Goal: Task Accomplishment & Management: Complete application form

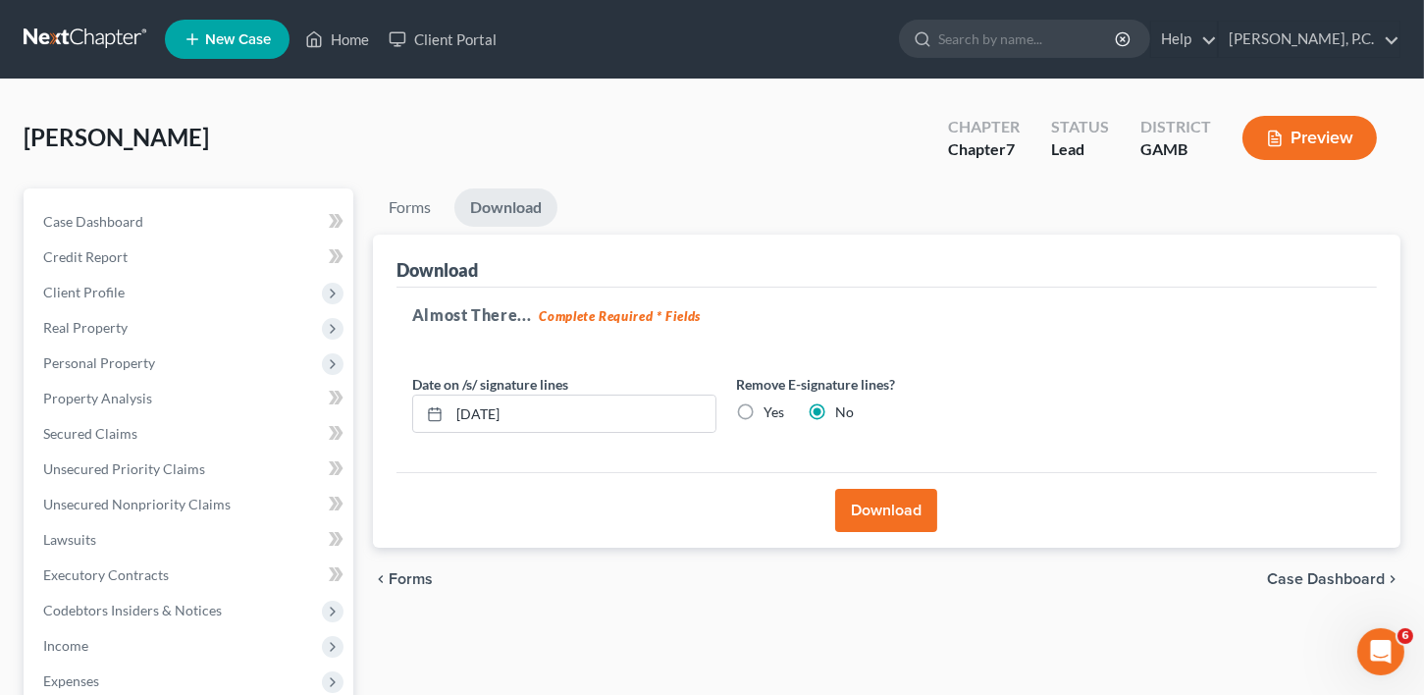
click at [1359, 579] on span "Case Dashboard" at bounding box center [1326, 579] width 118 height 16
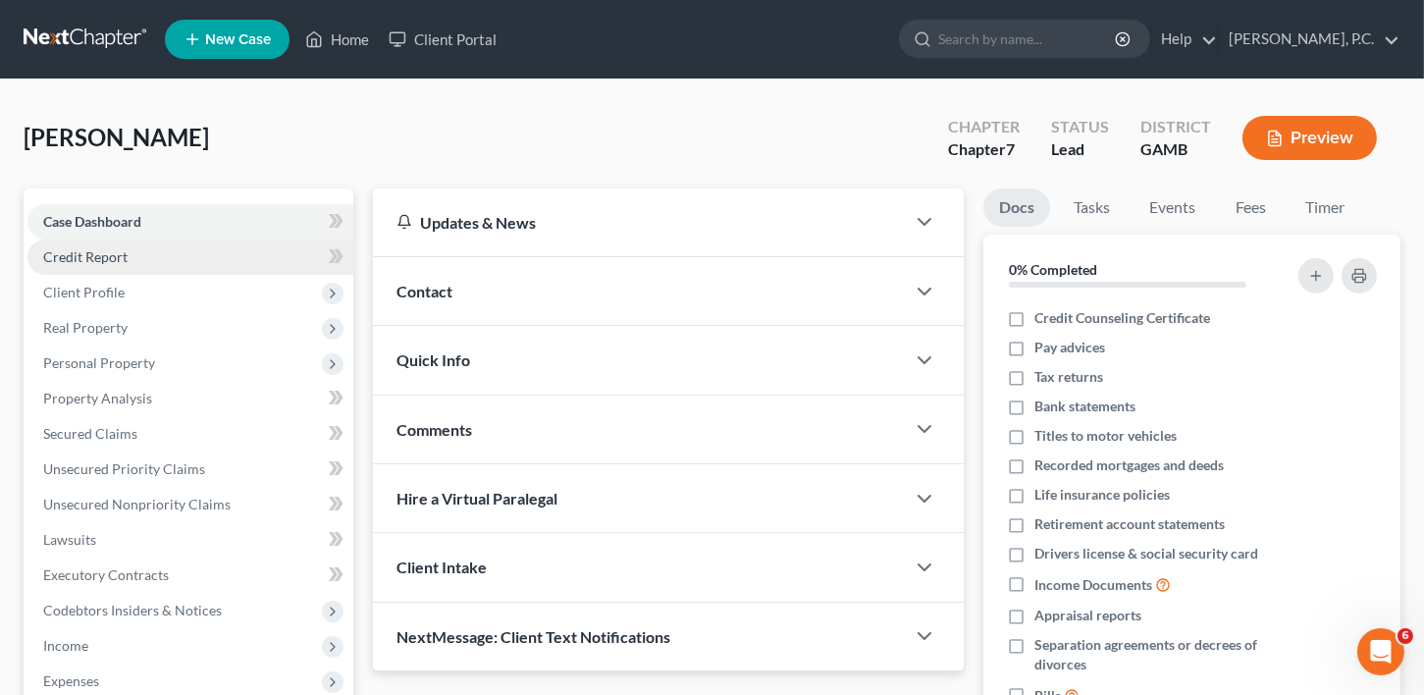
click at [120, 259] on span "Credit Report" at bounding box center [85, 256] width 84 height 17
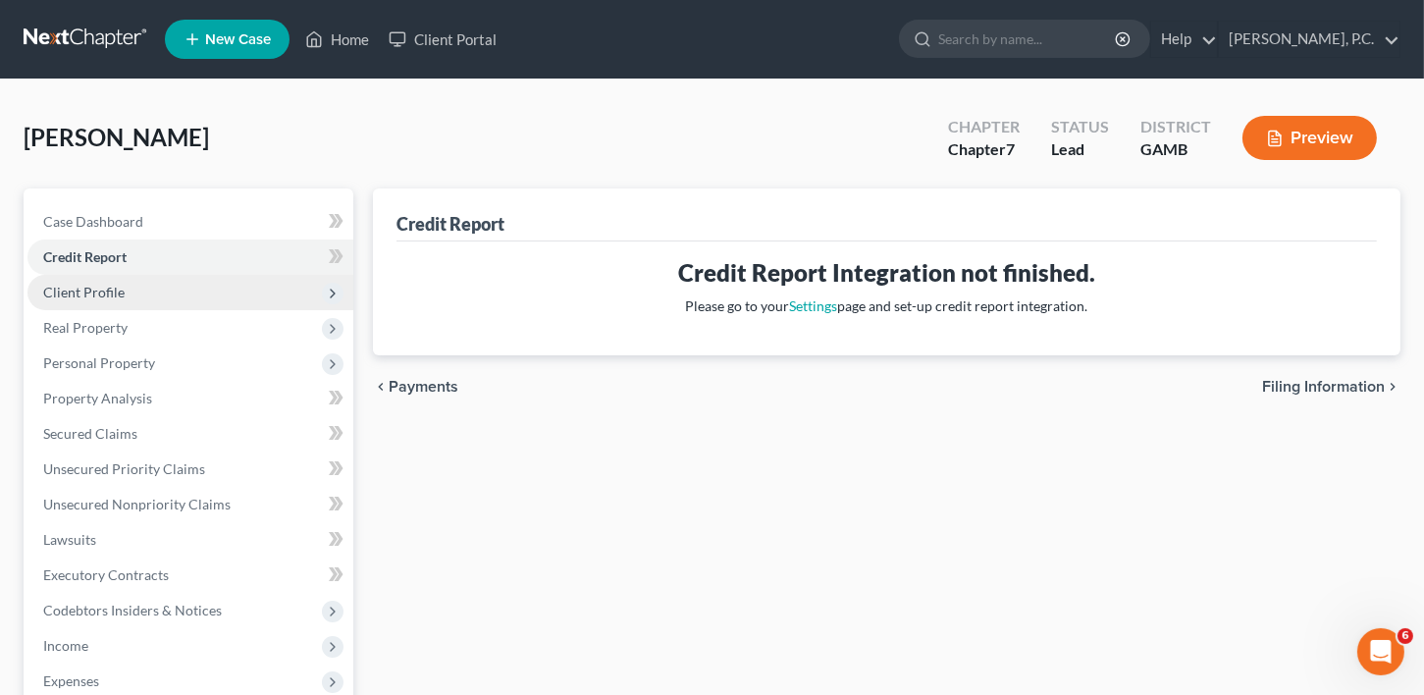
click at [117, 288] on span "Client Profile" at bounding box center [83, 292] width 81 height 17
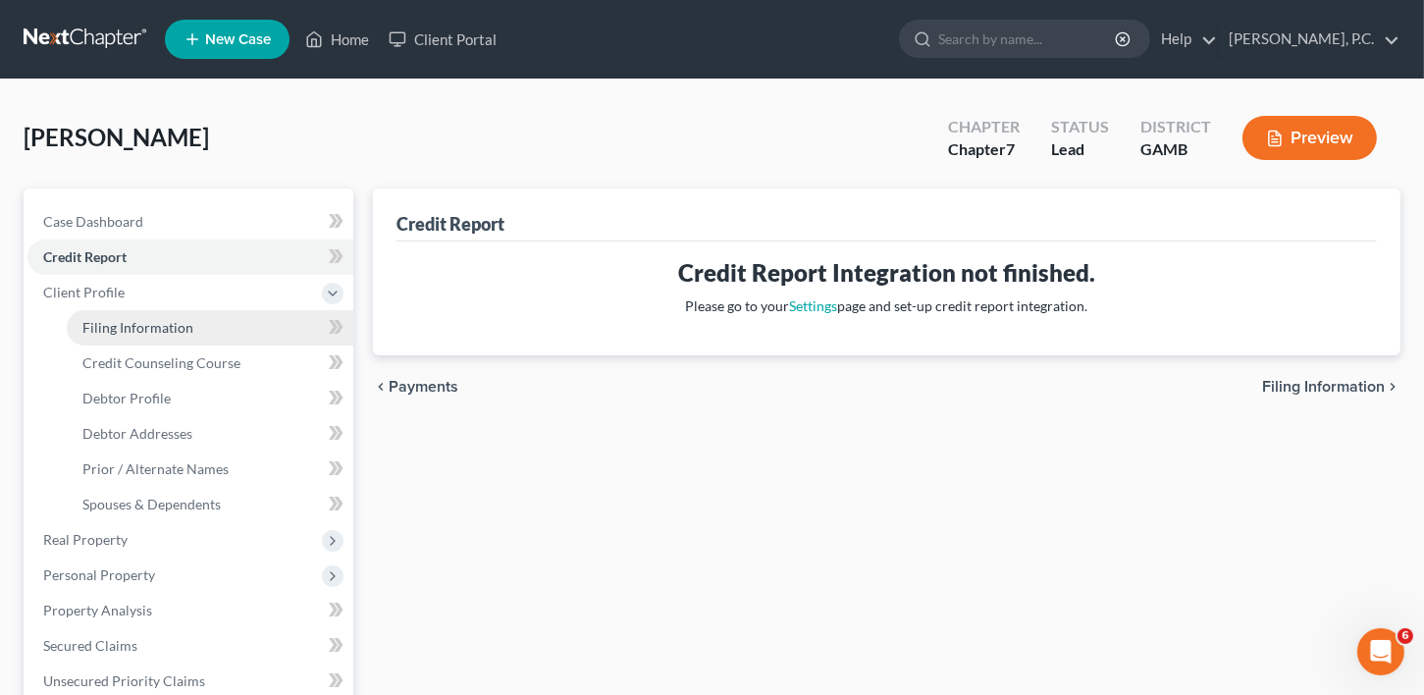
click at [100, 336] on link "Filing Information" at bounding box center [210, 327] width 286 height 35
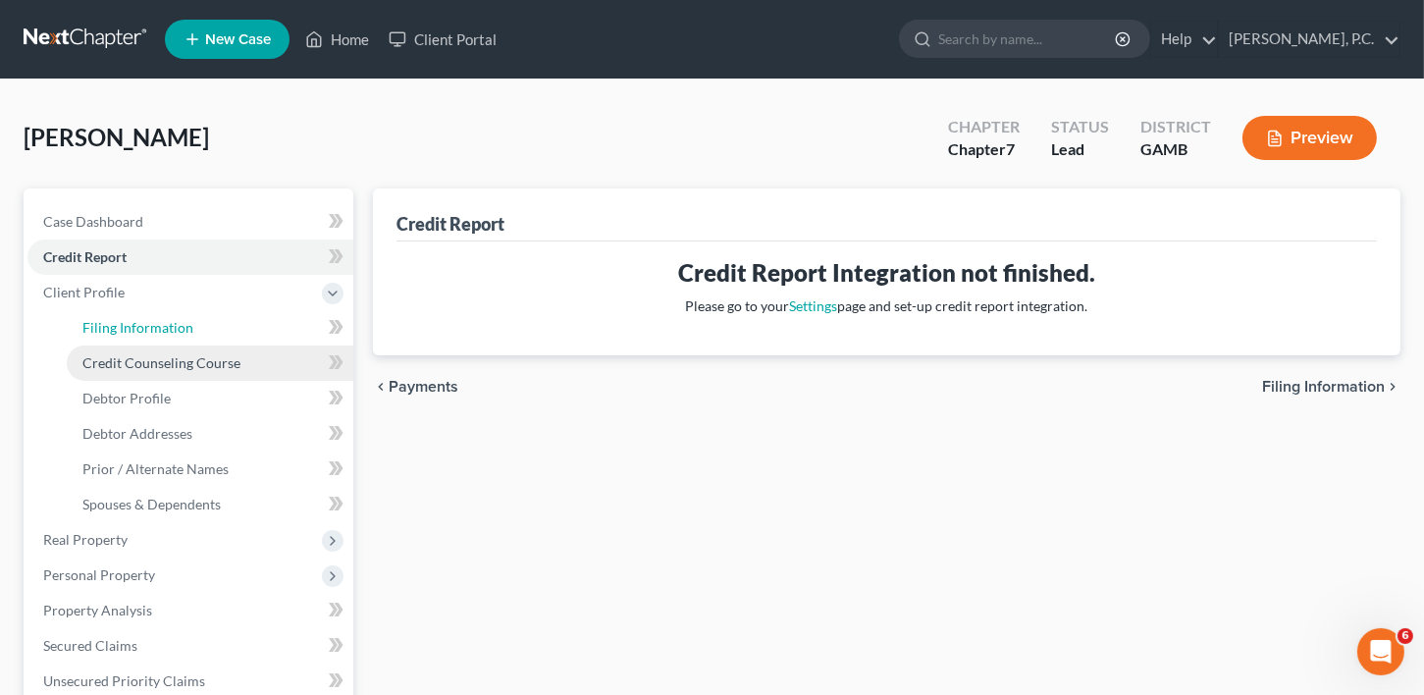
select select "1"
select select "0"
select select "18"
select select "0"
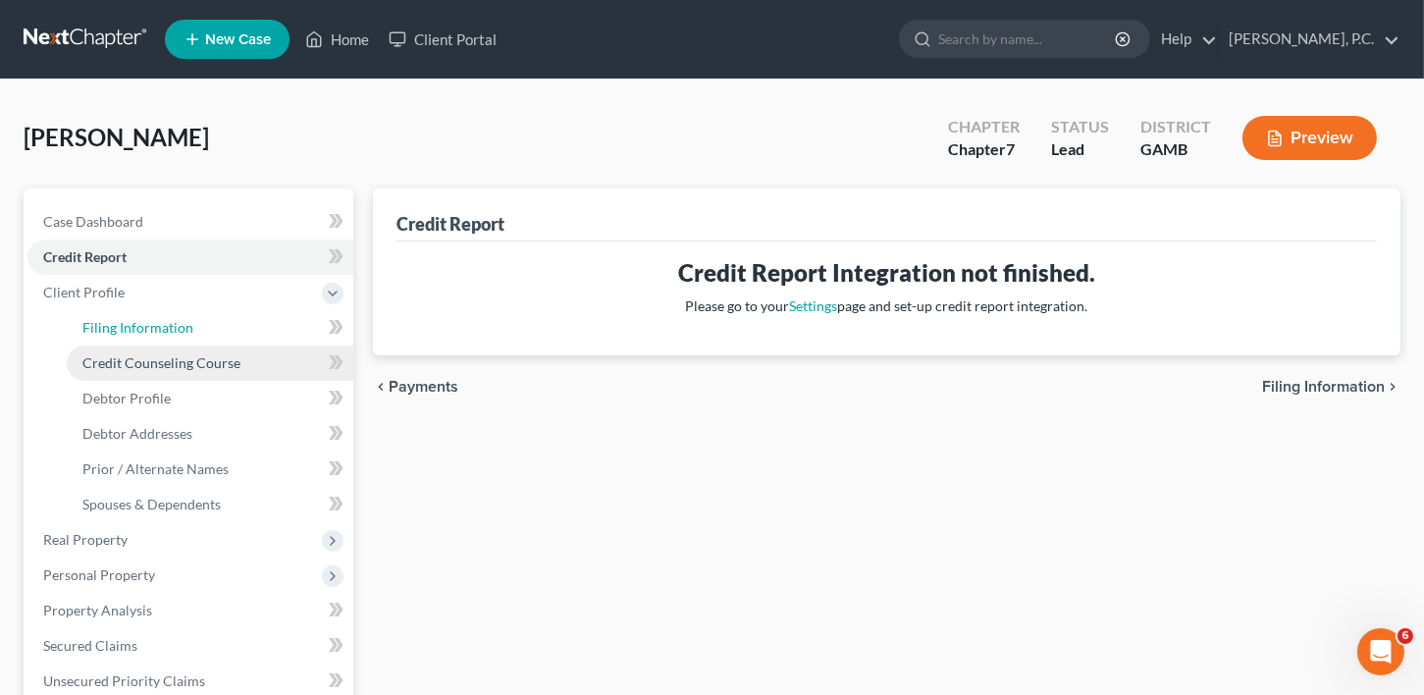
select select "10"
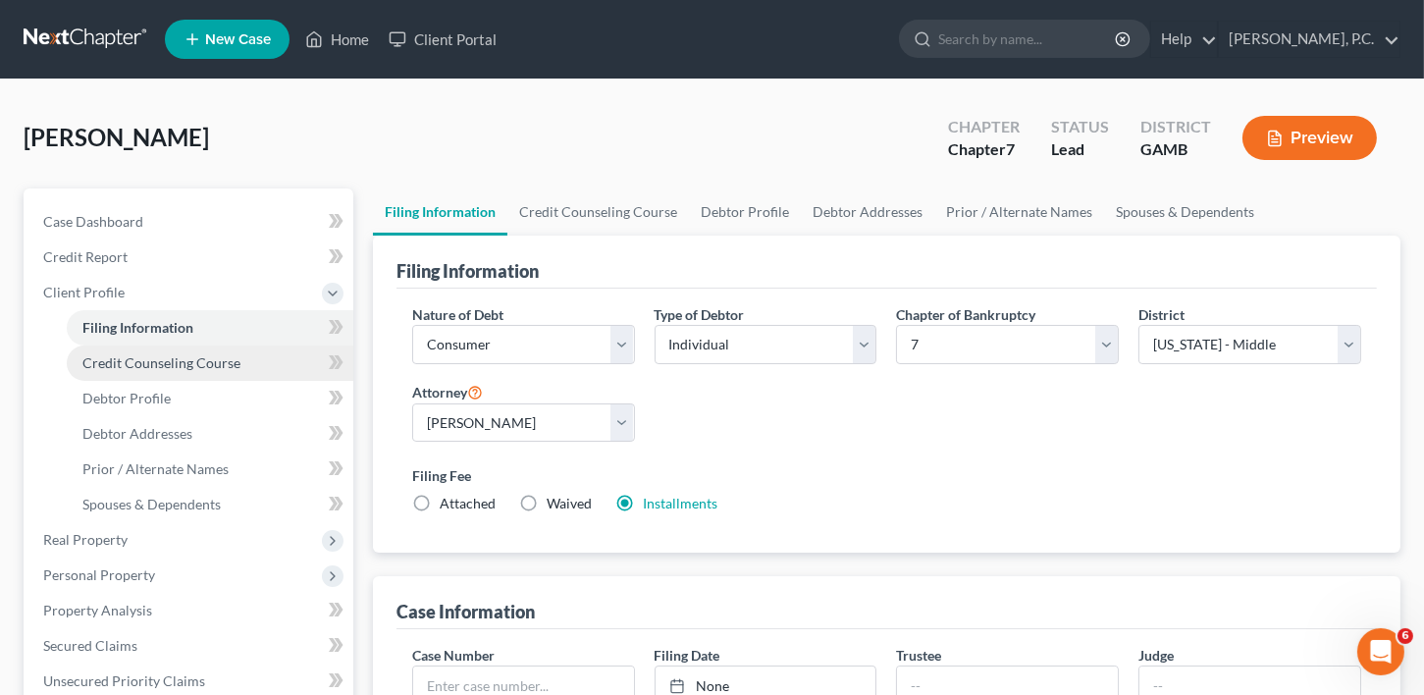
click at [125, 367] on span "Credit Counseling Course" at bounding box center [161, 362] width 158 height 17
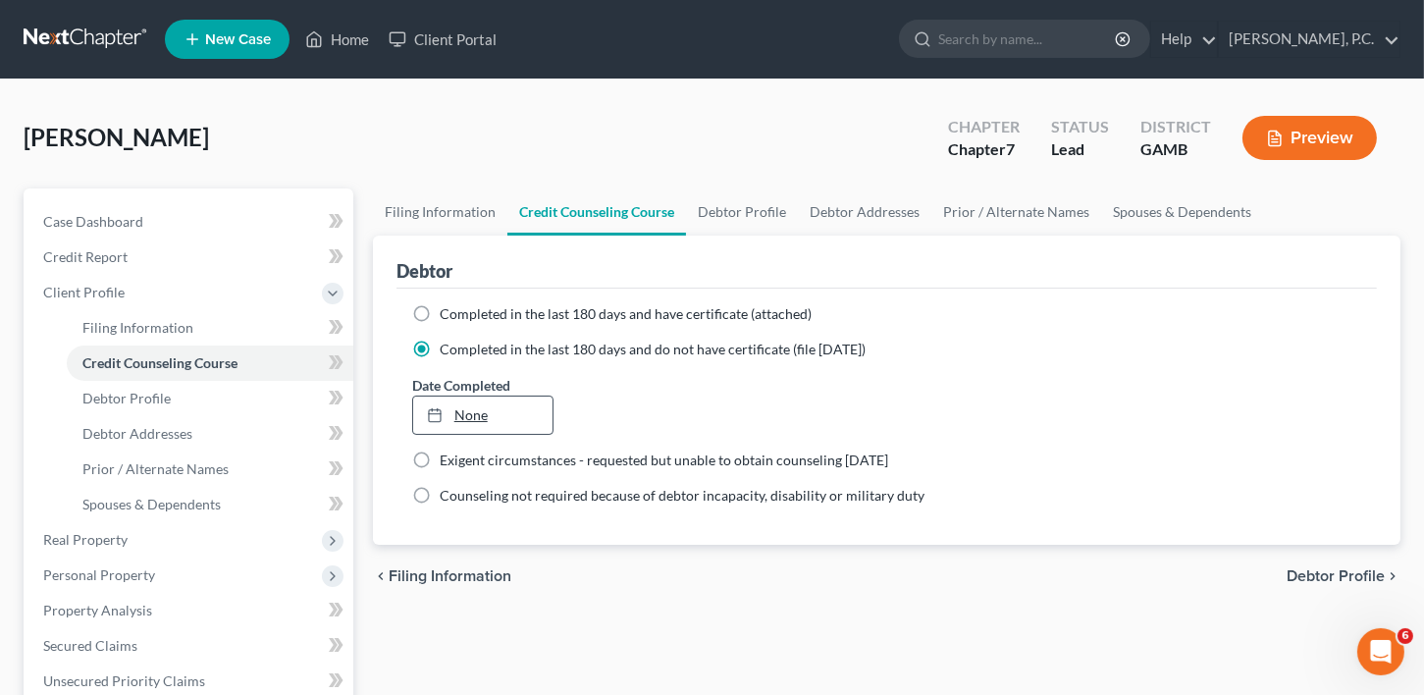
type input "[DATE]"
click at [472, 411] on link "None" at bounding box center [483, 414] width 140 height 37
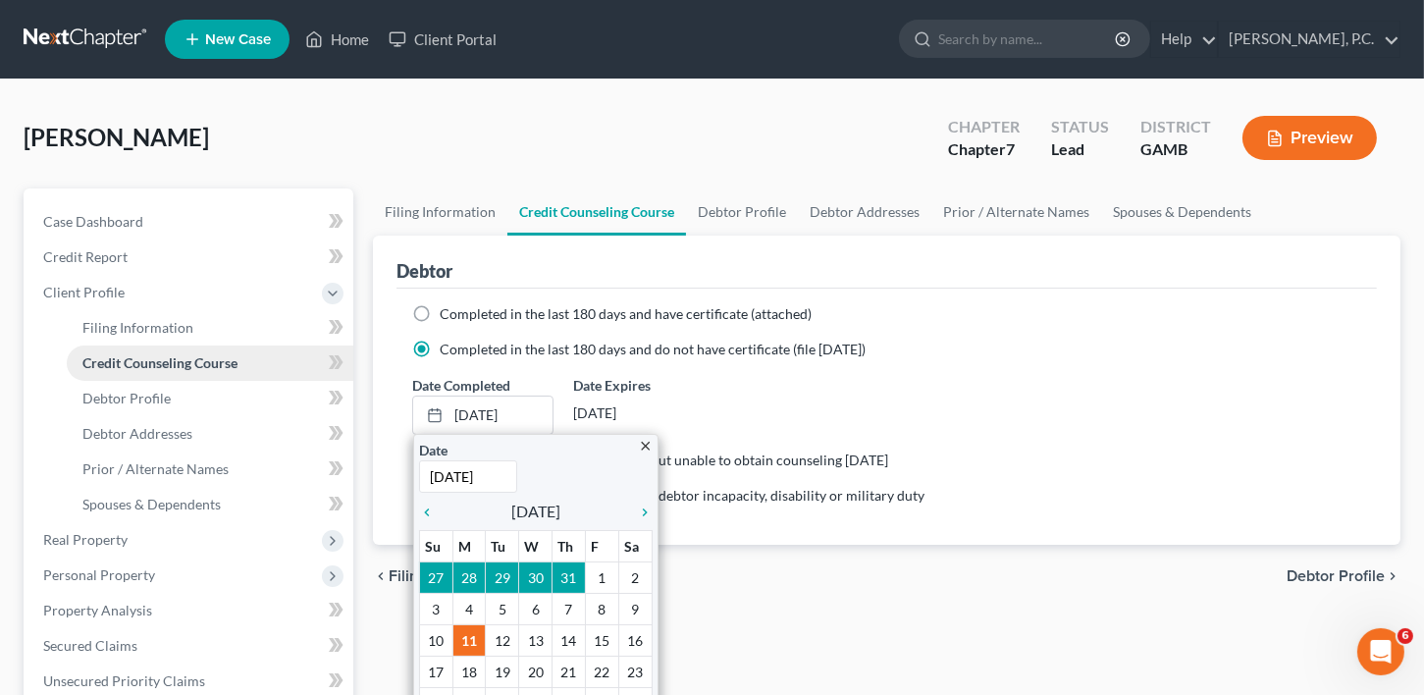
click at [205, 356] on span "Credit Counseling Course" at bounding box center [159, 362] width 155 height 17
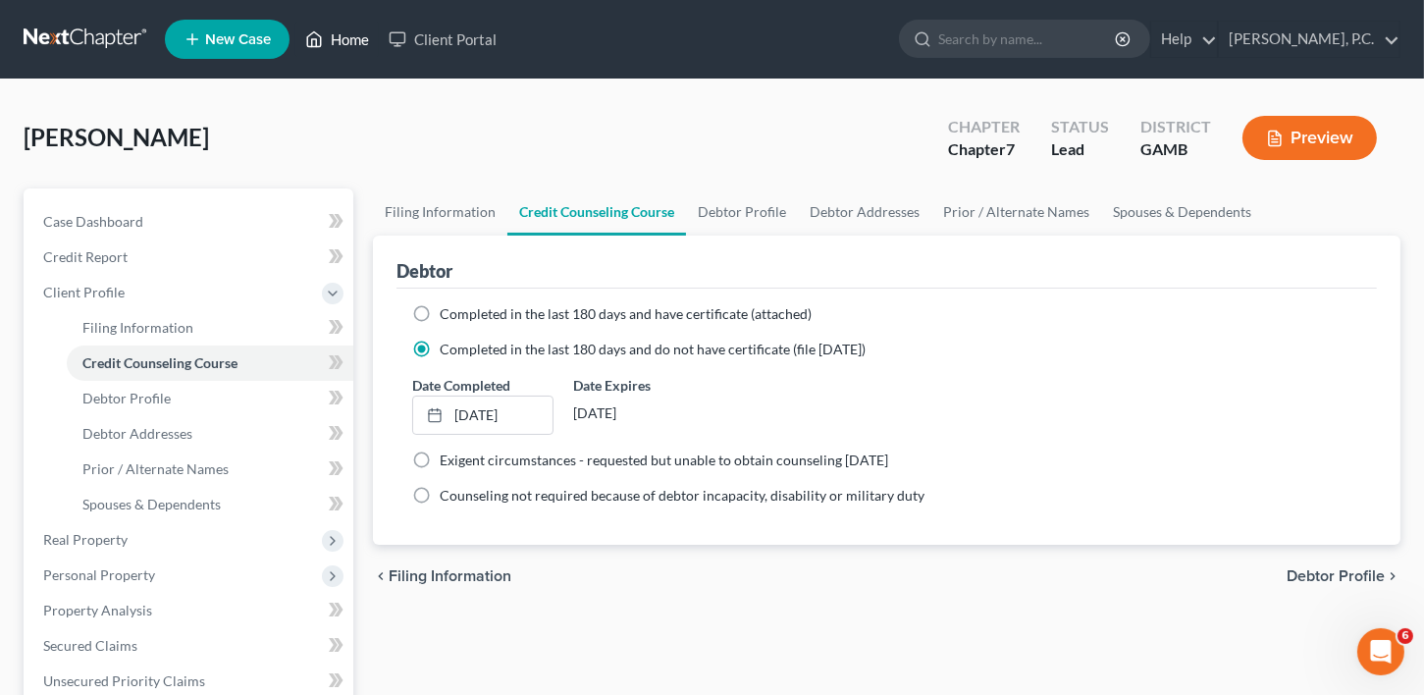
click at [354, 29] on link "Home" at bounding box center [336, 39] width 83 height 35
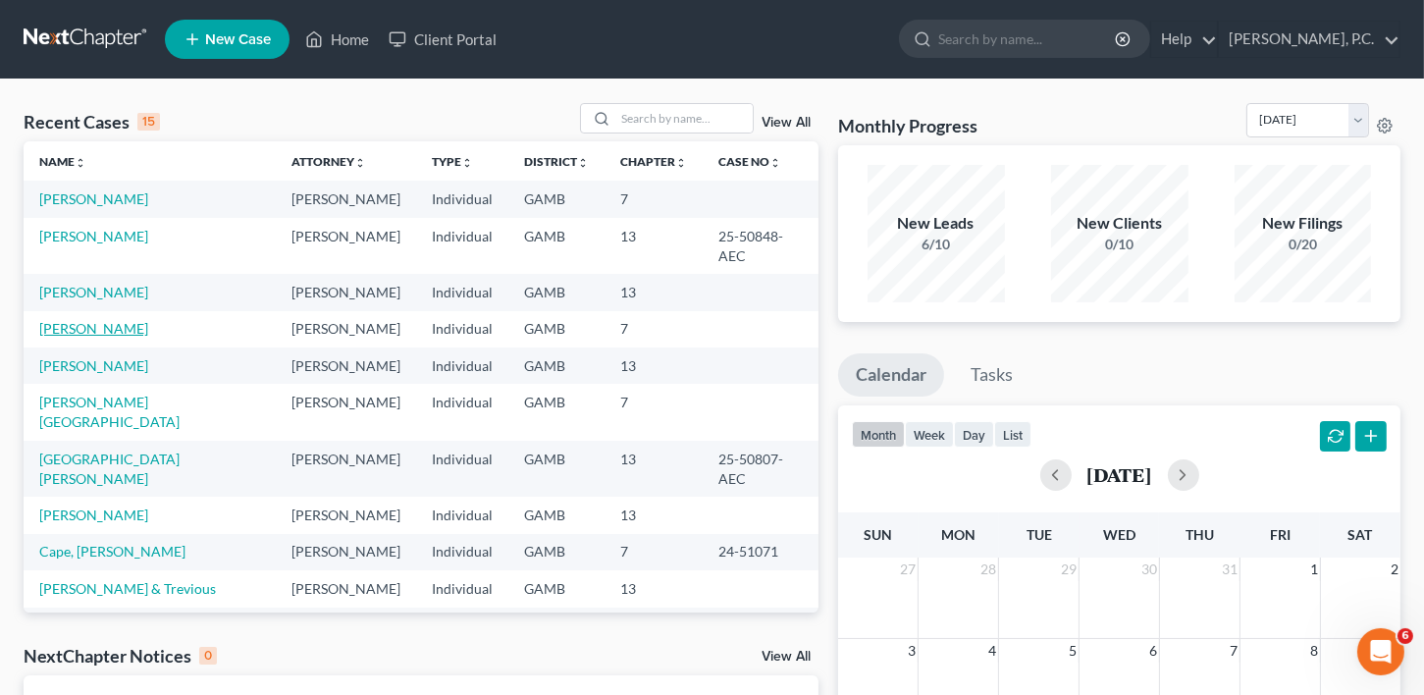
click at [78, 337] on link "[PERSON_NAME]" at bounding box center [93, 328] width 109 height 17
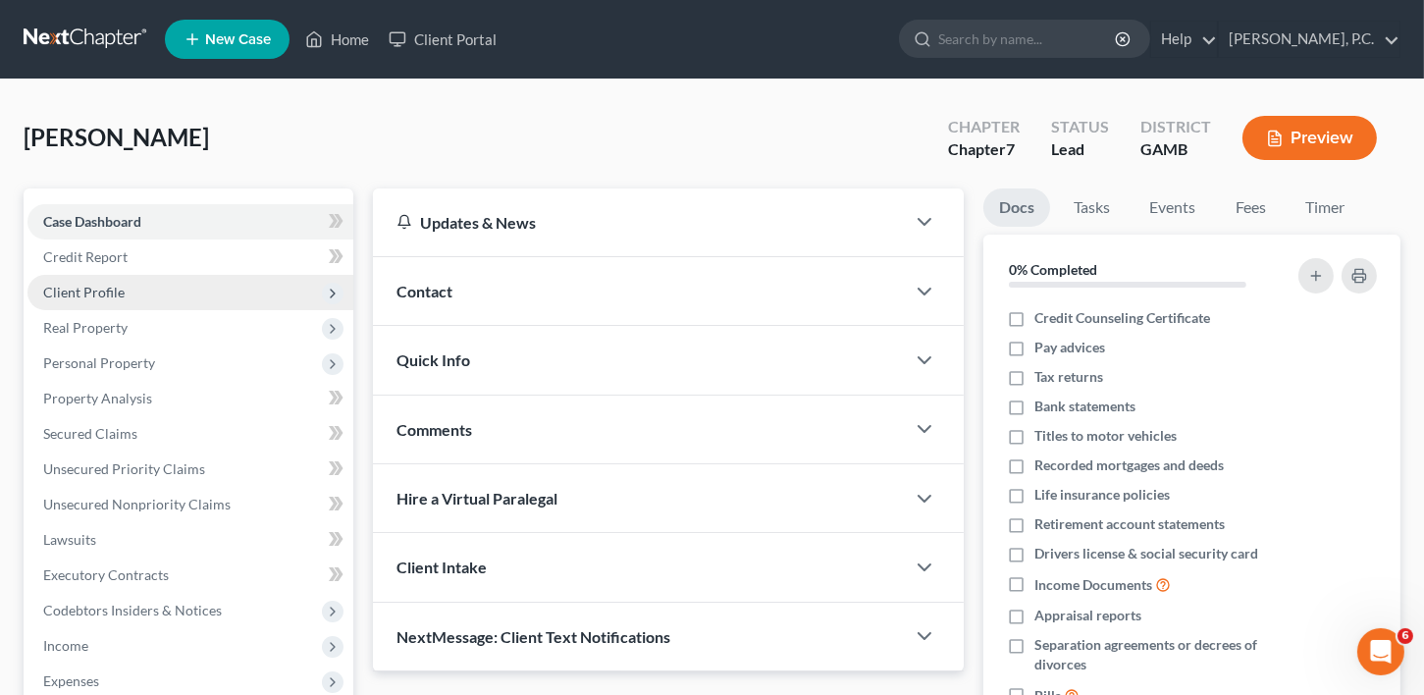
click at [76, 279] on span "Client Profile" at bounding box center [190, 292] width 326 height 35
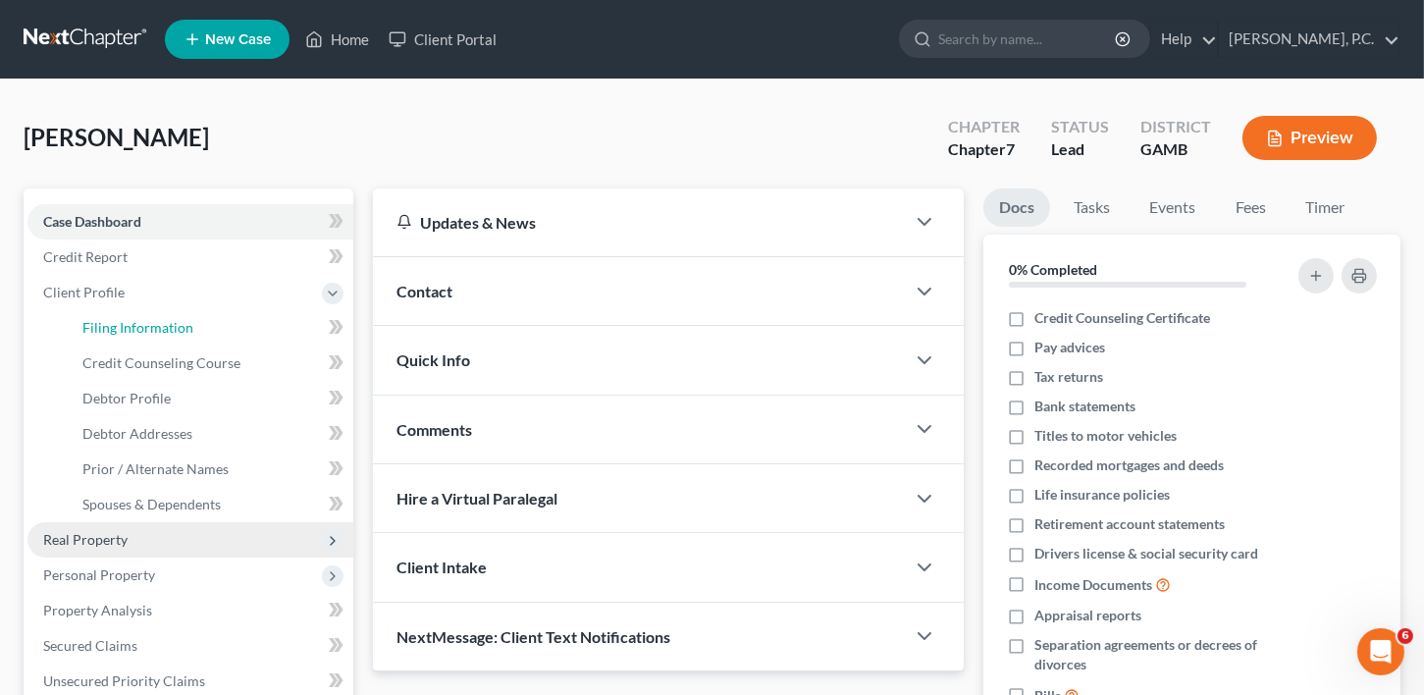
click at [79, 317] on link "Filing Information" at bounding box center [210, 327] width 286 height 35
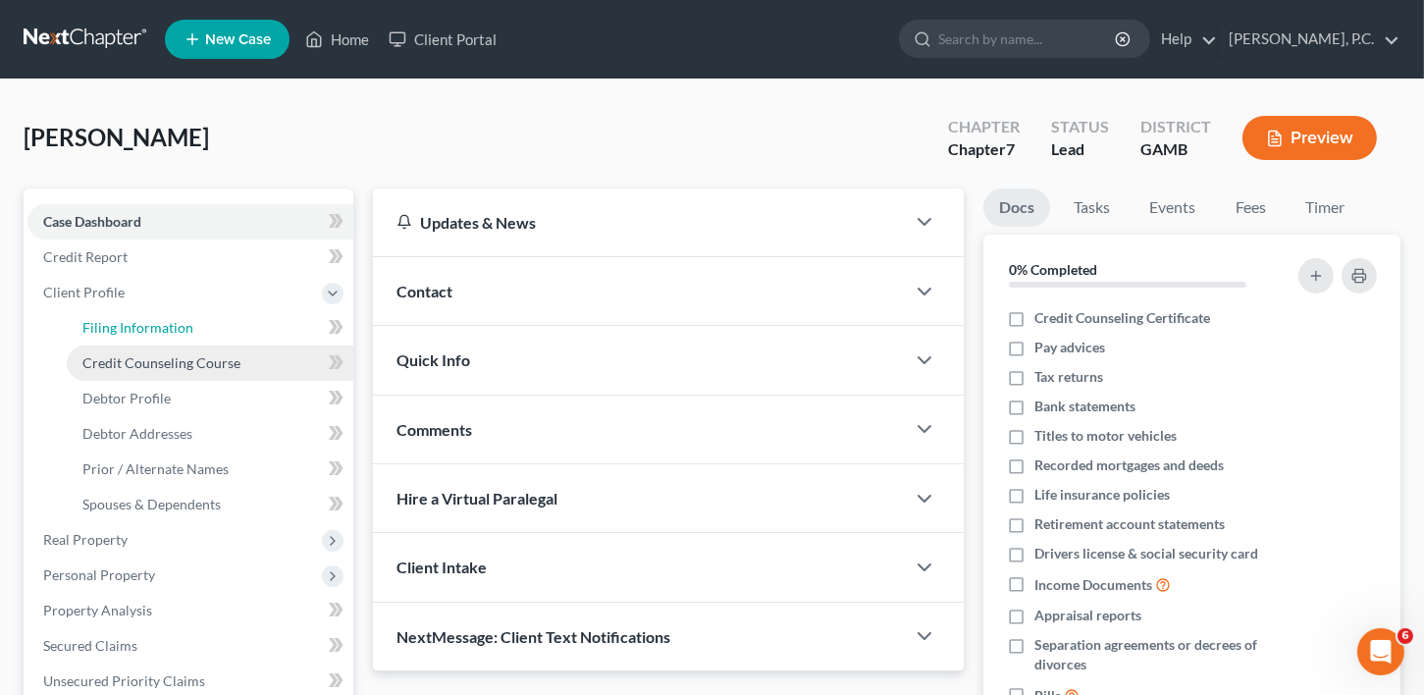
select select "1"
select select "0"
select select "18"
select select "0"
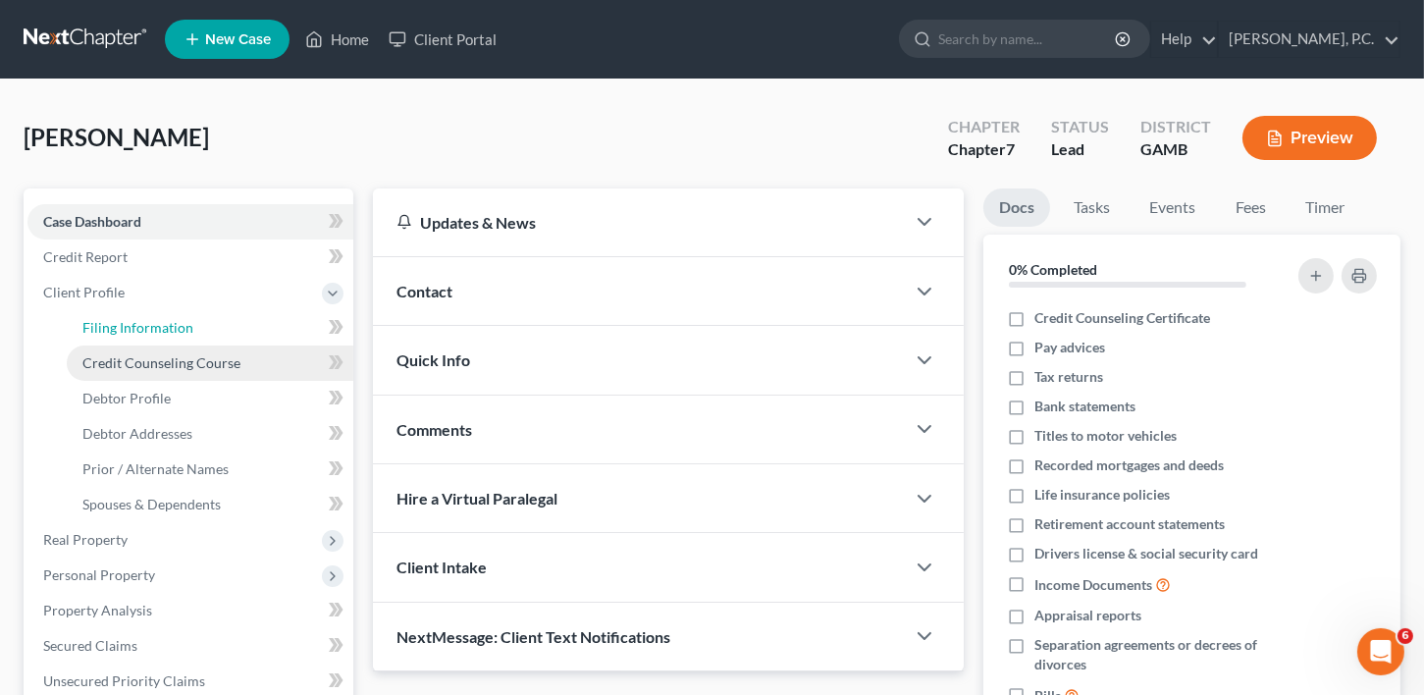
select select "10"
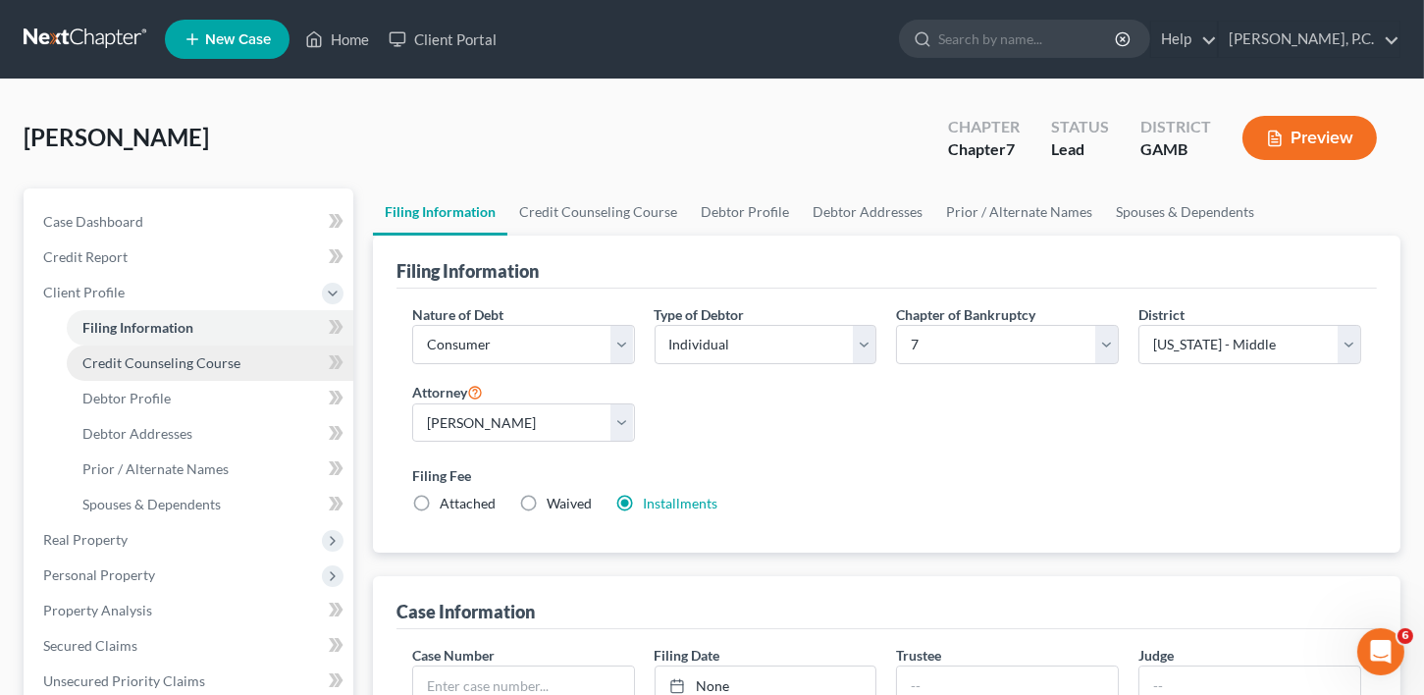
click at [114, 362] on span "Credit Counseling Course" at bounding box center [161, 362] width 158 height 17
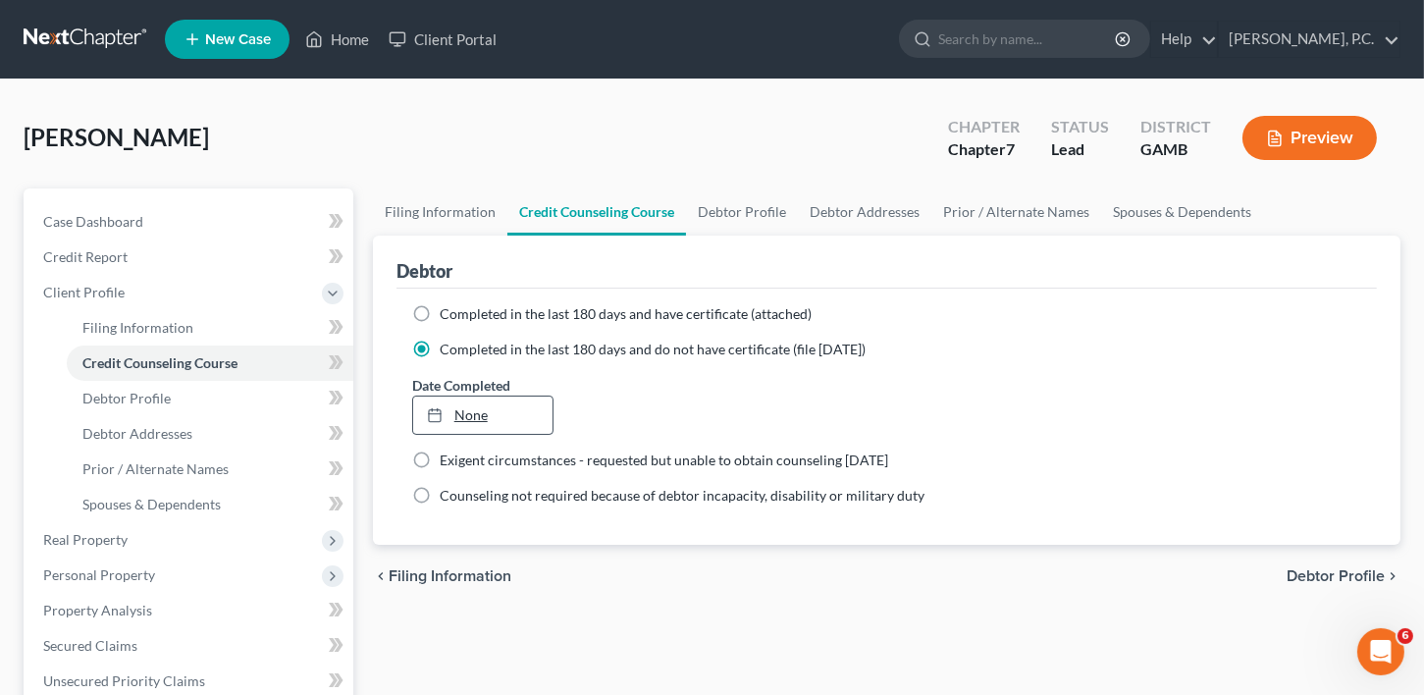
type input "[DATE]"
click at [452, 407] on div at bounding box center [440, 414] width 27 height 17
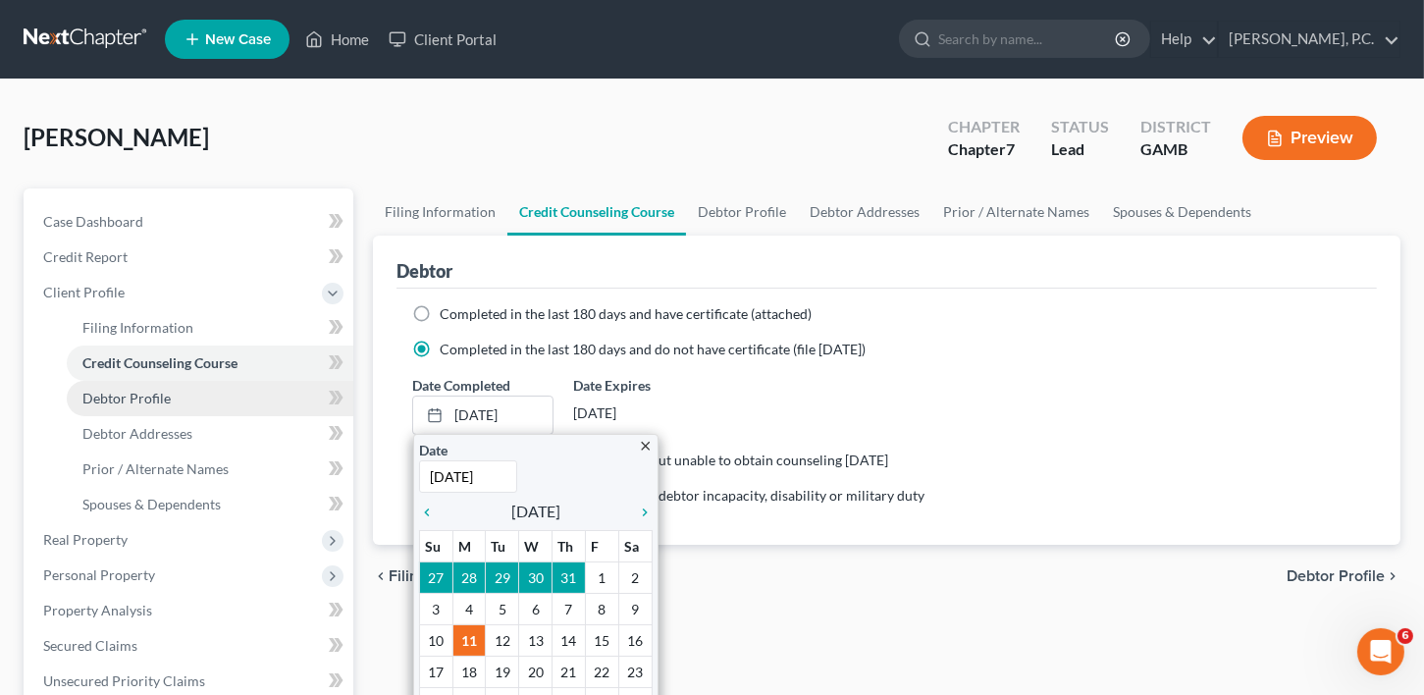
click at [135, 398] on span "Debtor Profile" at bounding box center [126, 397] width 88 height 17
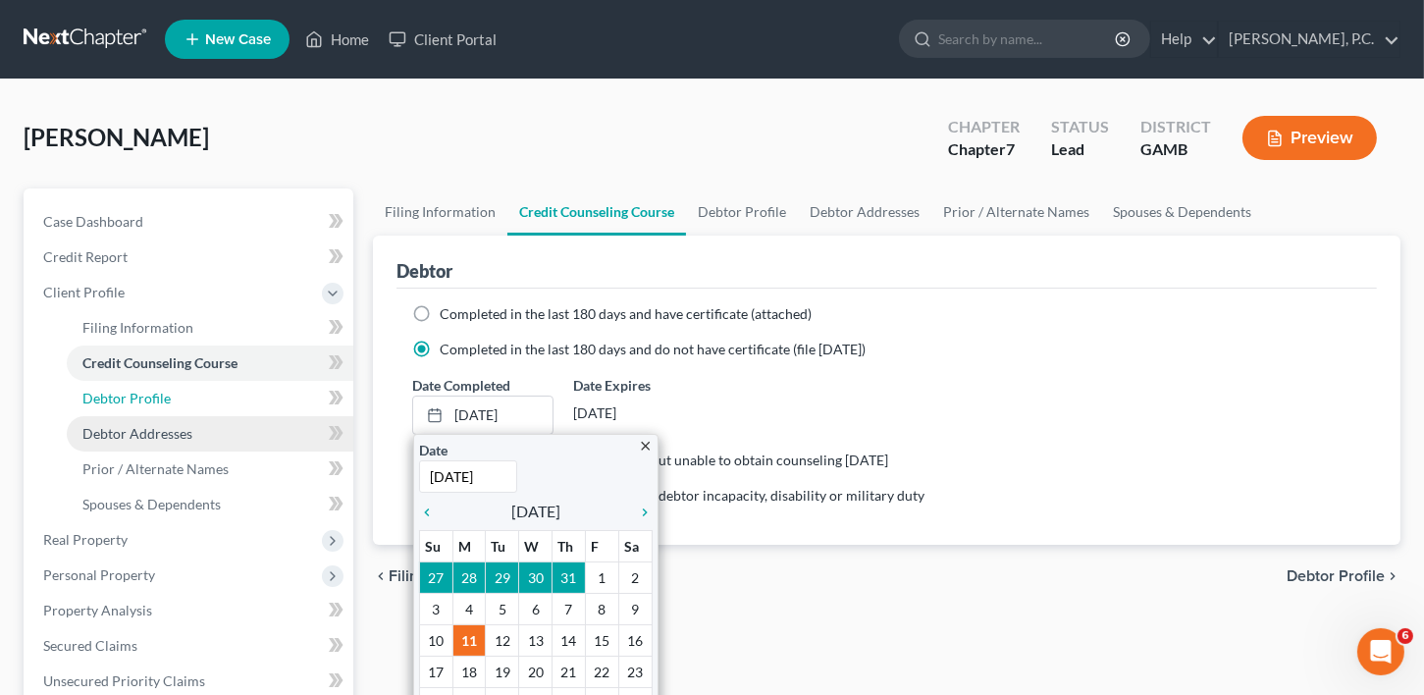
select select "1"
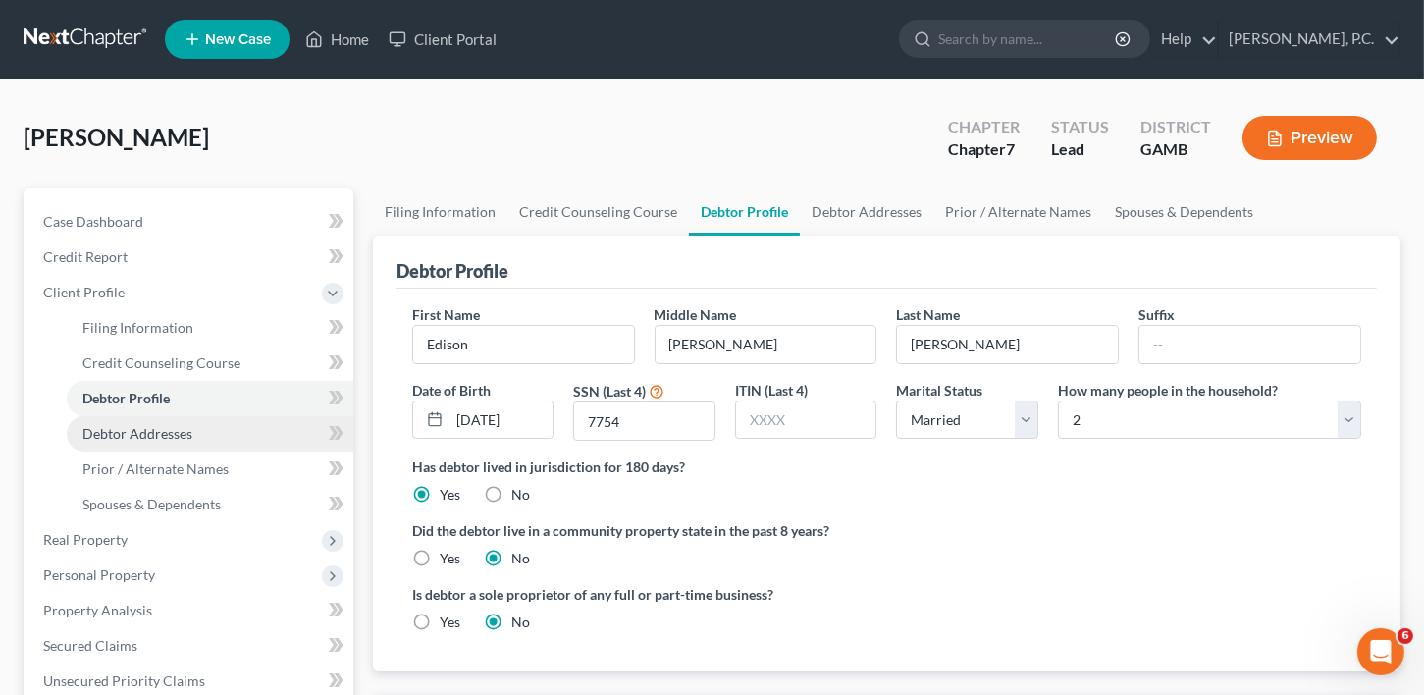
click at [134, 428] on span "Debtor Addresses" at bounding box center [137, 433] width 110 height 17
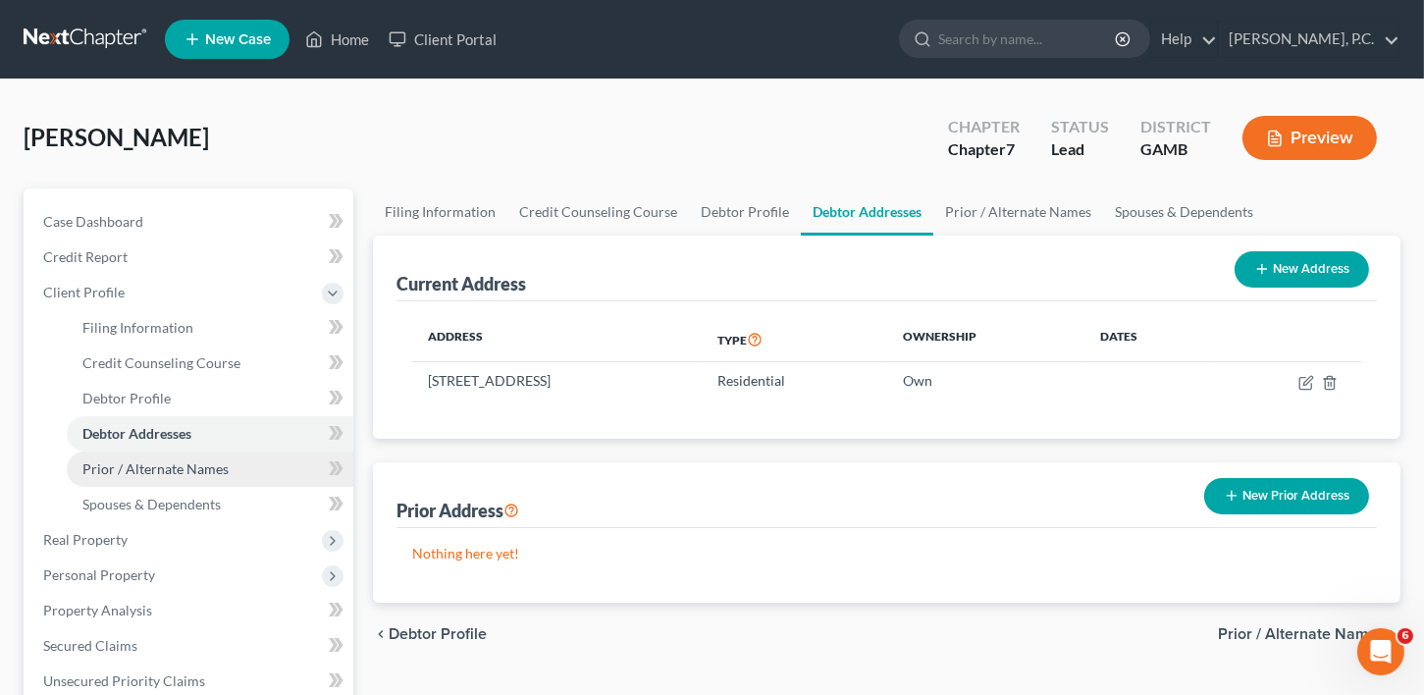
click at [139, 471] on span "Prior / Alternate Names" at bounding box center [155, 468] width 146 height 17
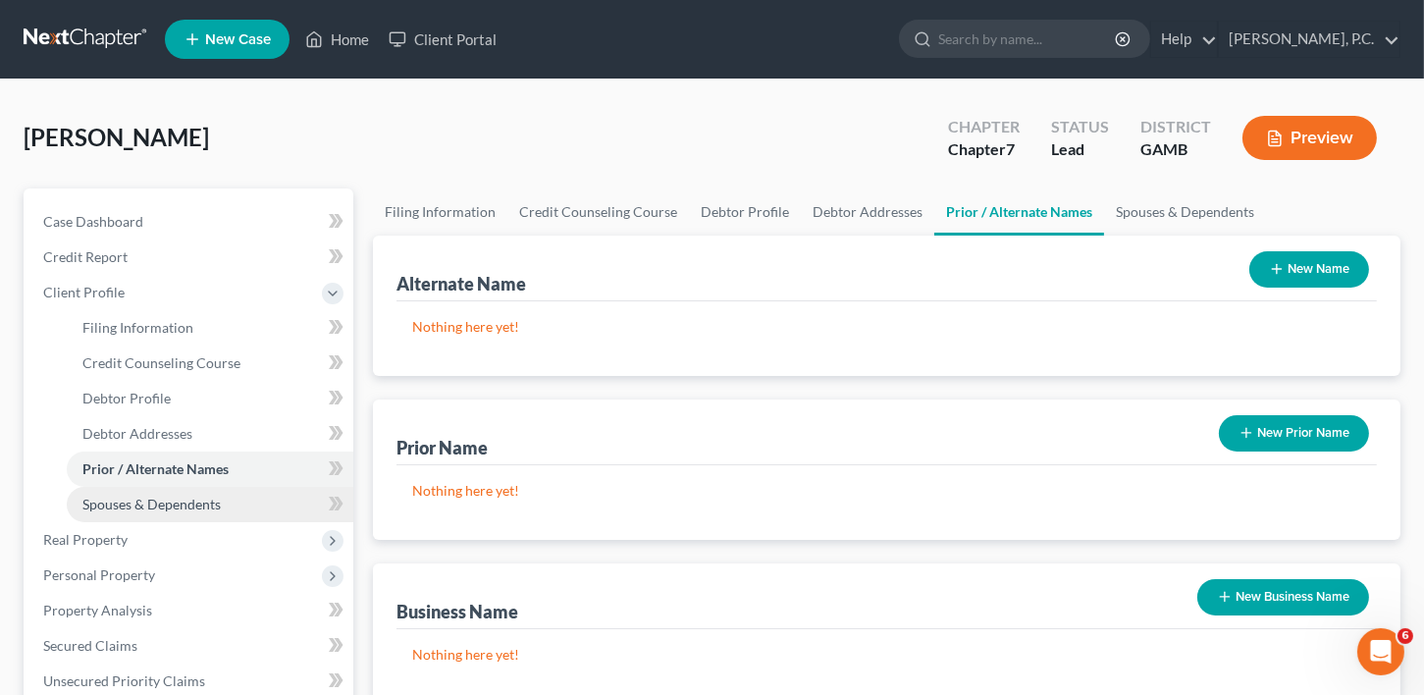
click at [136, 503] on span "Spouses & Dependents" at bounding box center [151, 503] width 138 height 17
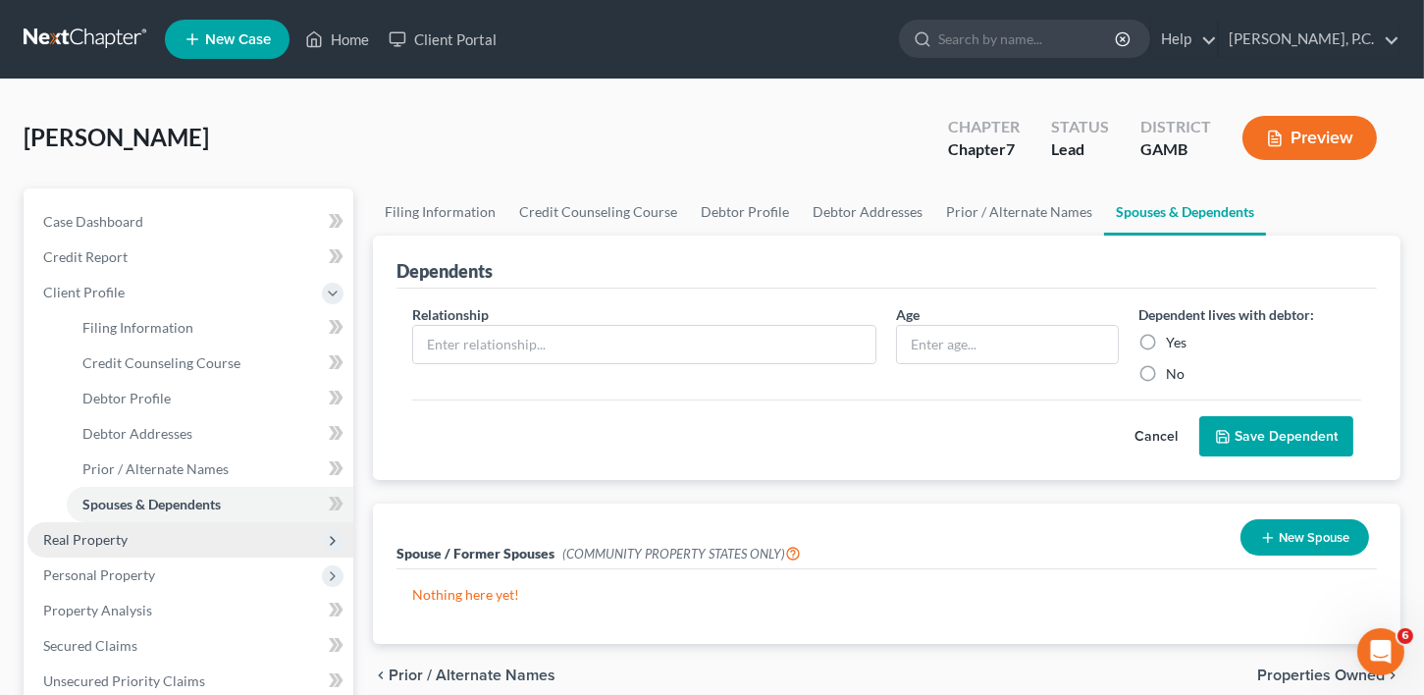
click at [108, 544] on span "Real Property" at bounding box center [85, 539] width 84 height 17
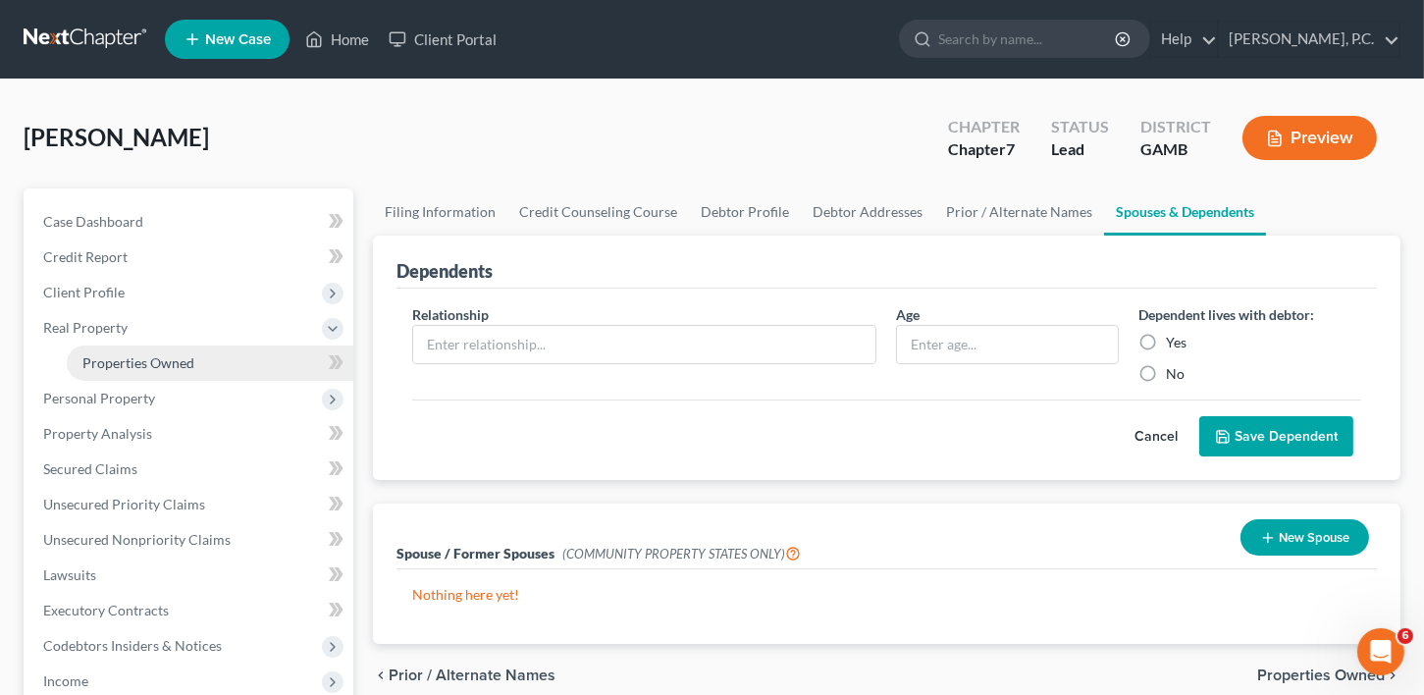
click at [131, 361] on span "Properties Owned" at bounding box center [138, 362] width 112 height 17
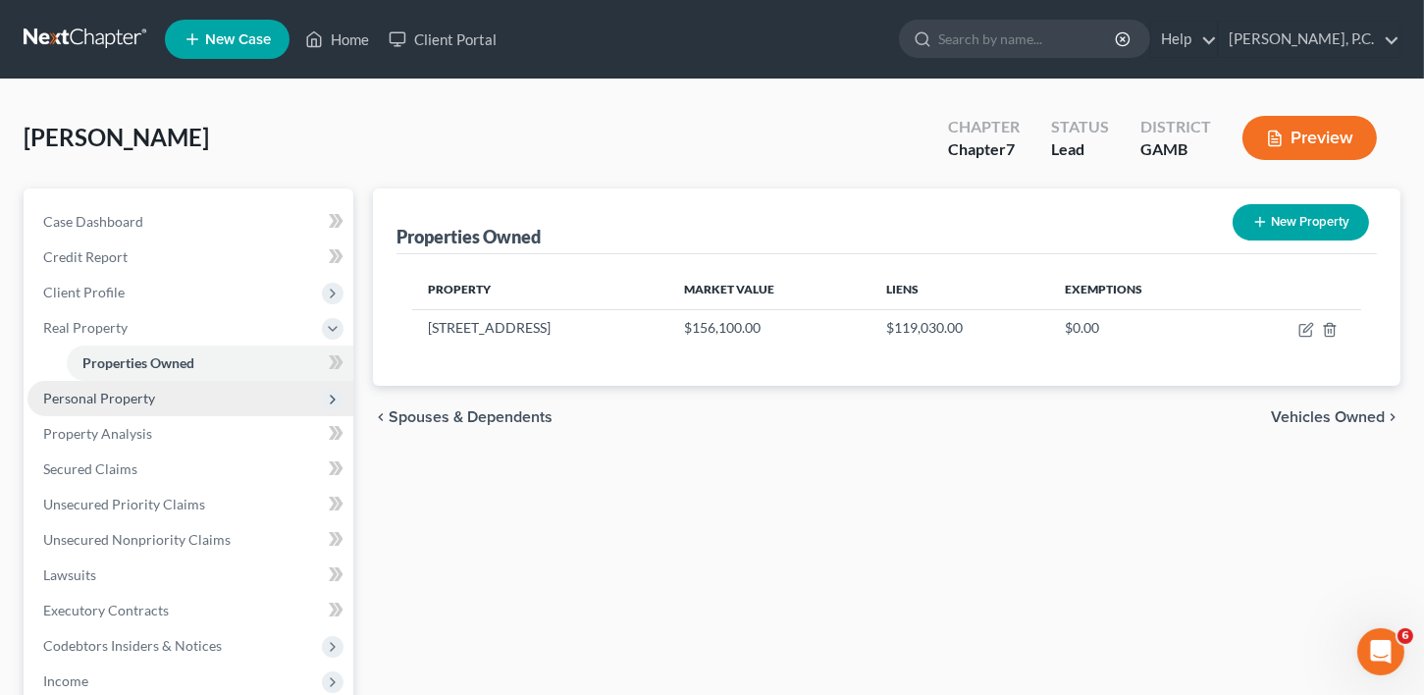
click at [101, 398] on span "Personal Property" at bounding box center [99, 397] width 112 height 17
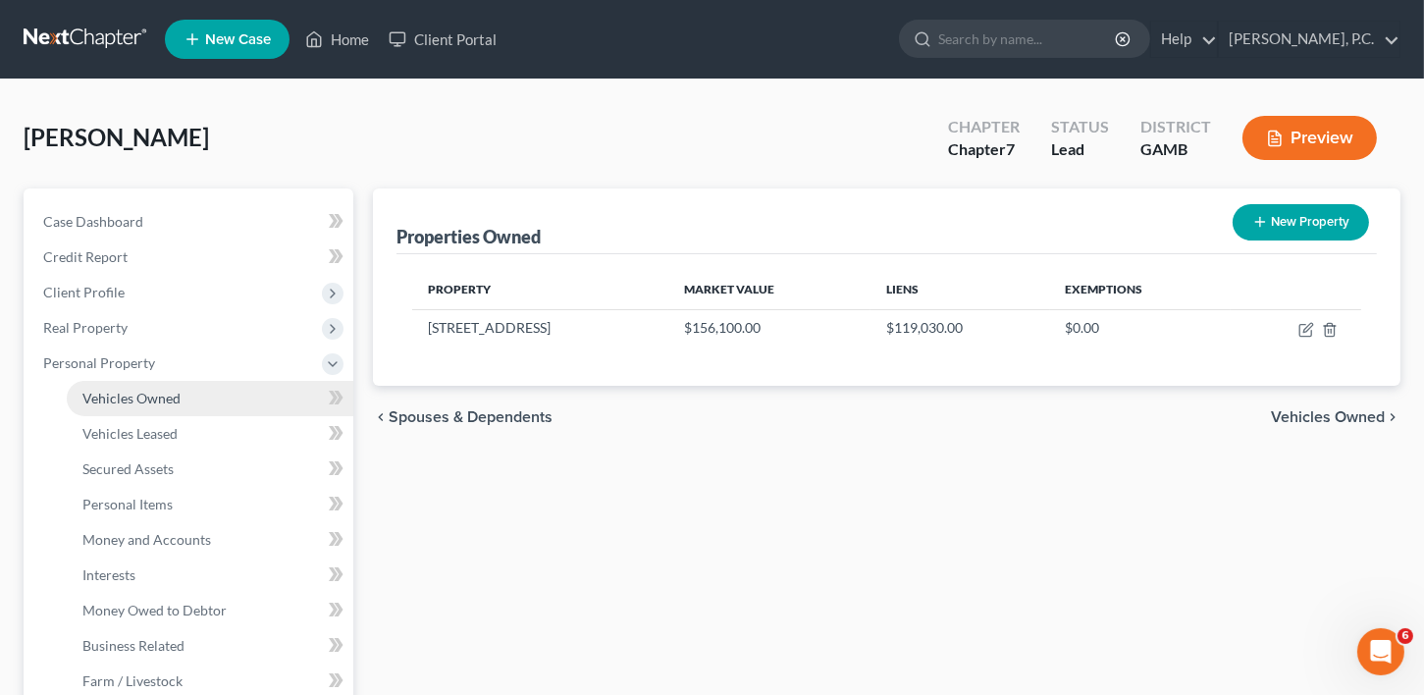
click at [125, 401] on span "Vehicles Owned" at bounding box center [131, 397] width 98 height 17
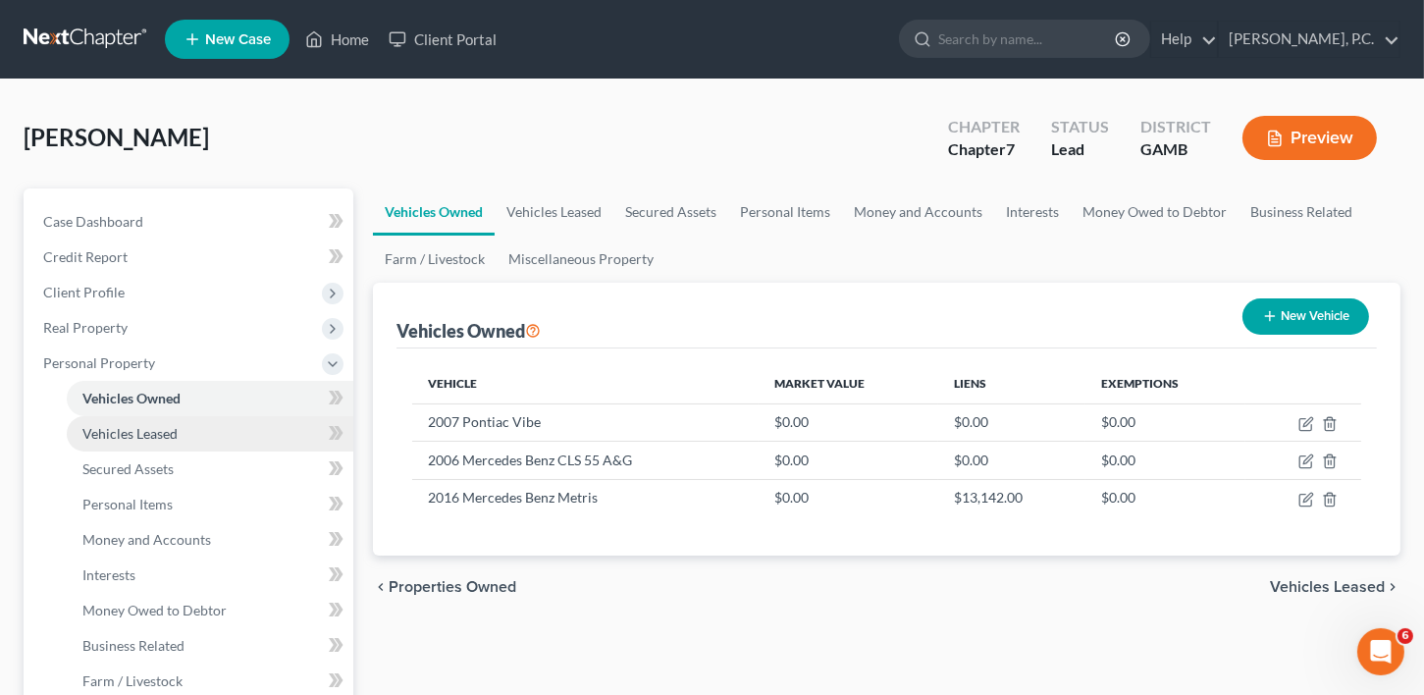
click at [126, 430] on span "Vehicles Leased" at bounding box center [129, 433] width 95 height 17
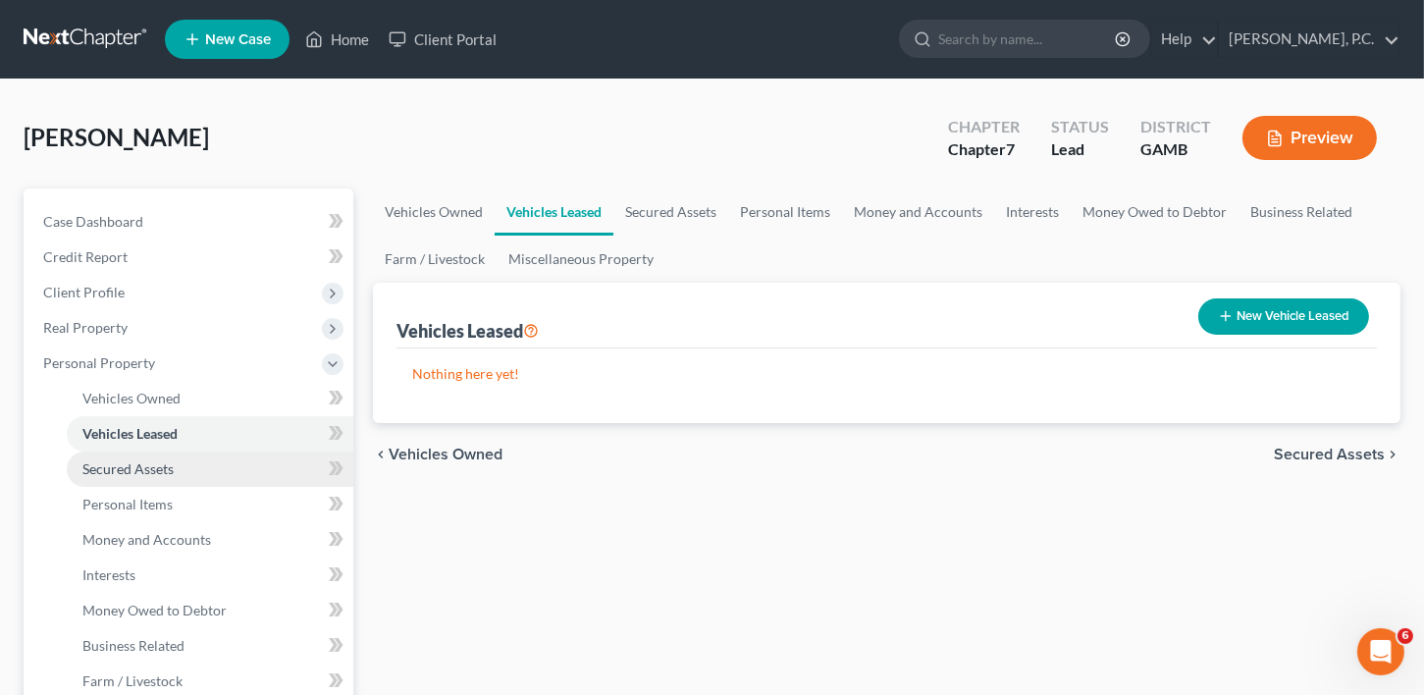
click at [123, 460] on span "Secured Assets" at bounding box center [127, 468] width 91 height 17
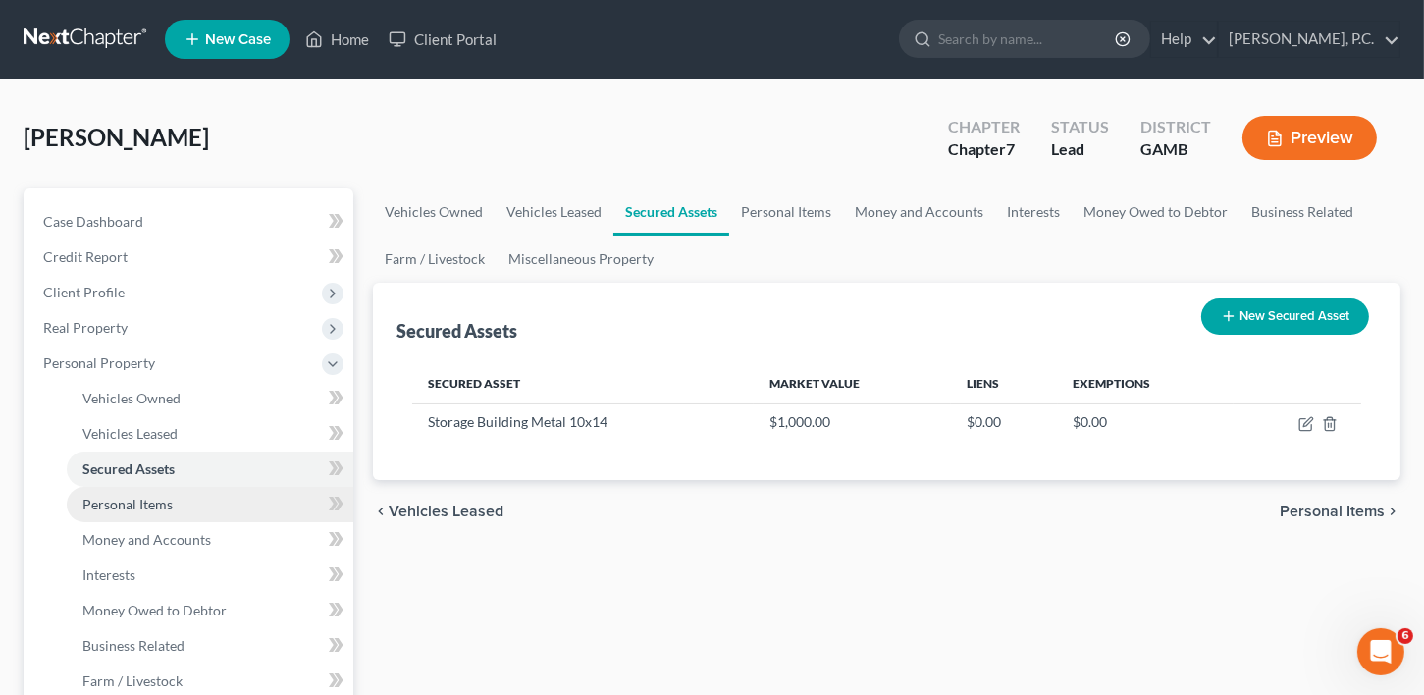
click at [128, 495] on span "Personal Items" at bounding box center [127, 503] width 90 height 17
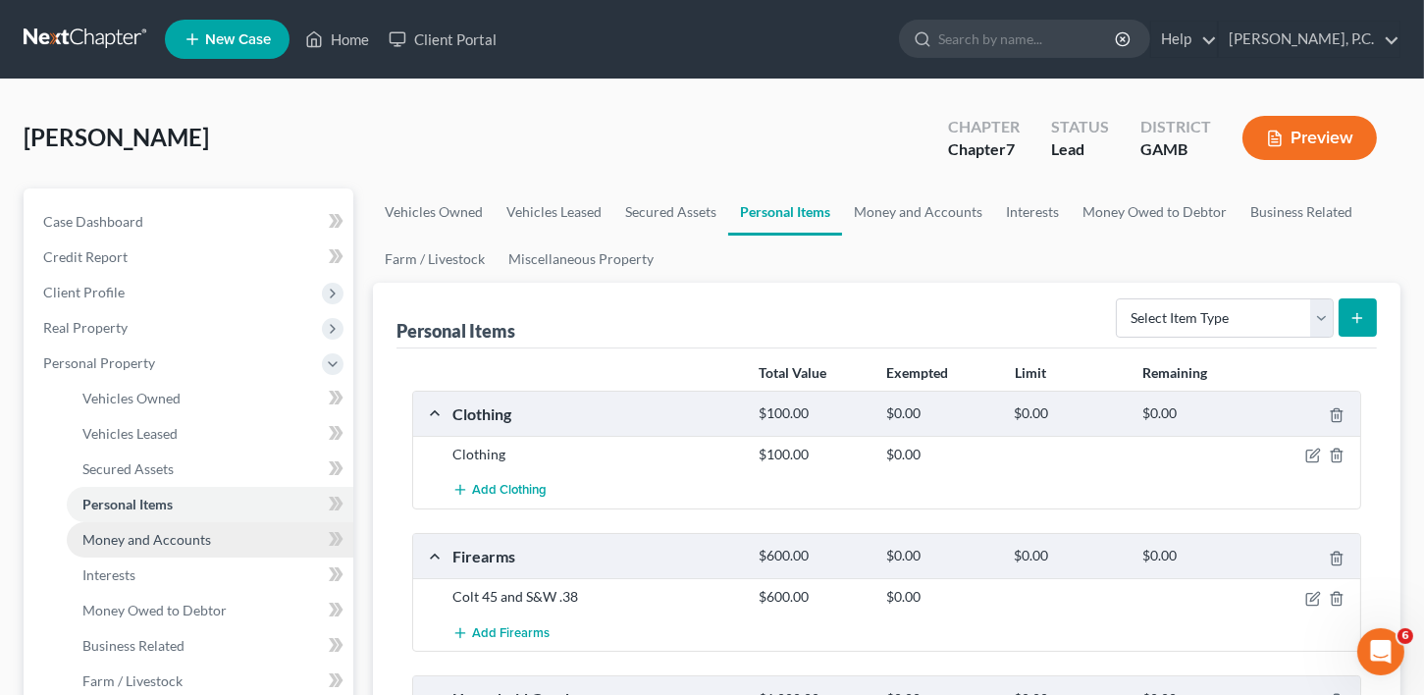
click at [140, 534] on span "Money and Accounts" at bounding box center [146, 539] width 129 height 17
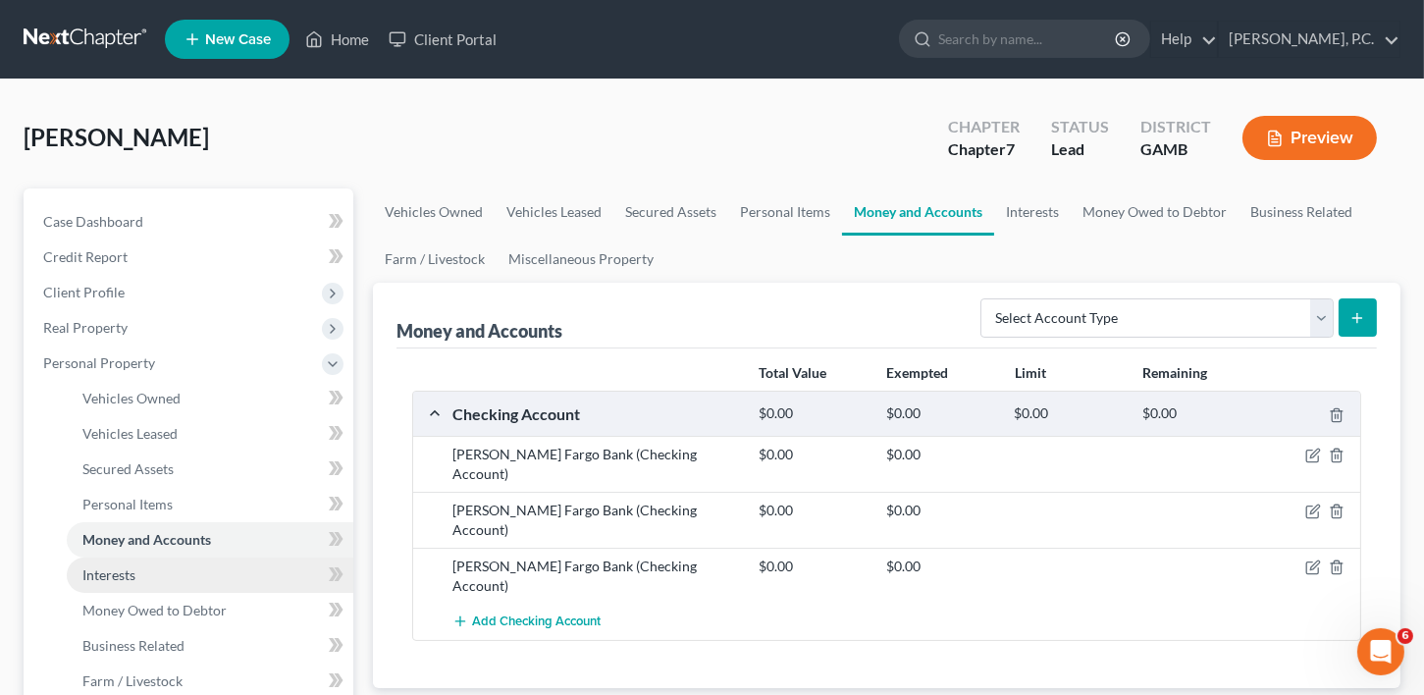
click at [114, 568] on span "Interests" at bounding box center [108, 574] width 53 height 17
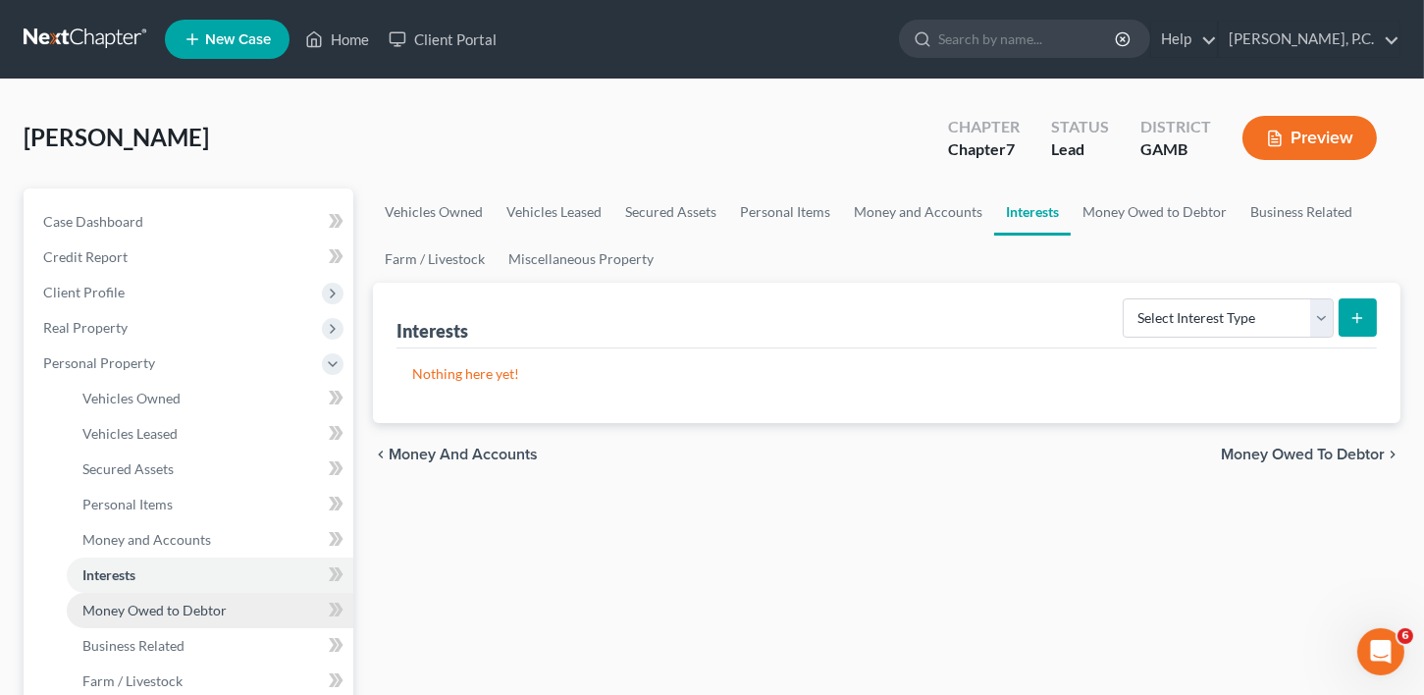
click at [121, 601] on span "Money Owed to Debtor" at bounding box center [154, 609] width 144 height 17
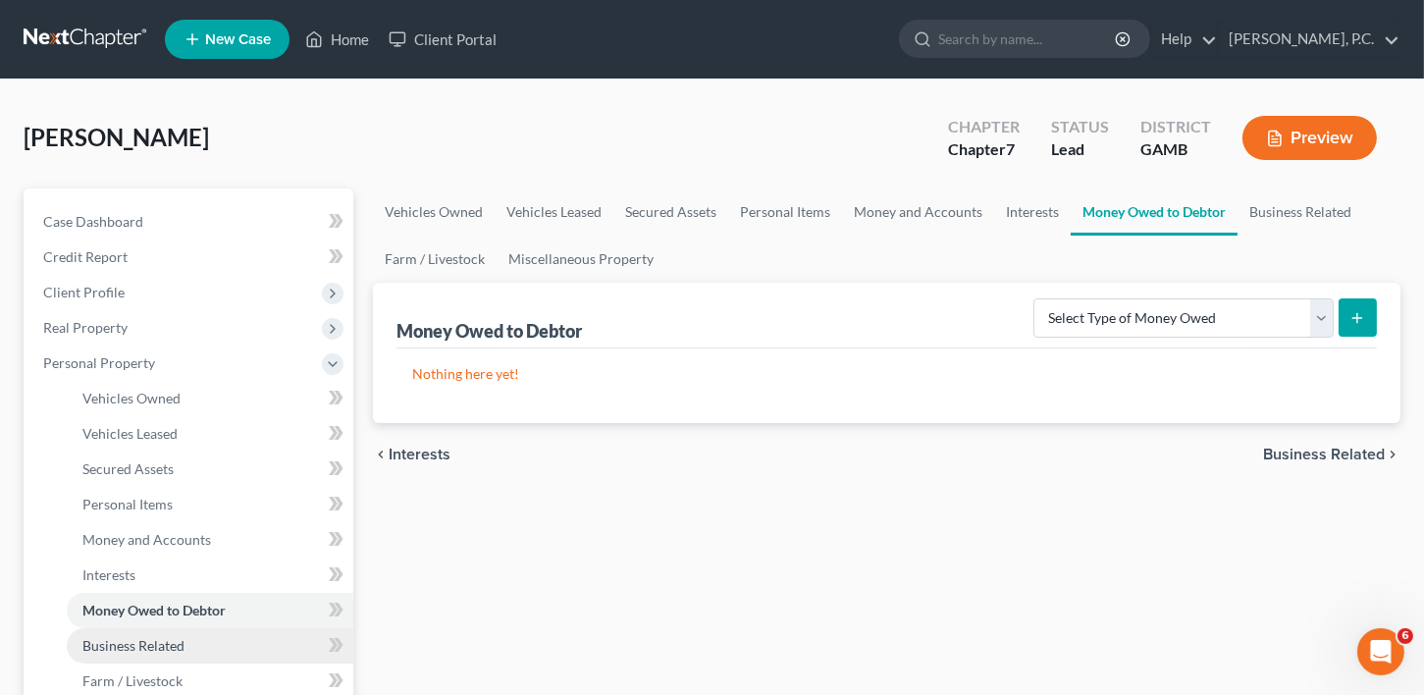
click at [135, 647] on span "Business Related" at bounding box center [133, 645] width 102 height 17
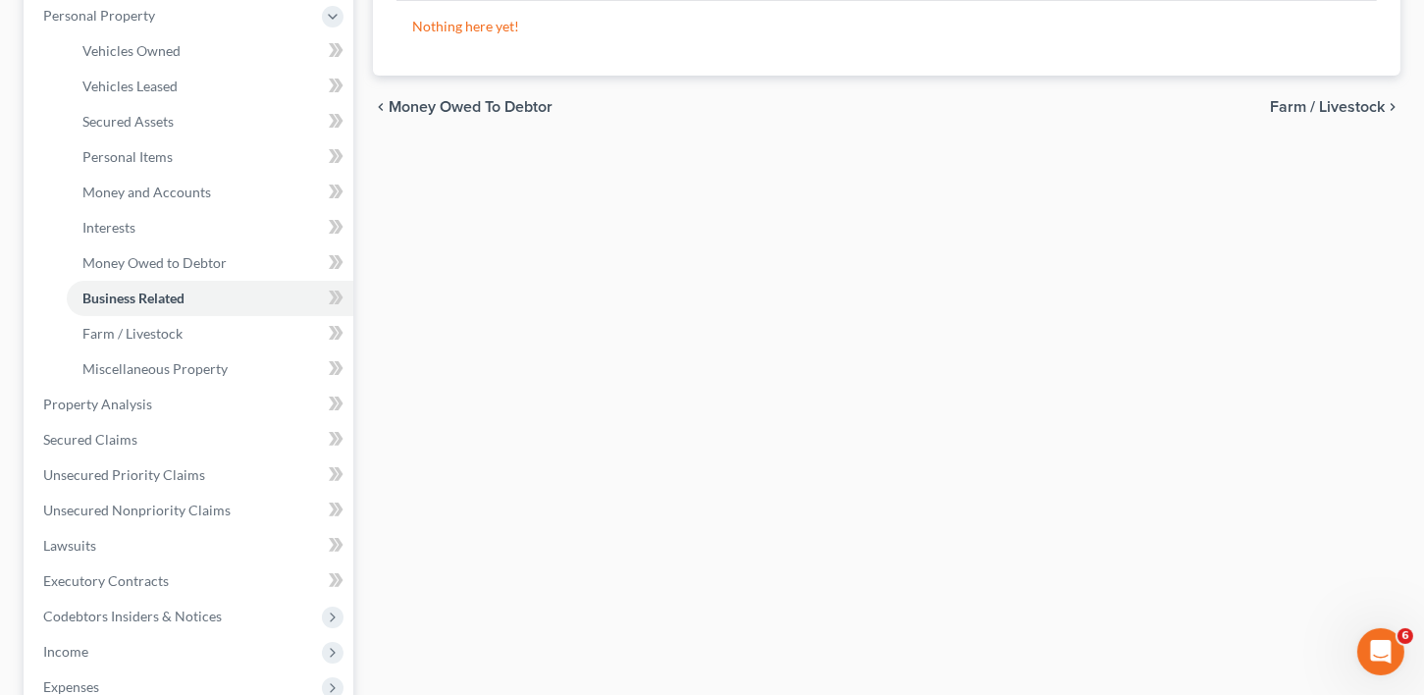
scroll to position [403, 0]
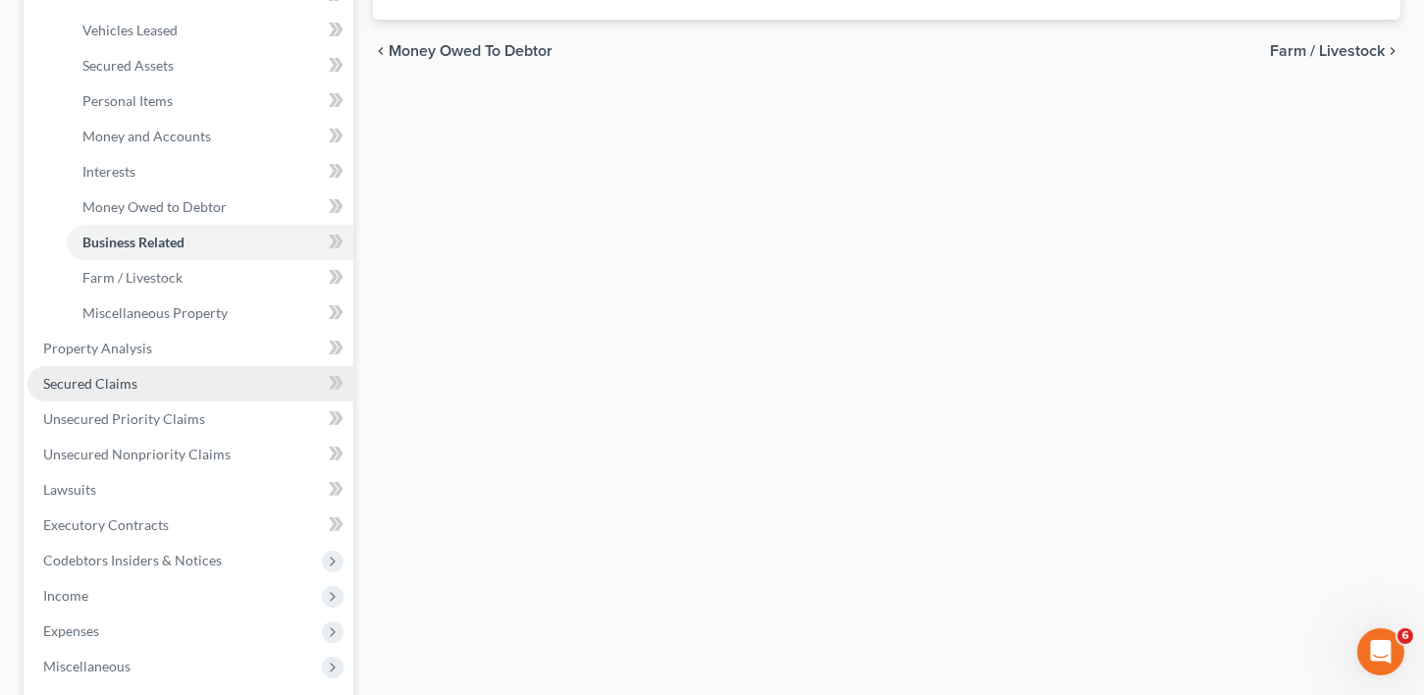
click at [74, 381] on span "Secured Claims" at bounding box center [90, 383] width 94 height 17
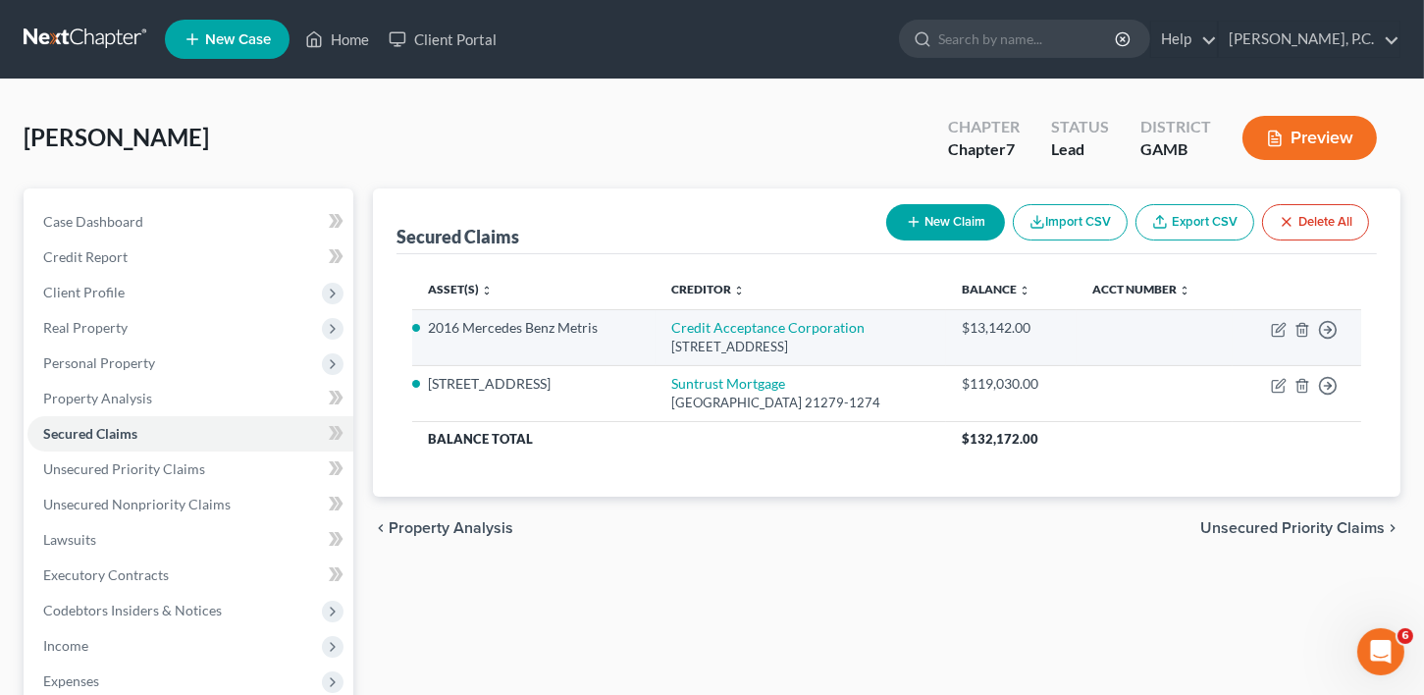
click at [1287, 322] on td "Move to E Move to F Move to G Move to Notice Only" at bounding box center [1296, 337] width 129 height 56
click at [1278, 329] on icon "button" at bounding box center [1278, 330] width 16 height 16
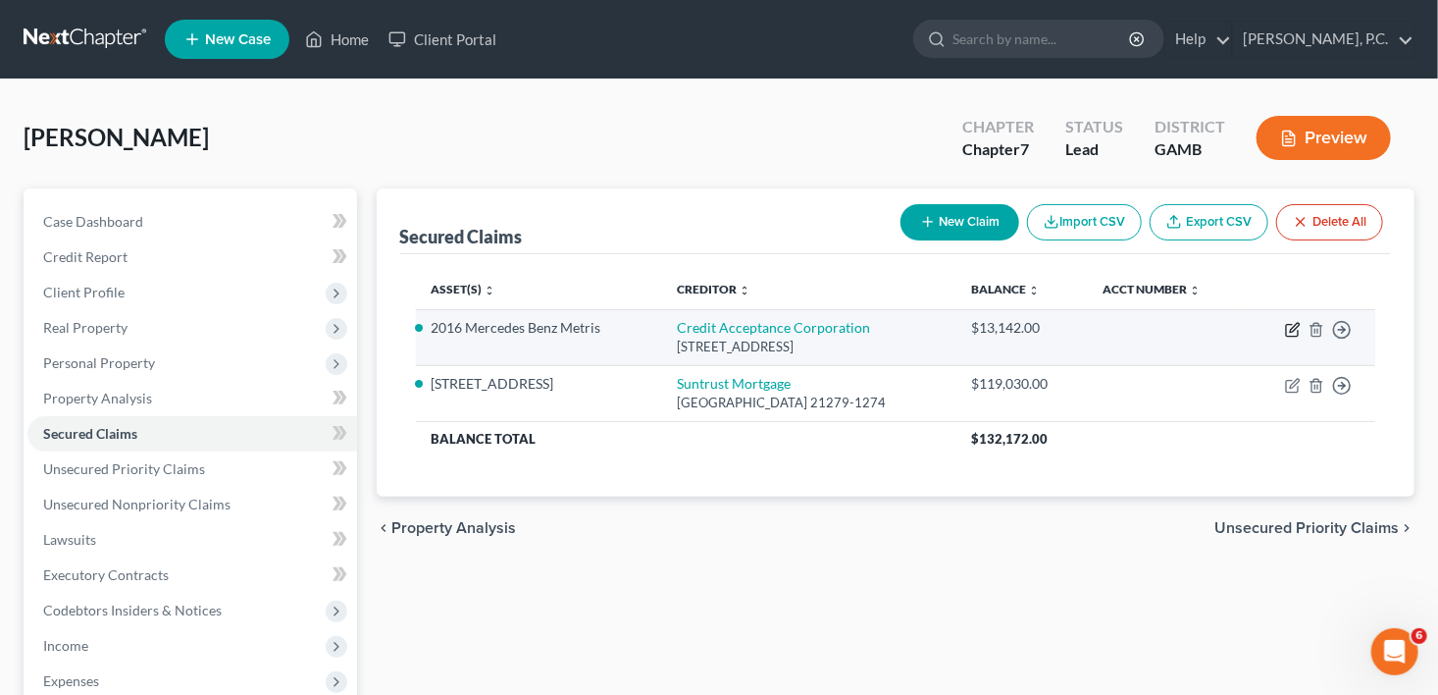
select select "23"
select select "8"
select select "2"
select select "0"
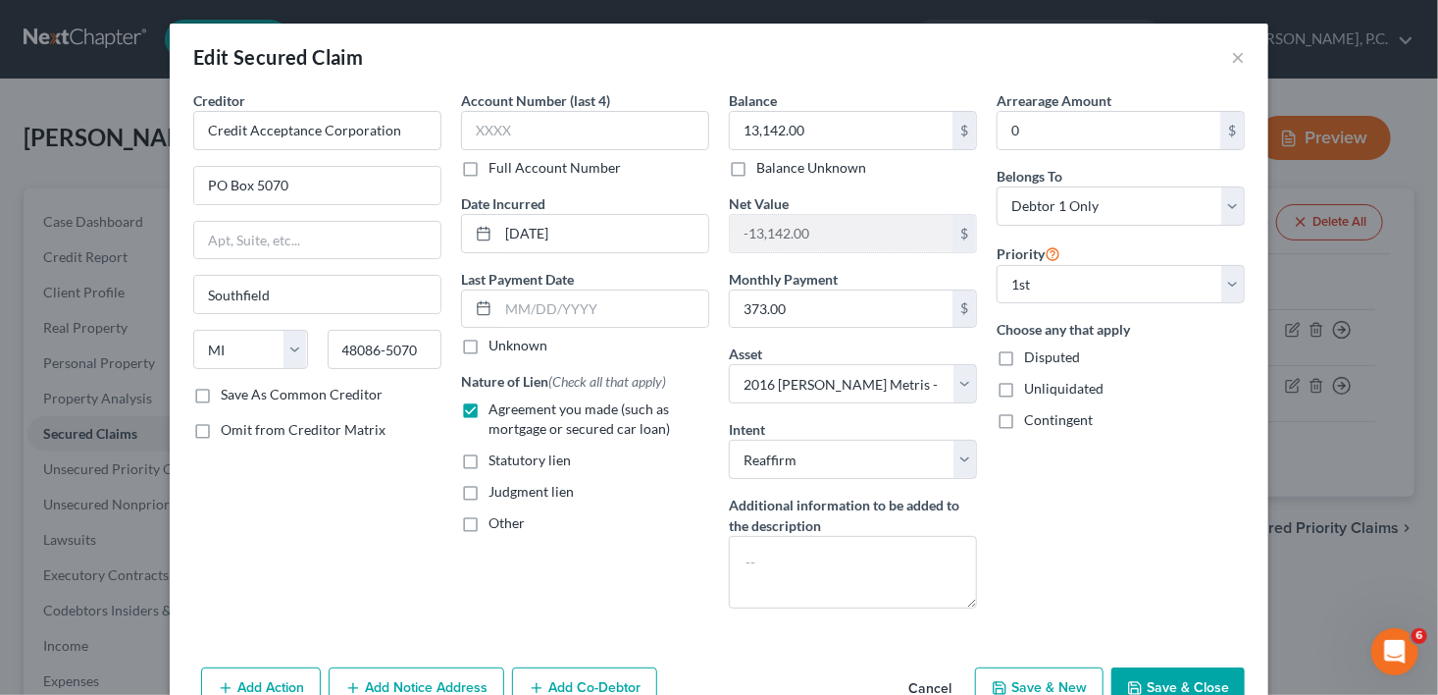
click at [1157, 681] on button "Save & Close" at bounding box center [1178, 687] width 133 height 41
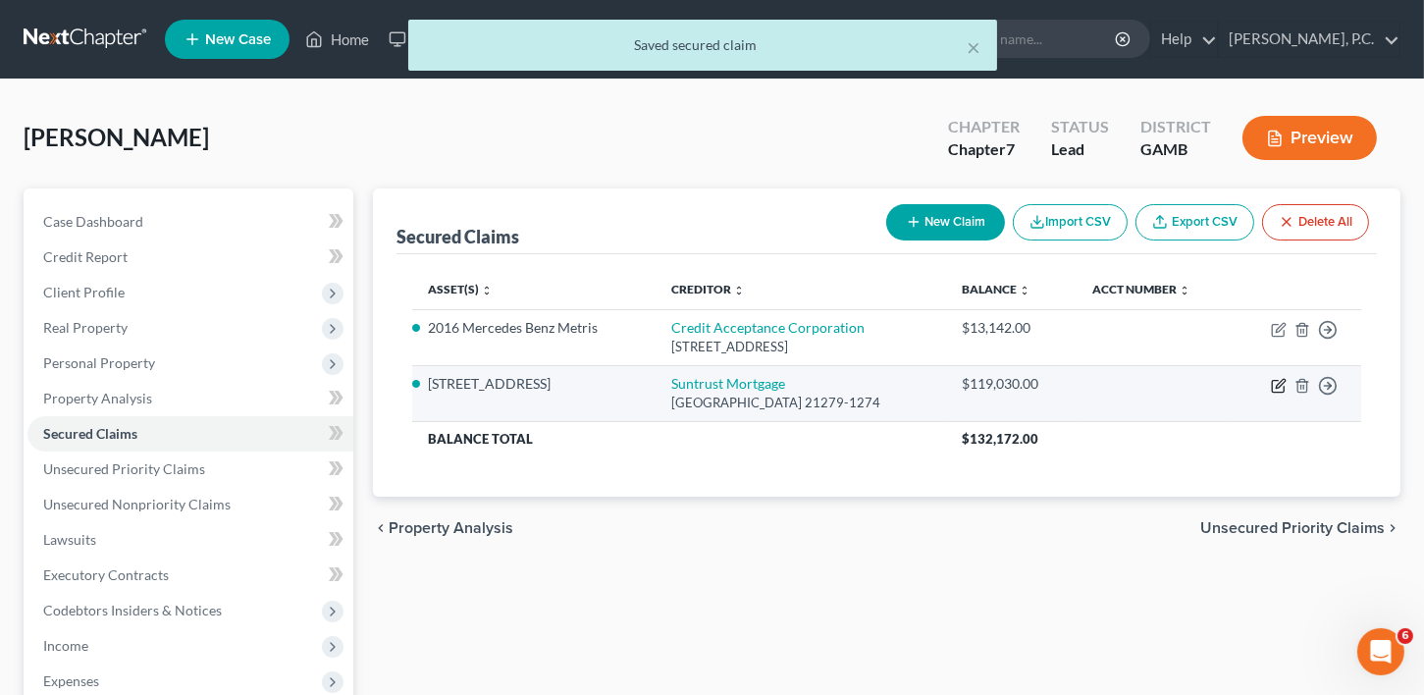
click at [1275, 382] on icon "button" at bounding box center [1278, 386] width 16 height 16
select select "21"
select select "2"
select select "3"
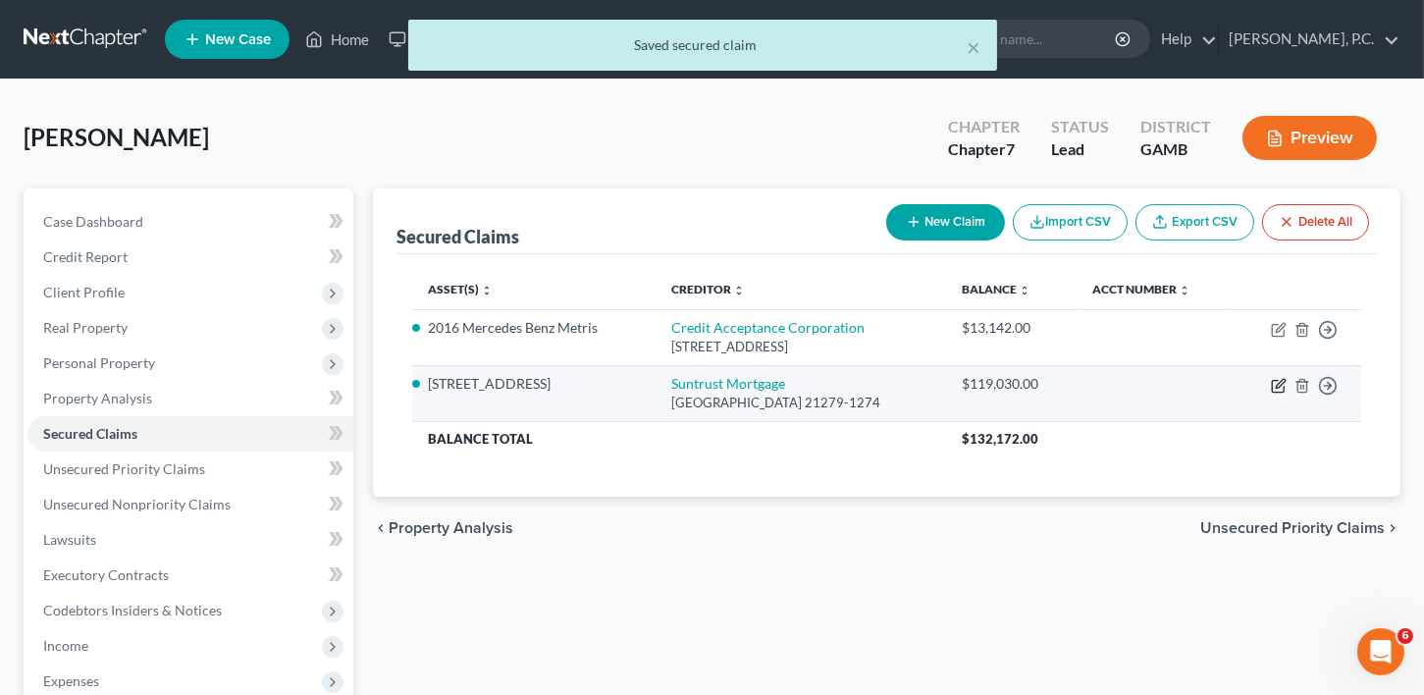
select select "0"
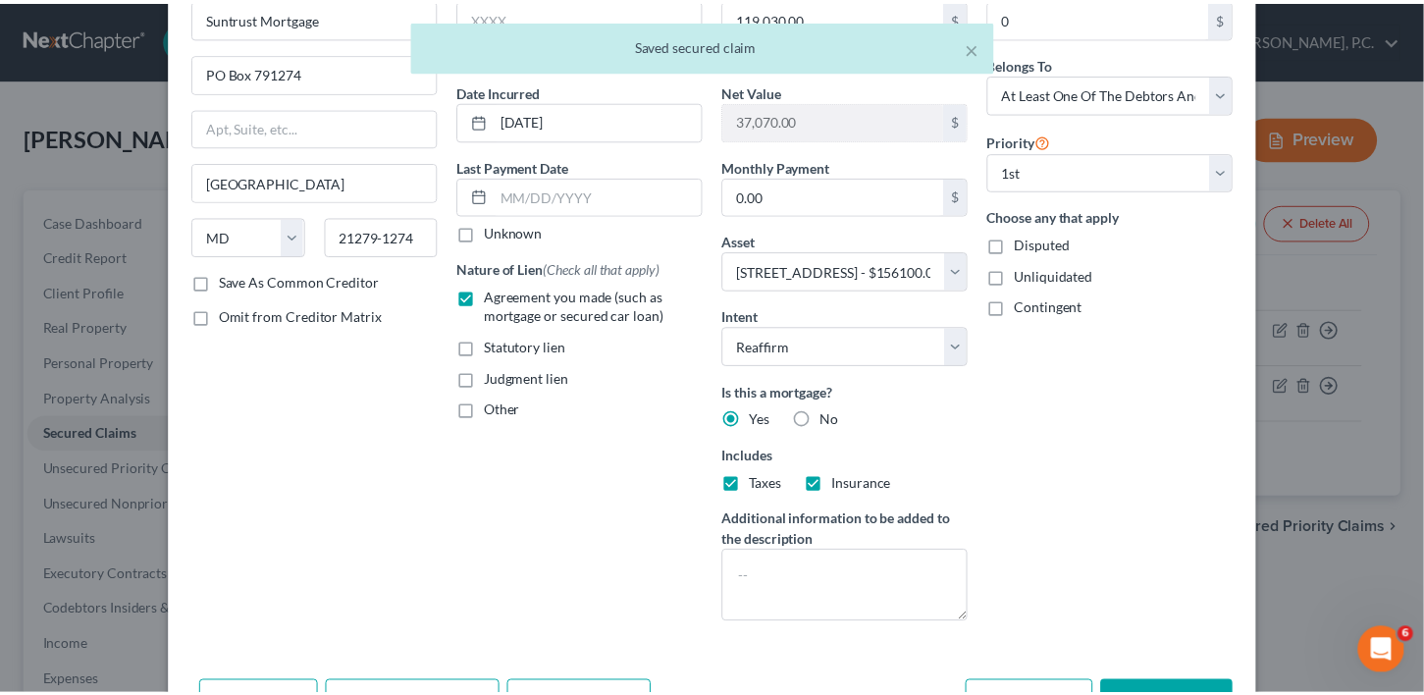
scroll to position [233, 0]
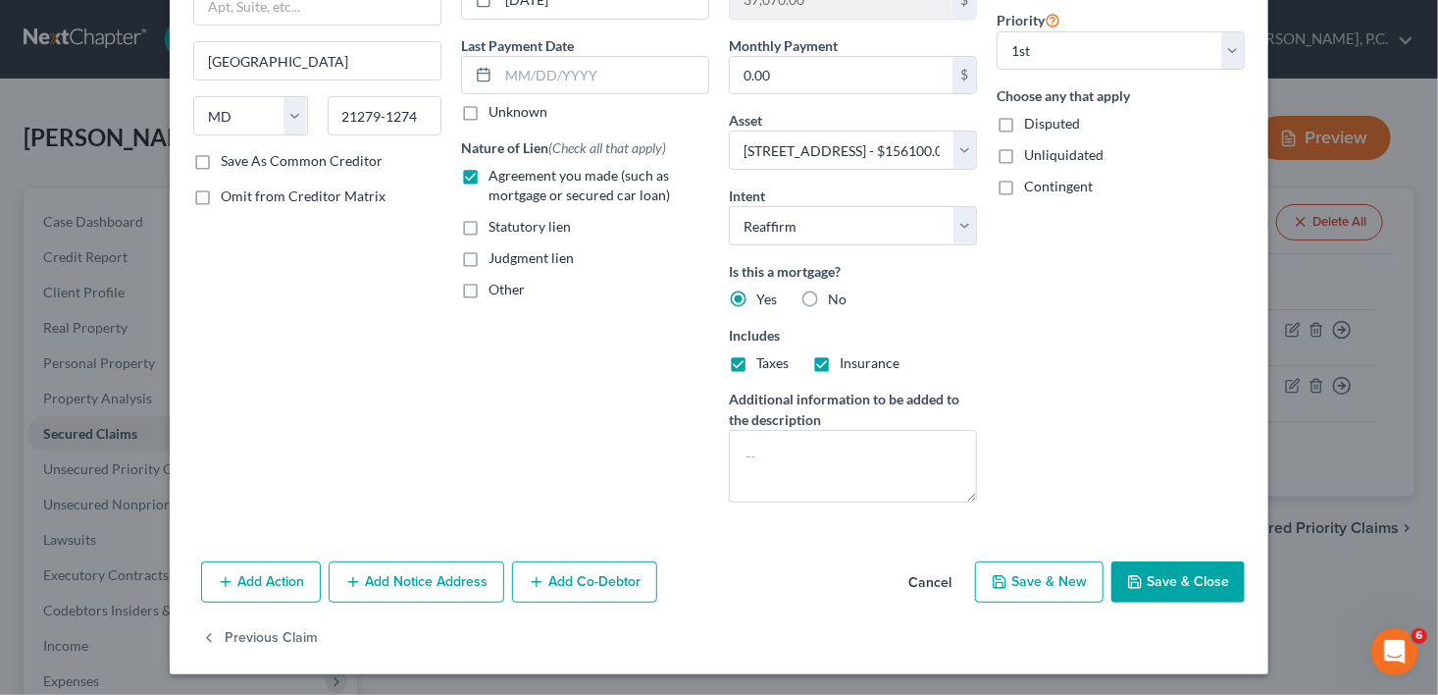
click at [1195, 582] on button "Save & Close" at bounding box center [1178, 581] width 133 height 41
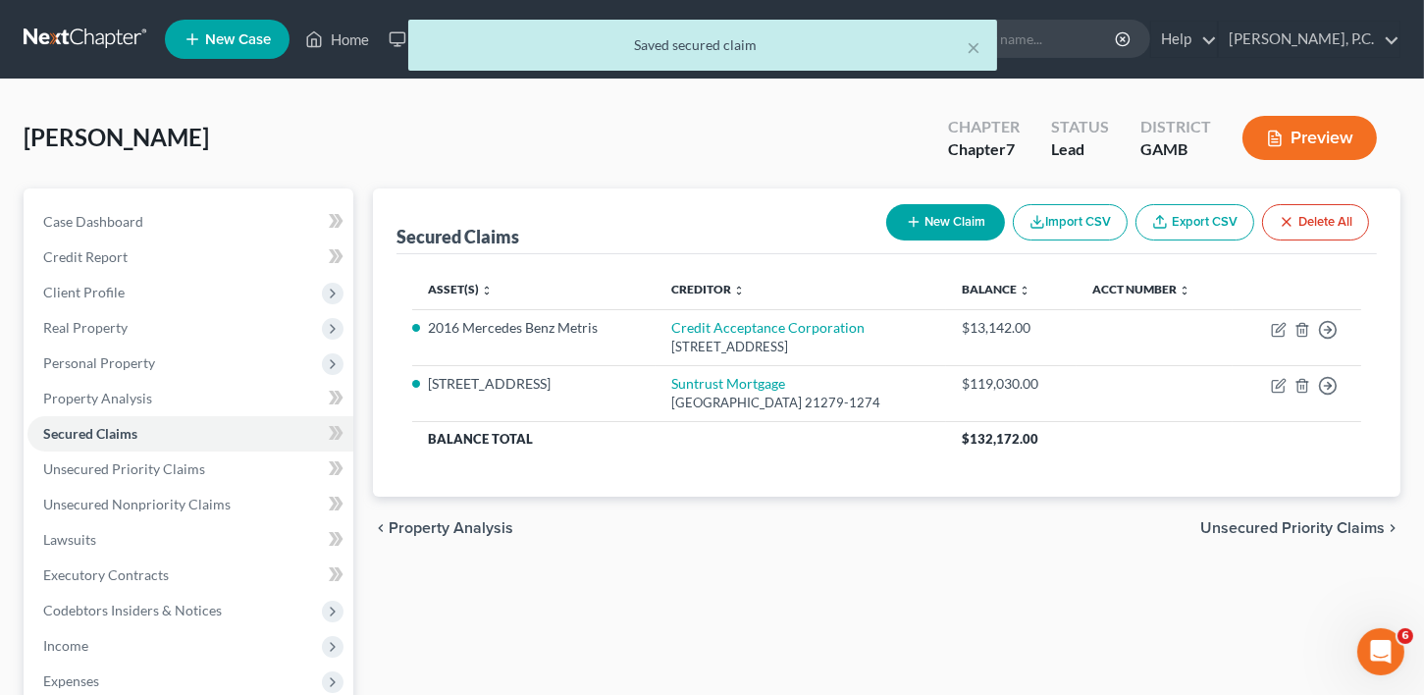
click at [1281, 528] on span "Unsecured Priority Claims" at bounding box center [1292, 528] width 184 height 16
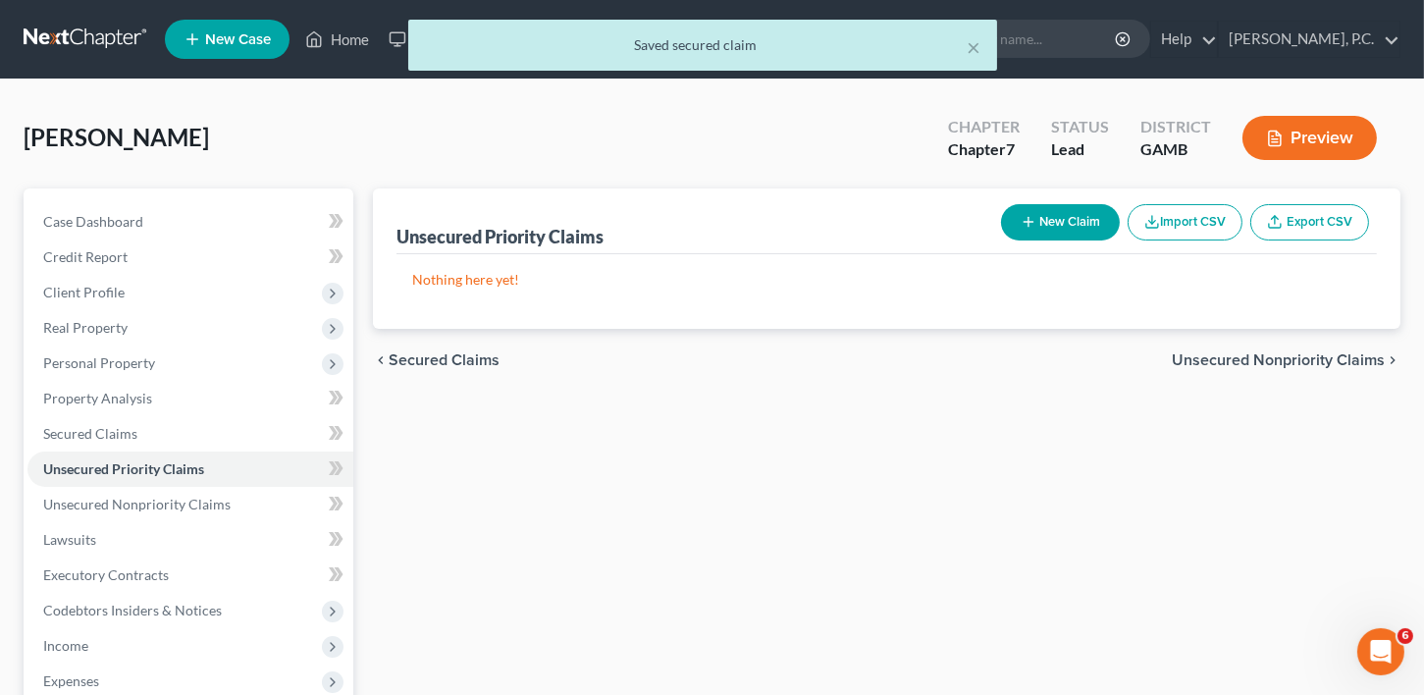
click at [1242, 352] on span "Unsecured Nonpriority Claims" at bounding box center [1277, 360] width 213 height 16
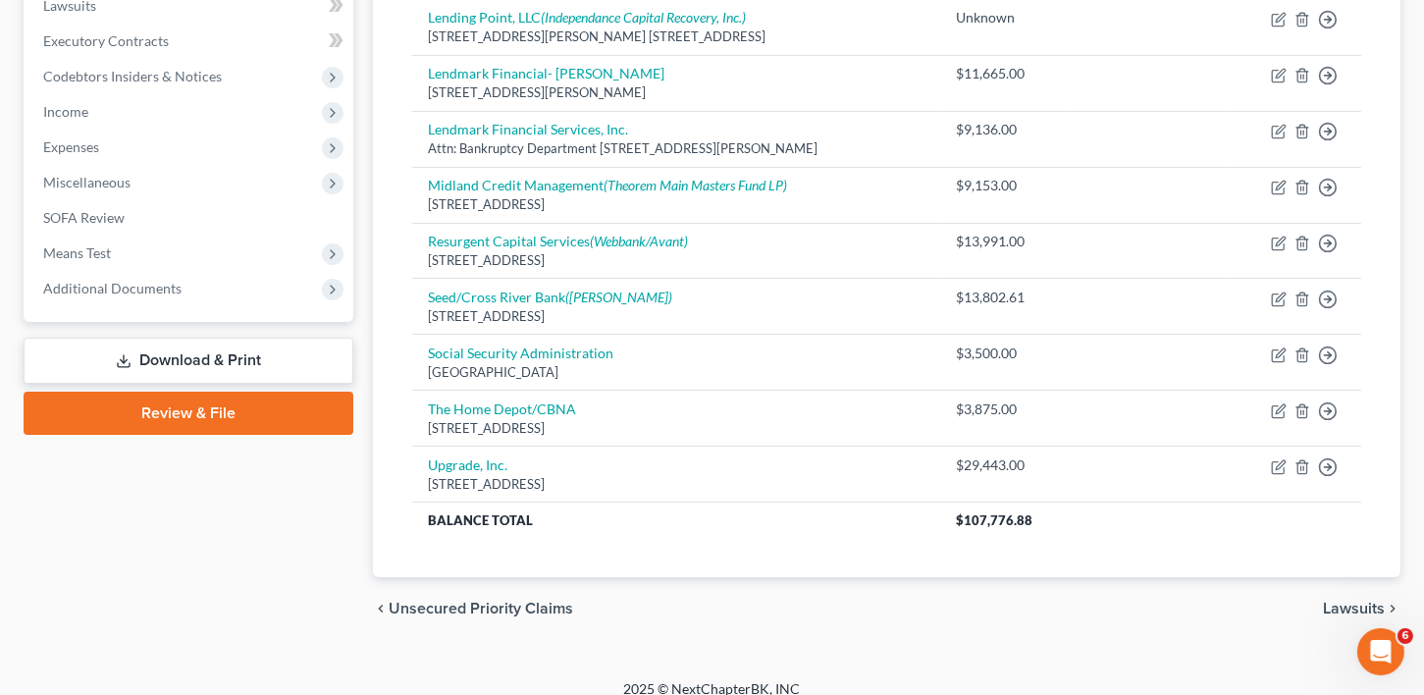
scroll to position [549, 0]
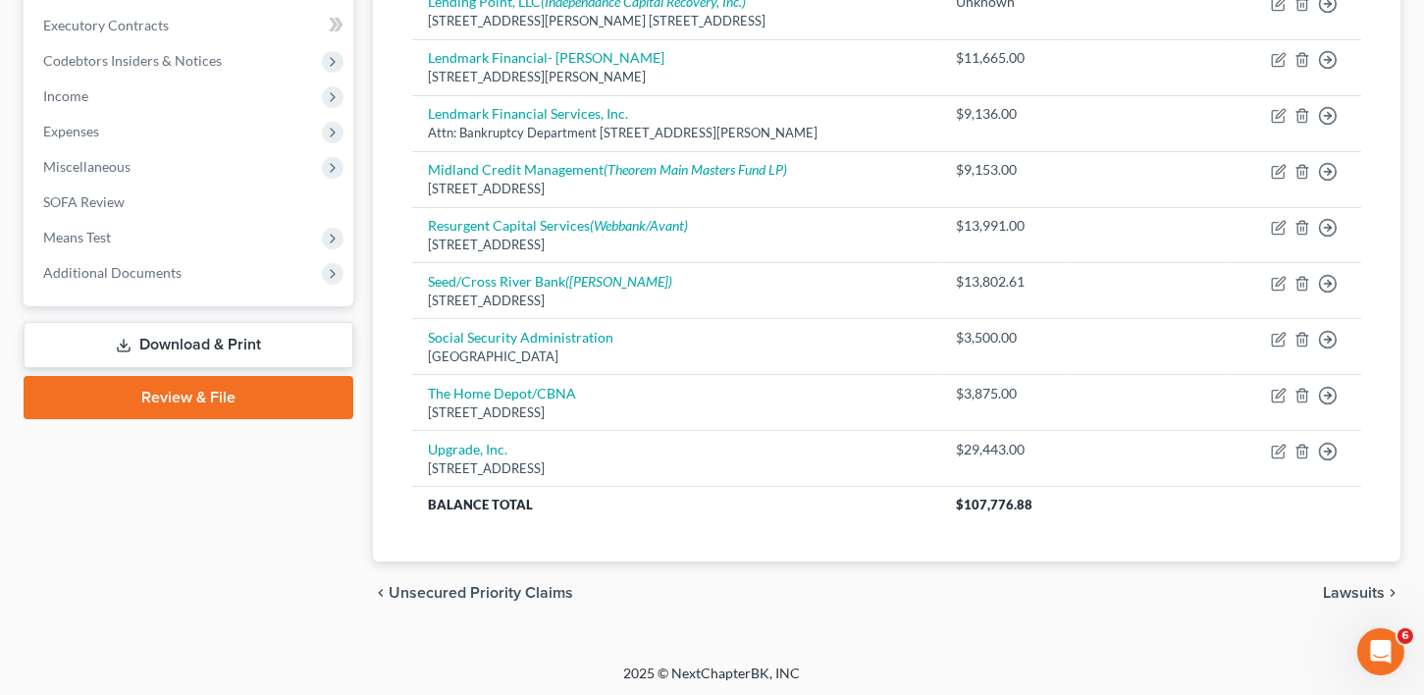
click at [1328, 576] on div "chevron_left Unsecured Priority Claims Lawsuits chevron_right" at bounding box center [886, 592] width 1027 height 63
click at [1329, 585] on span "Lawsuits" at bounding box center [1353, 593] width 62 height 16
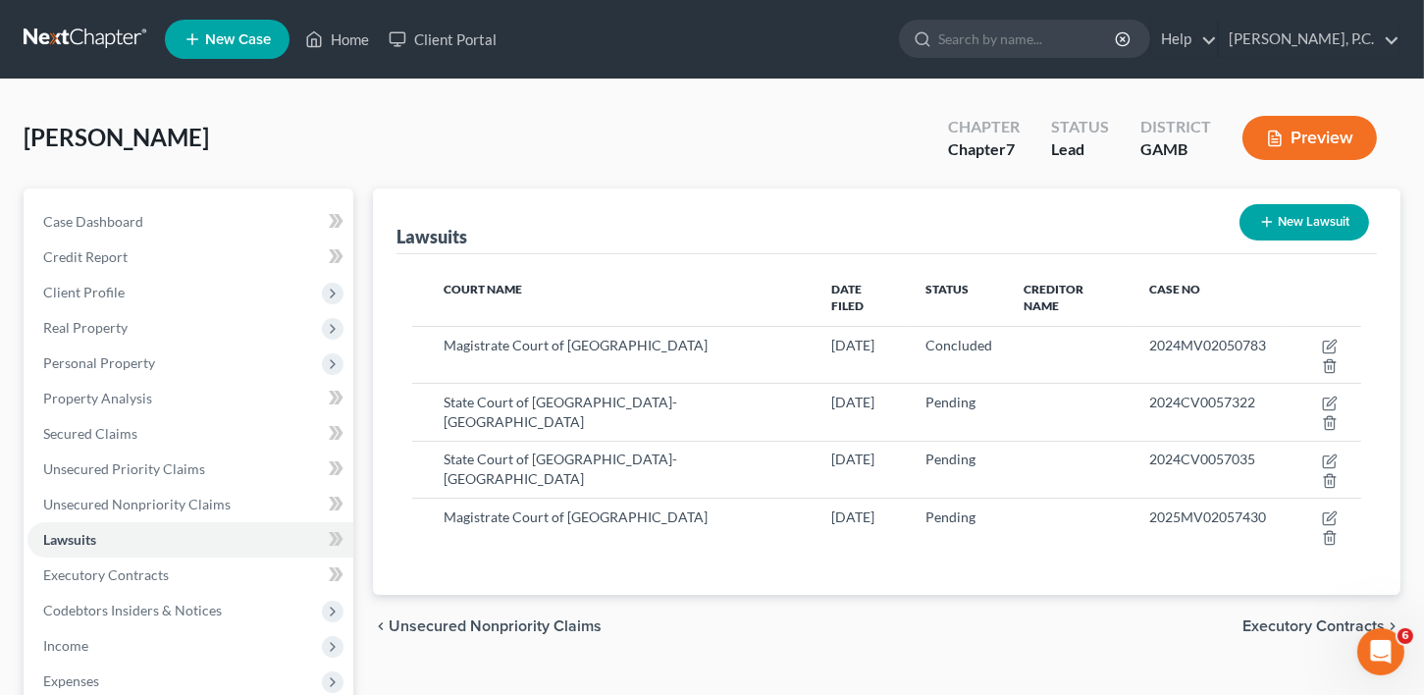
click at [1306, 618] on span "Executory Contracts" at bounding box center [1313, 626] width 142 height 16
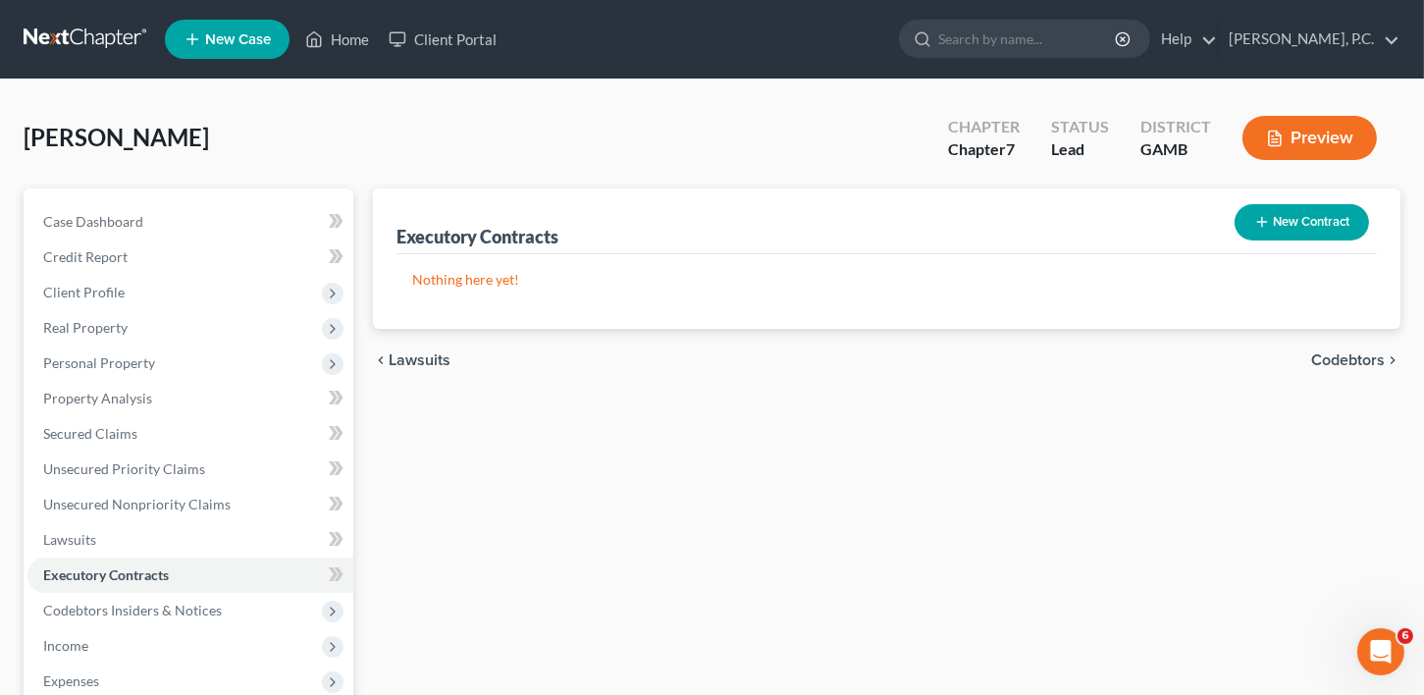
click at [1335, 363] on span "Codebtors" at bounding box center [1348, 360] width 74 height 16
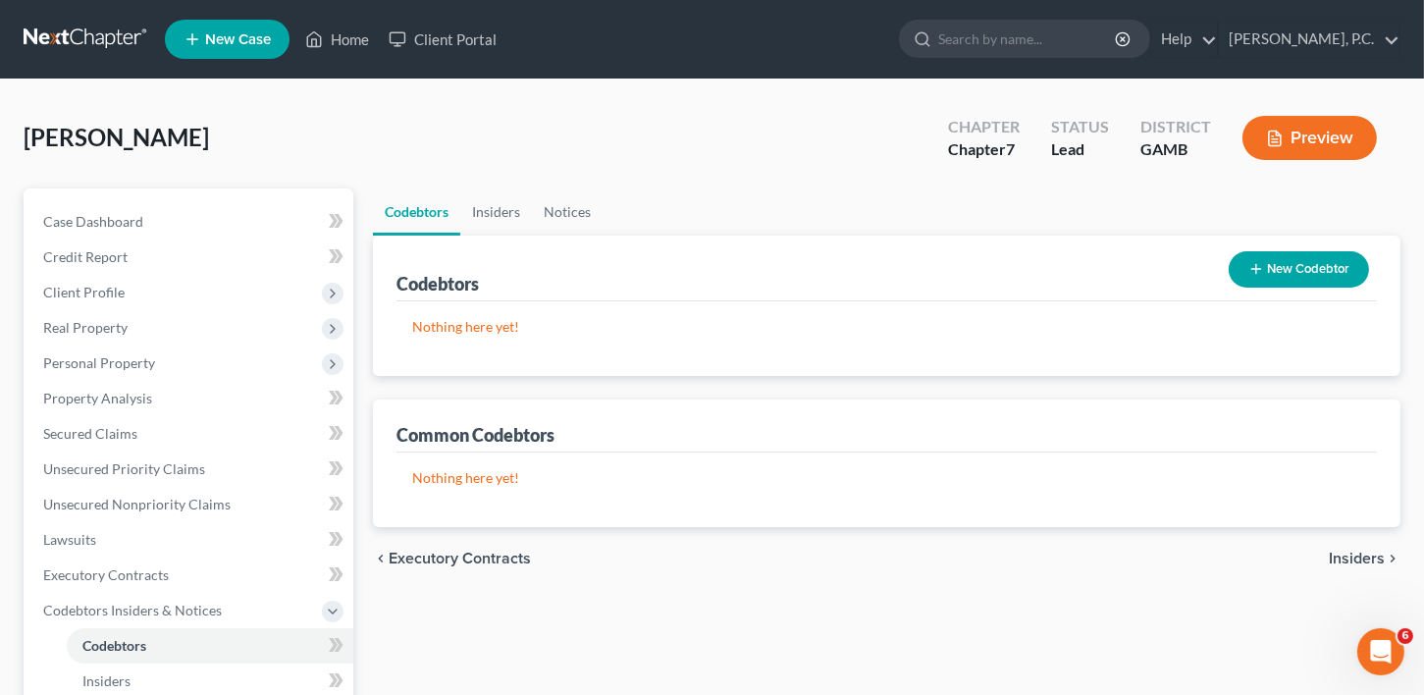
click at [1371, 556] on span "Insiders" at bounding box center [1356, 558] width 56 height 16
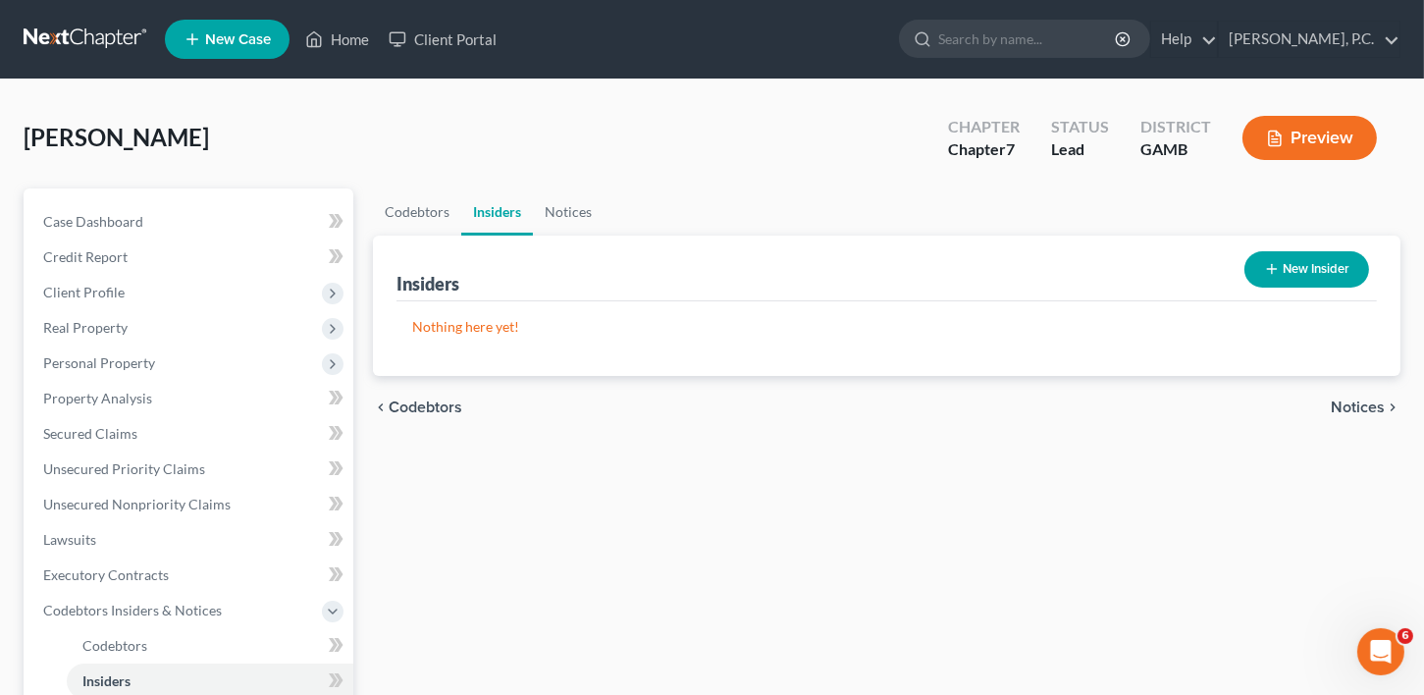
click at [1335, 406] on span "Notices" at bounding box center [1357, 407] width 54 height 16
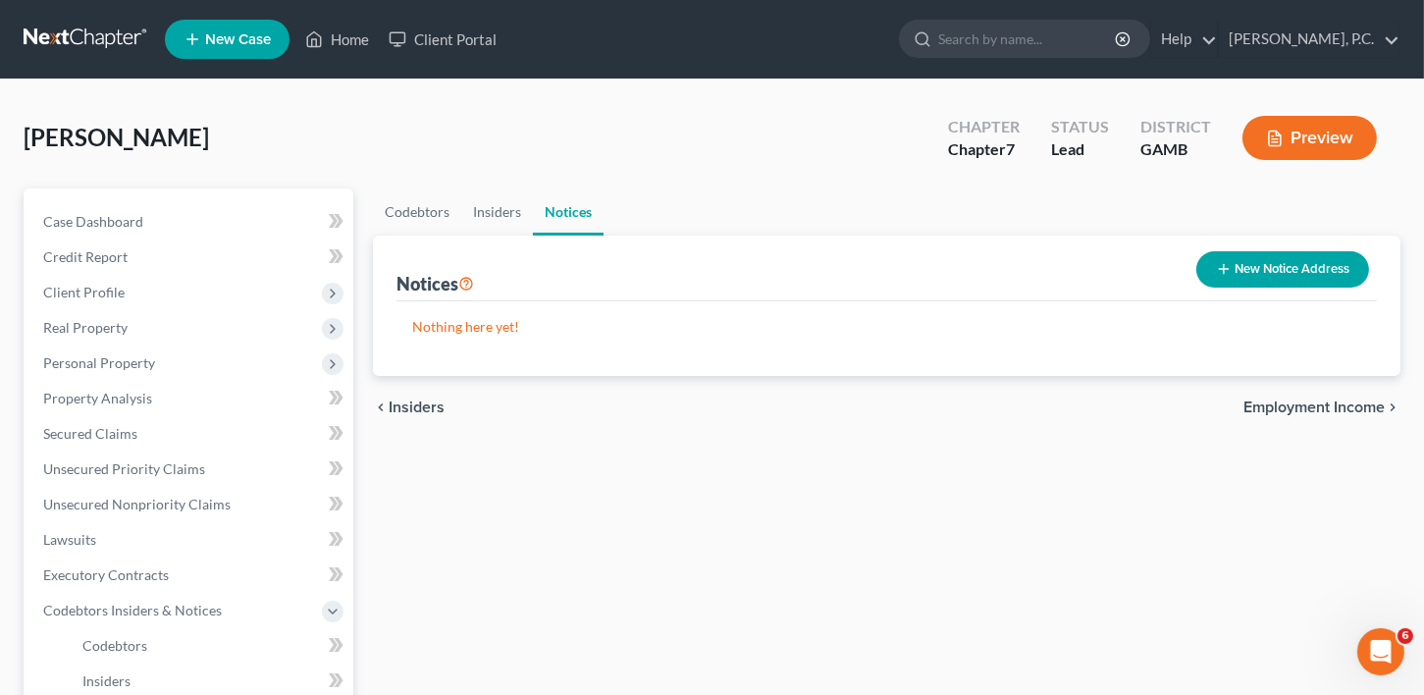
click at [1335, 406] on span "Employment Income" at bounding box center [1313, 407] width 141 height 16
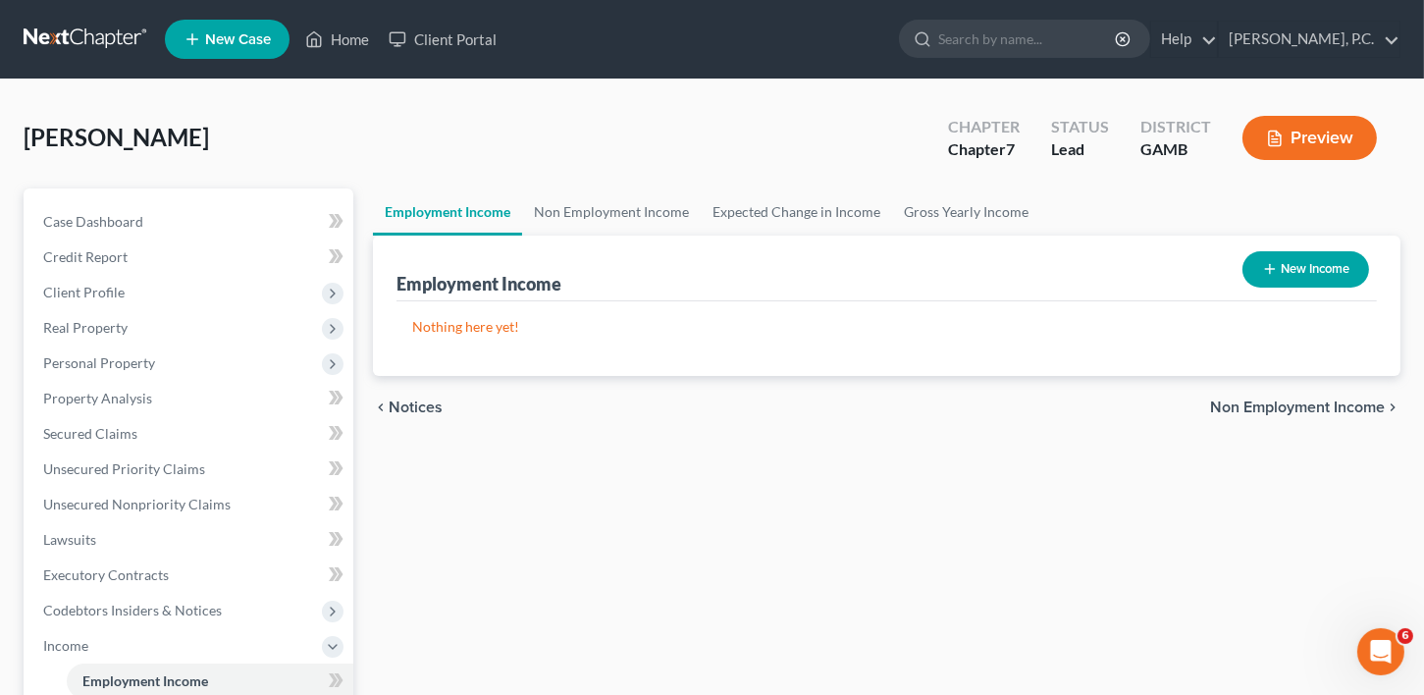
click at [1335, 406] on span "Non Employment Income" at bounding box center [1297, 407] width 175 height 16
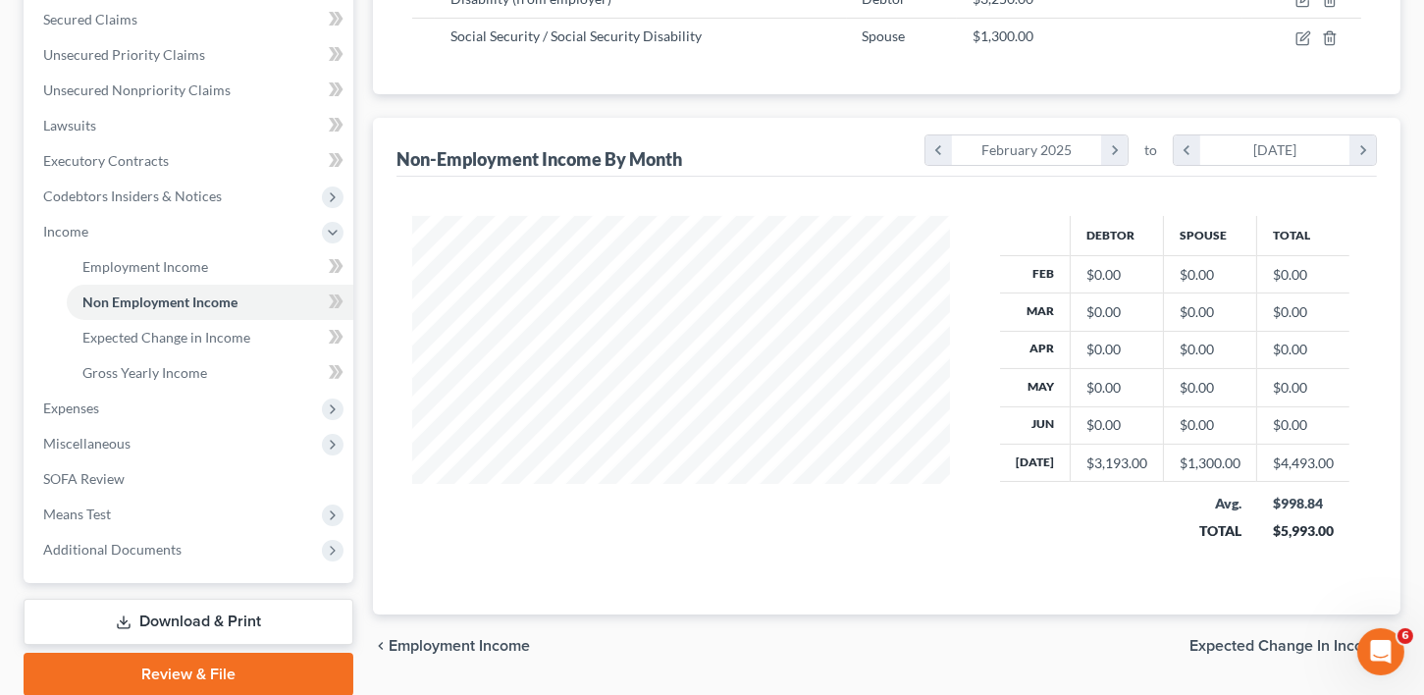
scroll to position [487, 0]
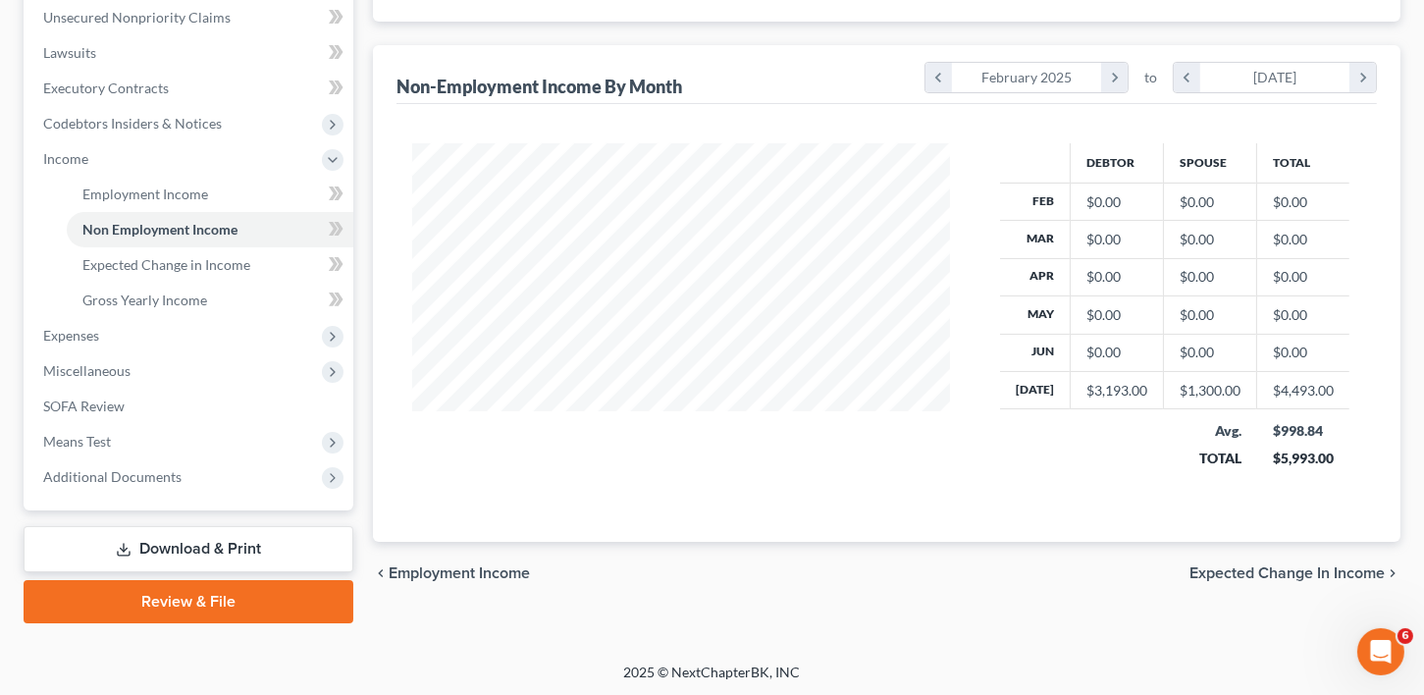
click at [1331, 568] on span "Expected Change in Income" at bounding box center [1286, 573] width 195 height 16
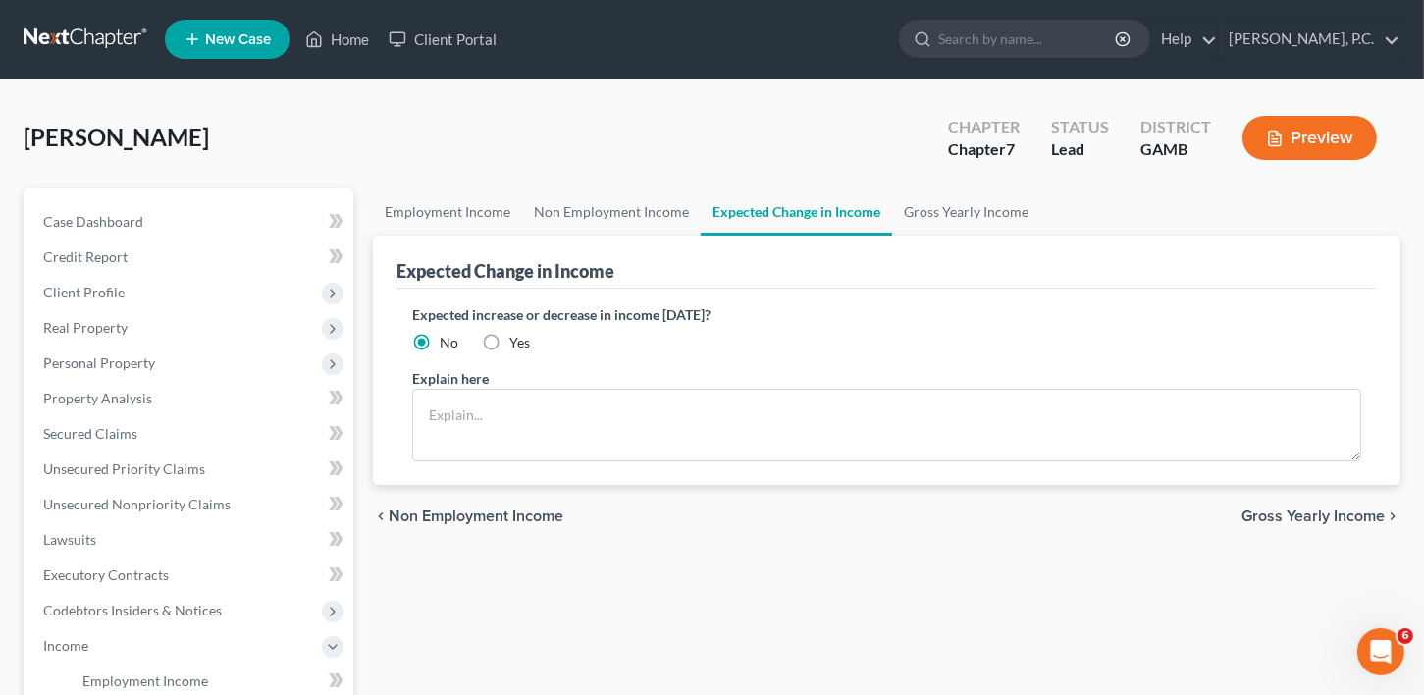
click at [1323, 512] on span "Gross Yearly Income" at bounding box center [1312, 516] width 143 height 16
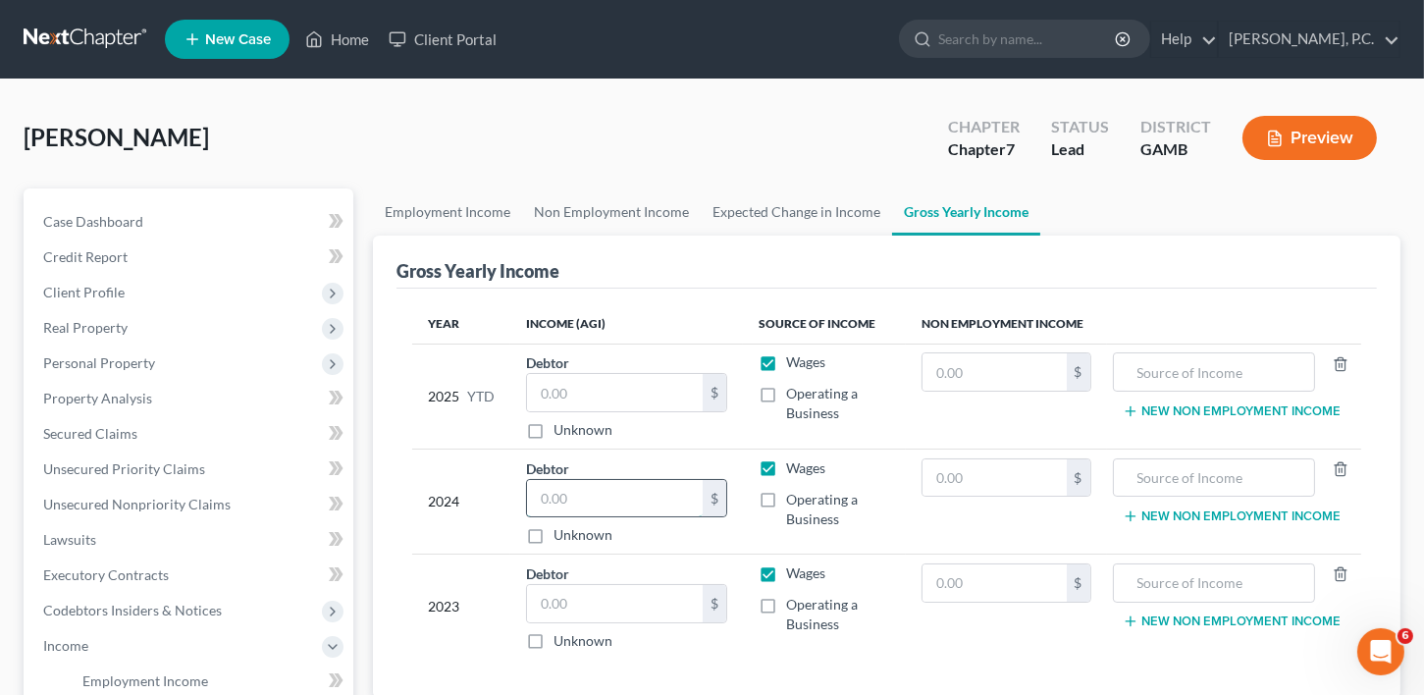
click at [610, 481] on input "text" at bounding box center [615, 498] width 177 height 37
type input "55,345.00"
click at [1152, 377] on input "text" at bounding box center [1213, 371] width 181 height 37
type input "s"
drag, startPoint x: 1295, startPoint y: 372, endPoint x: 1084, endPoint y: 383, distance: 211.2
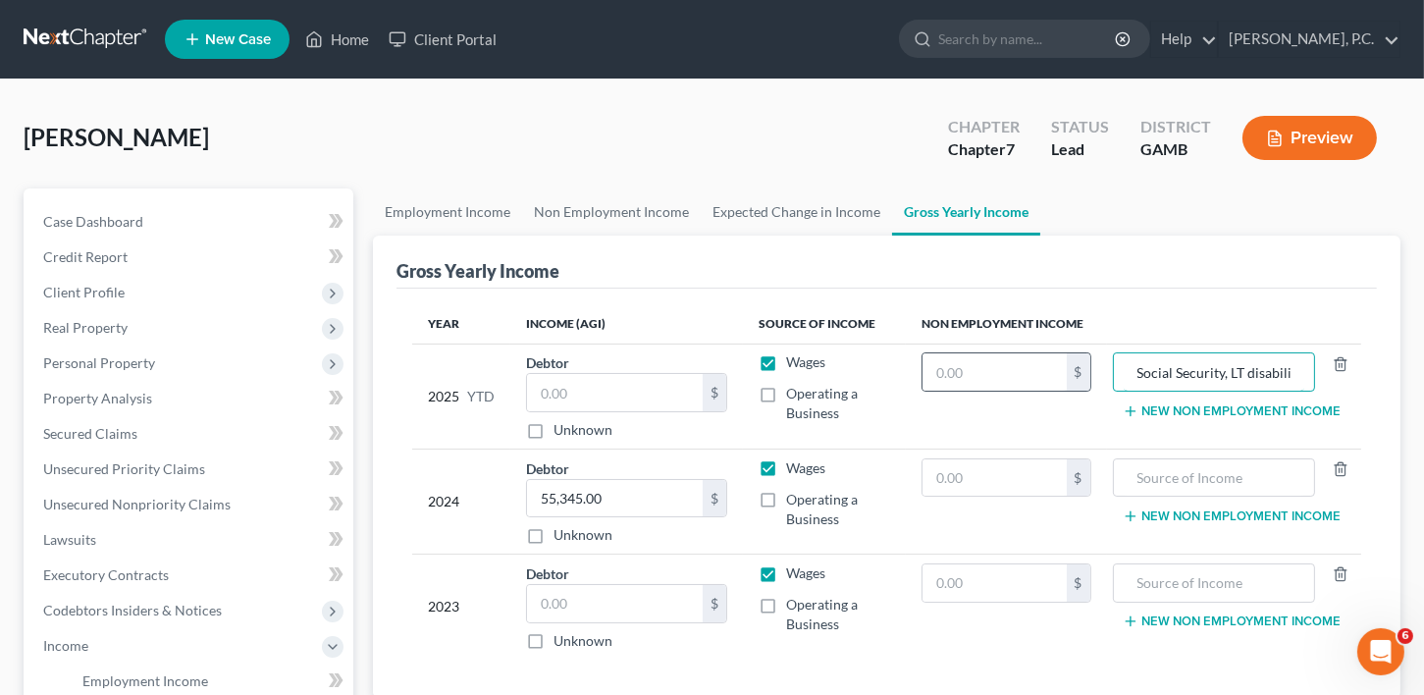
click at [1084, 383] on tr "2025 YTD Debtor $ Unknown Balance Undetermined $ Unknown Wages Operating a Busi…" at bounding box center [886, 395] width 949 height 105
type input "Social Security, LT disability, pension"
click at [1149, 487] on input "text" at bounding box center [1213, 477] width 181 height 37
paste input "Social Security, LT disability, pension"
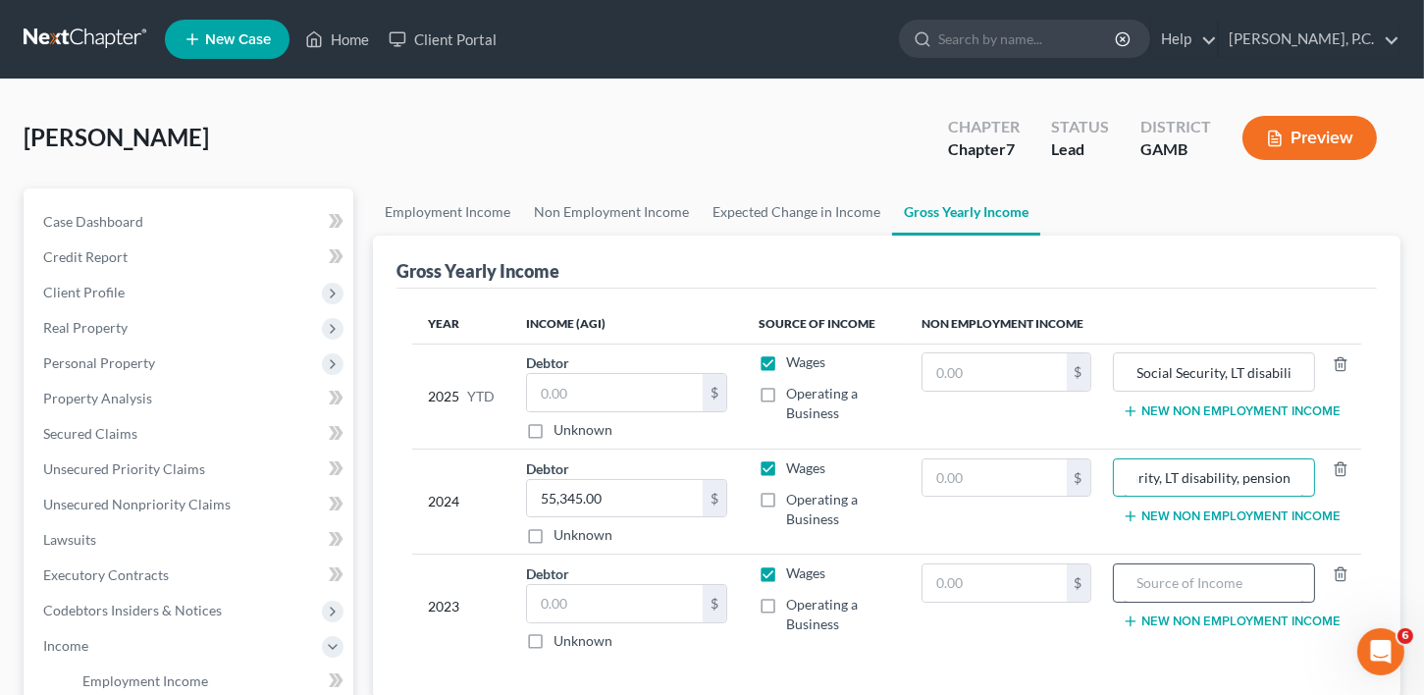
type input "Social Security, LT disability, pension"
paste input "Social Security, LT disability, pension"
type input "Social Security, LT disability, pension"
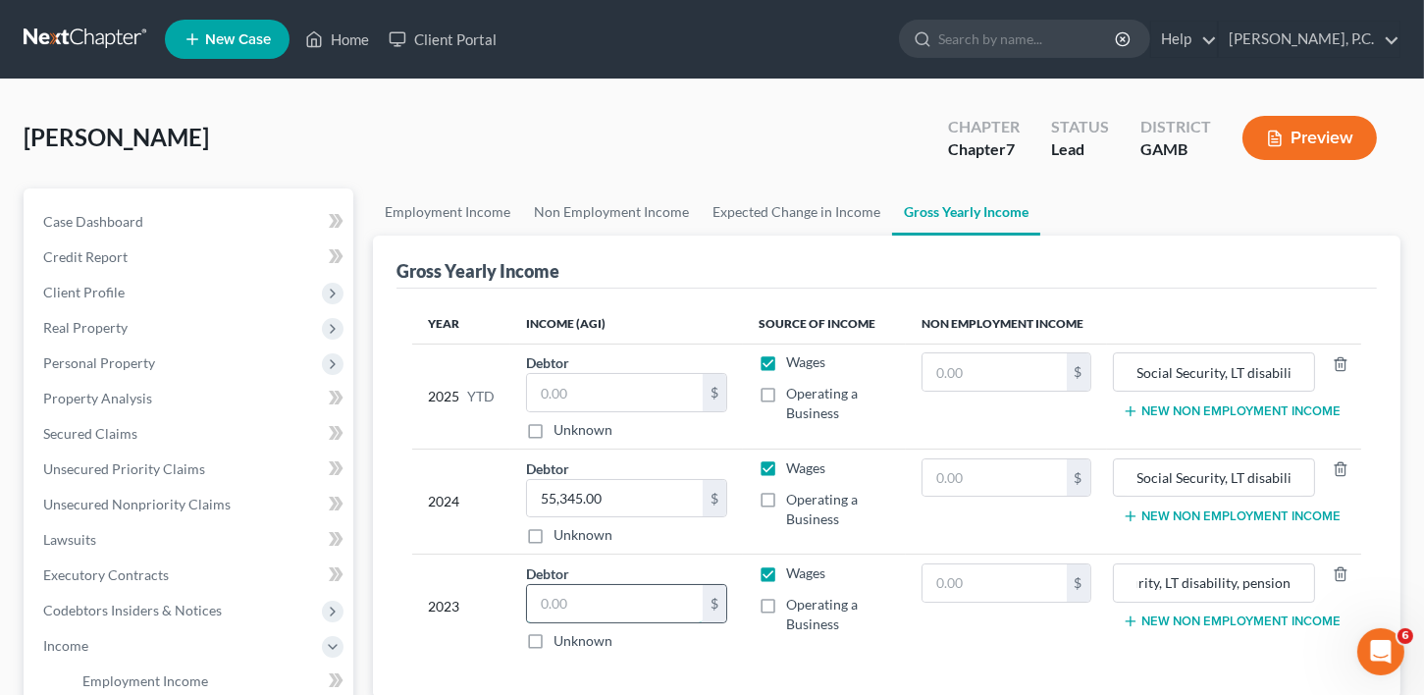
scroll to position [0, 0]
click at [652, 598] on input "text" at bounding box center [615, 603] width 177 height 37
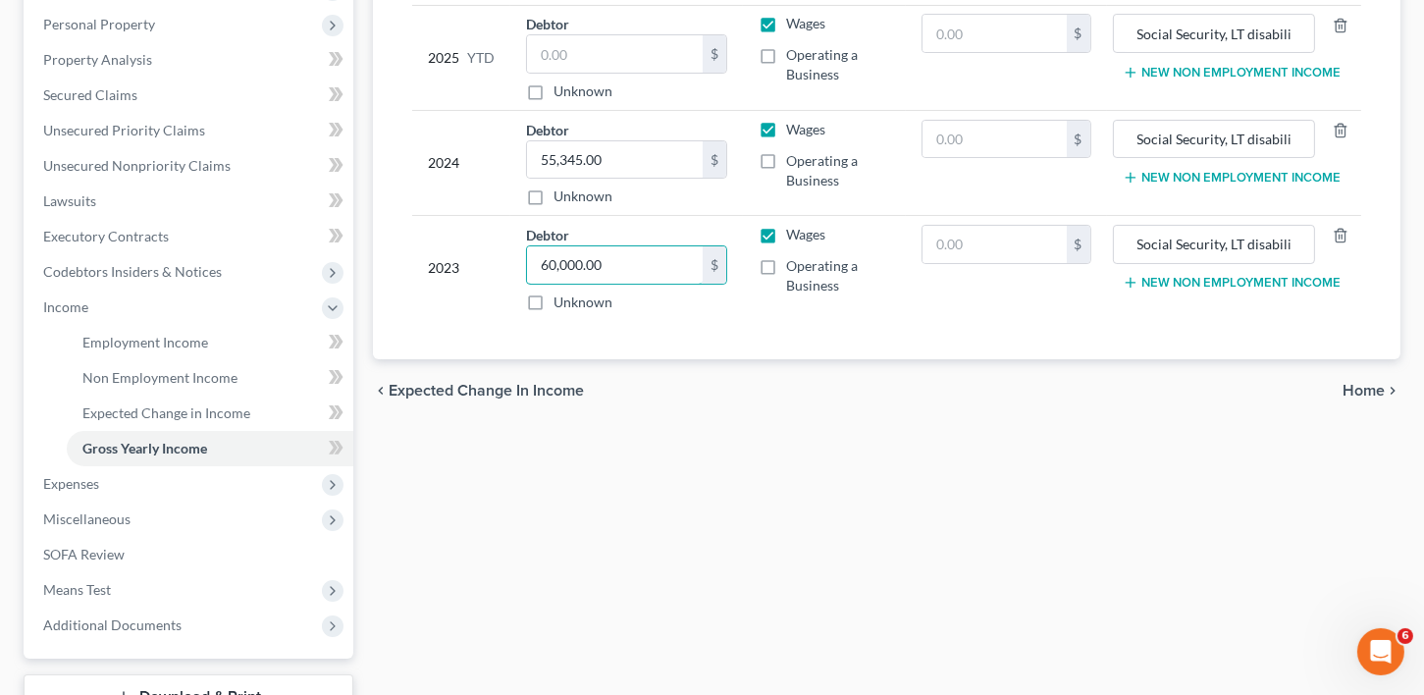
scroll to position [367, 0]
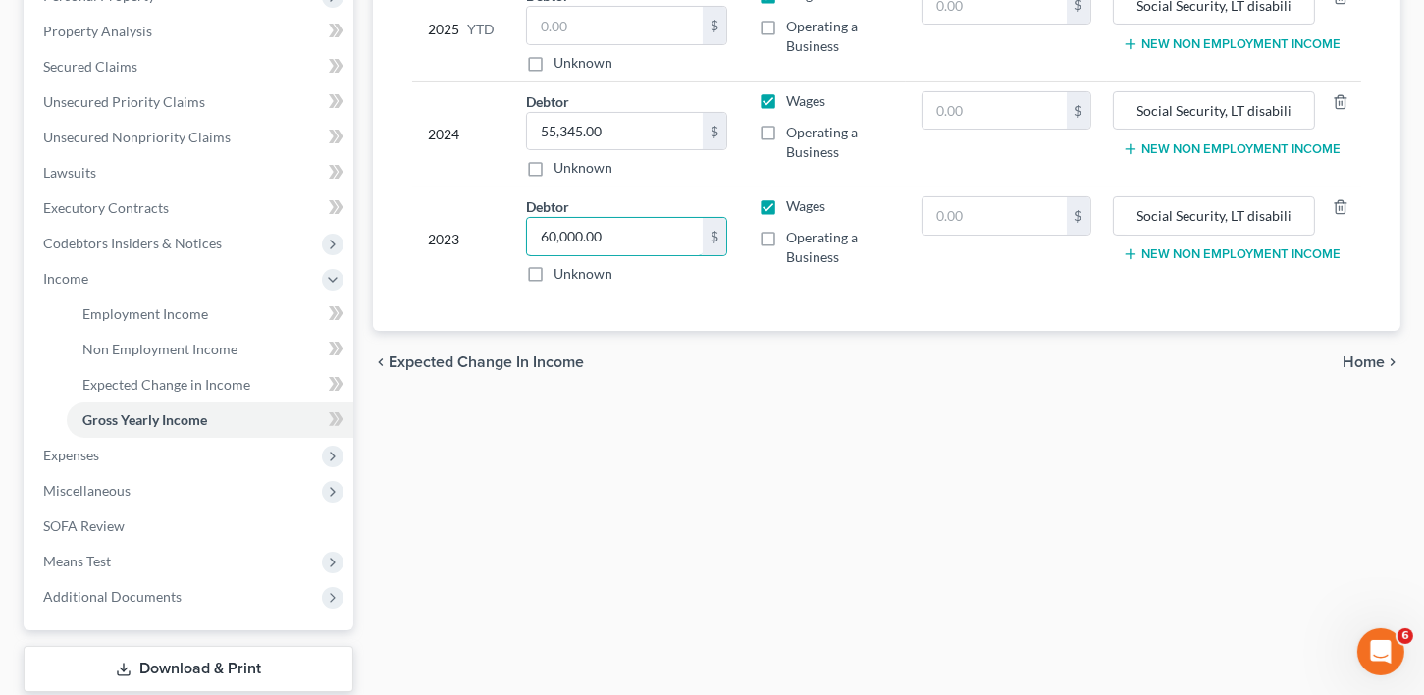
type input "60,000.00"
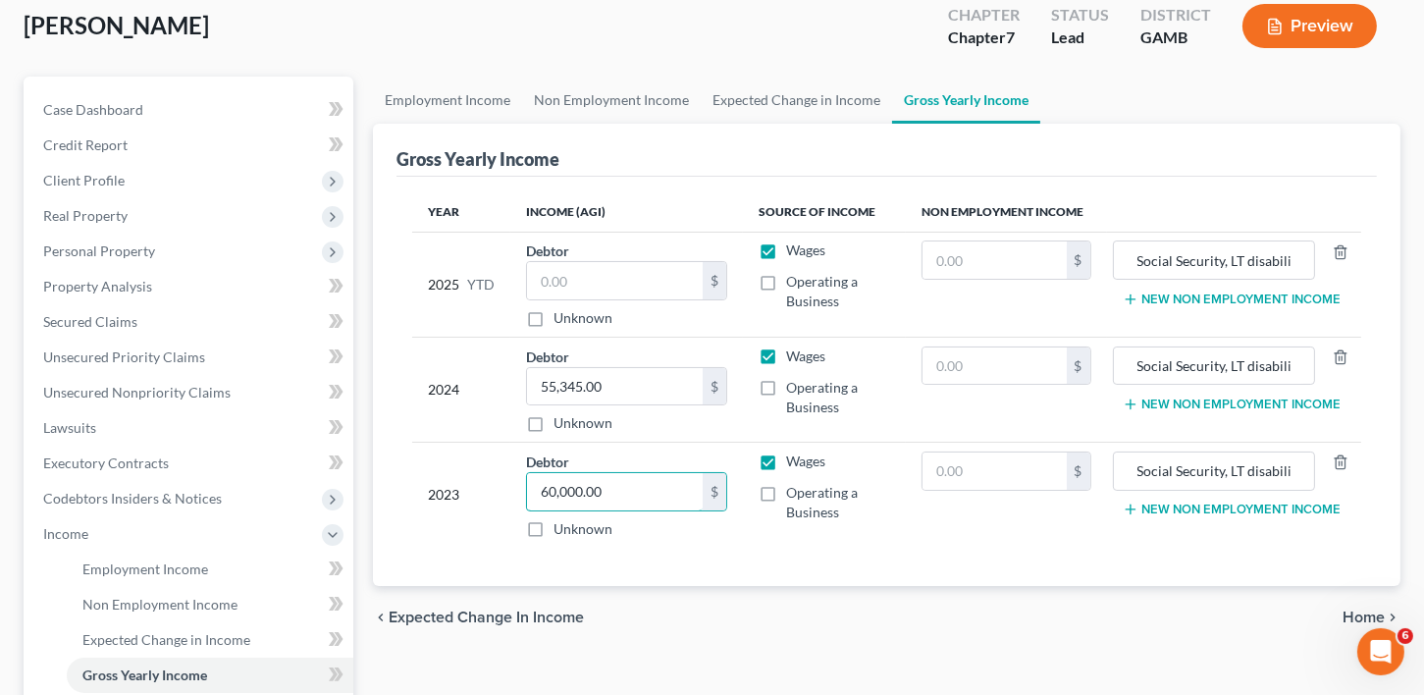
scroll to position [100, 0]
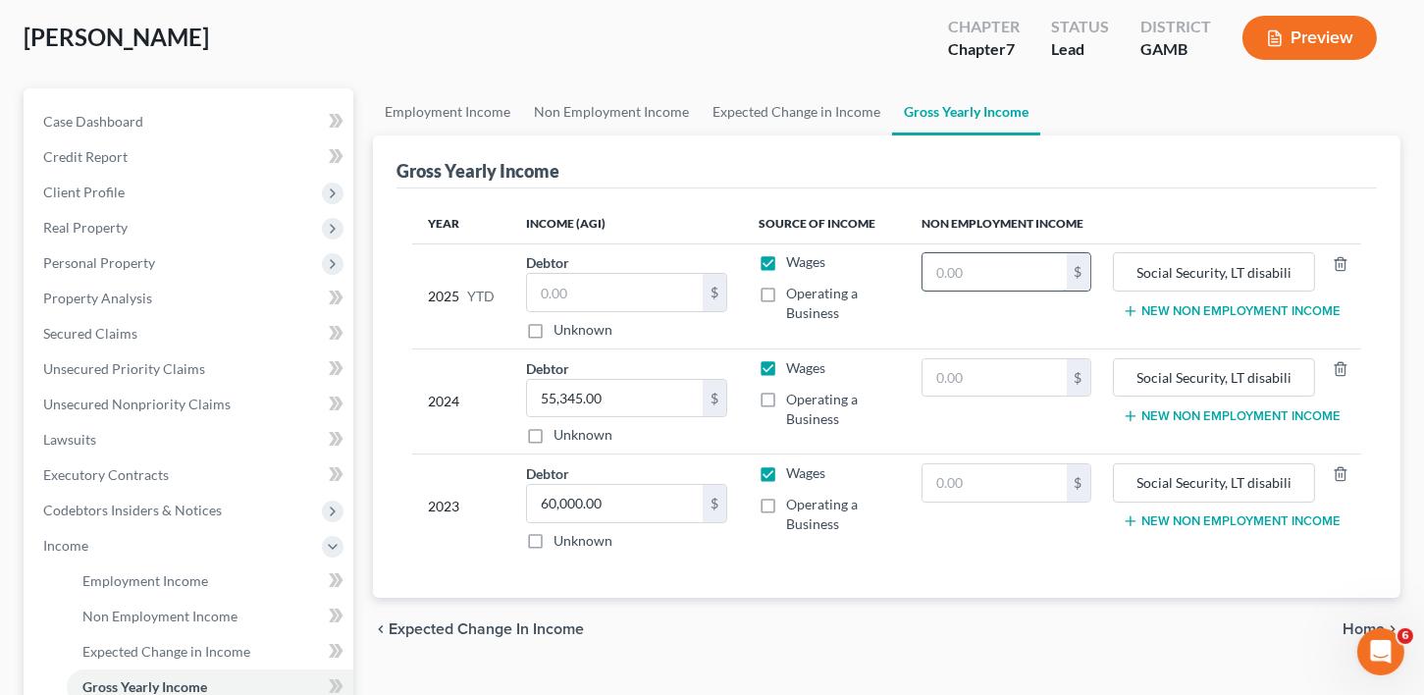
click at [943, 278] on input "text" at bounding box center [993, 271] width 143 height 37
click at [961, 380] on input "text" at bounding box center [993, 377] width 143 height 37
type input "4,493.35"
click at [958, 480] on input "text" at bounding box center [993, 482] width 143 height 37
type input "4,493.45"
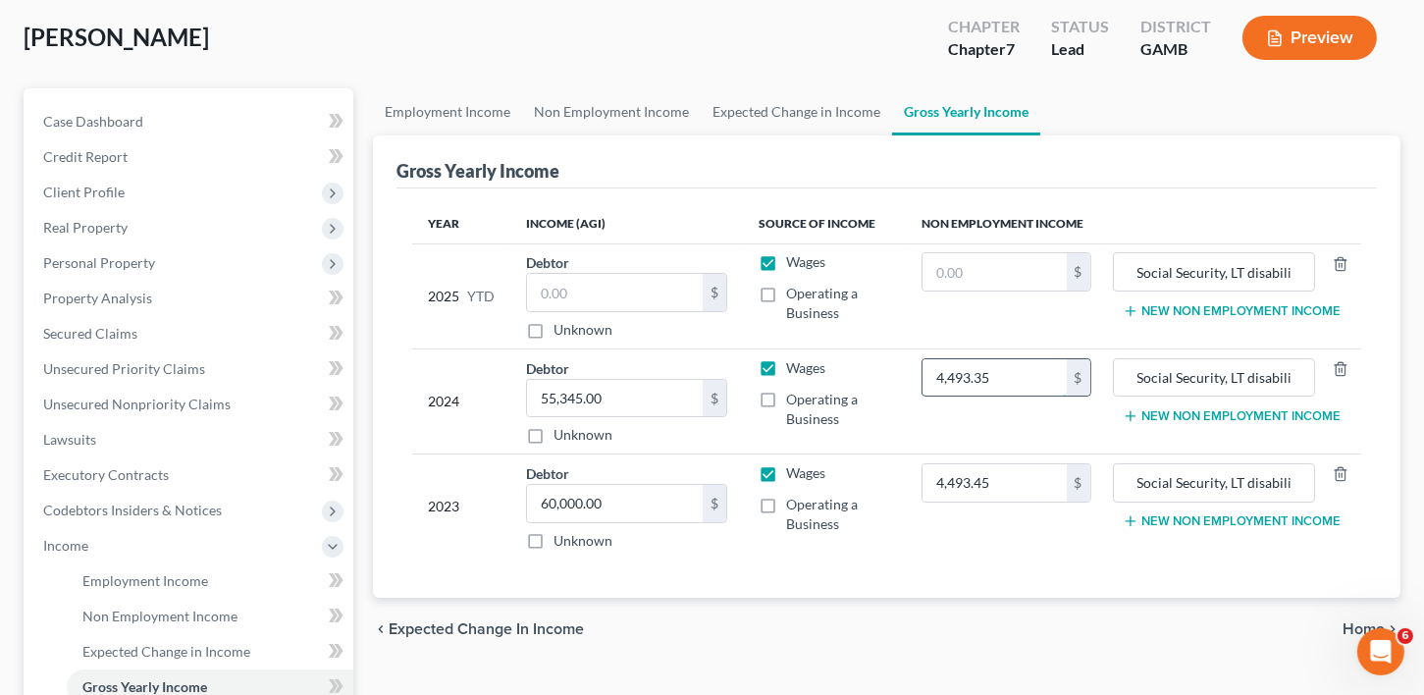
click at [946, 370] on input "4,493.35" at bounding box center [993, 377] width 143 height 37
paste input "53,921.40"
type input "53,921.40"
paste input "53,921.40"
type input "53,921.40"
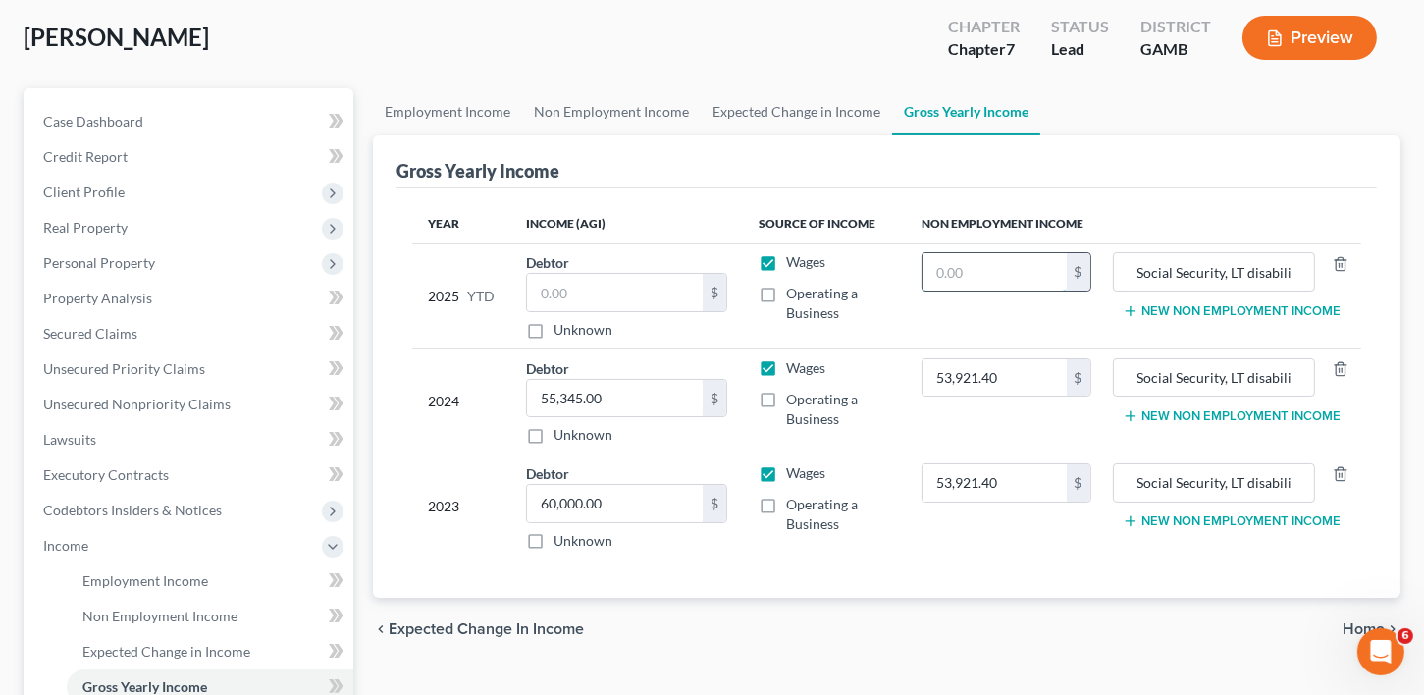
click at [968, 272] on input "text" at bounding box center [993, 271] width 143 height 37
click at [953, 278] on input "text" at bounding box center [993, 271] width 143 height 37
drag, startPoint x: 973, startPoint y: 277, endPoint x: 981, endPoint y: 324, distance: 47.7
click at [973, 277] on input "text" at bounding box center [993, 271] width 143 height 37
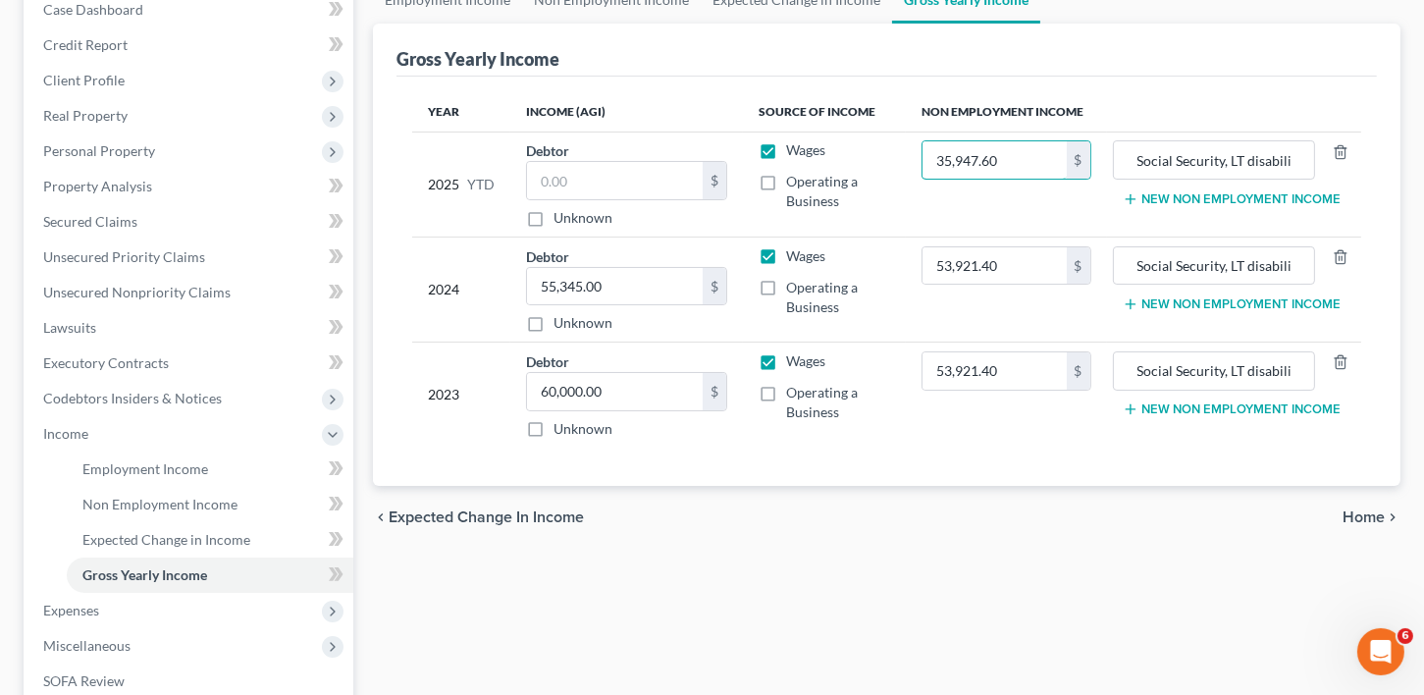
scroll to position [283, 0]
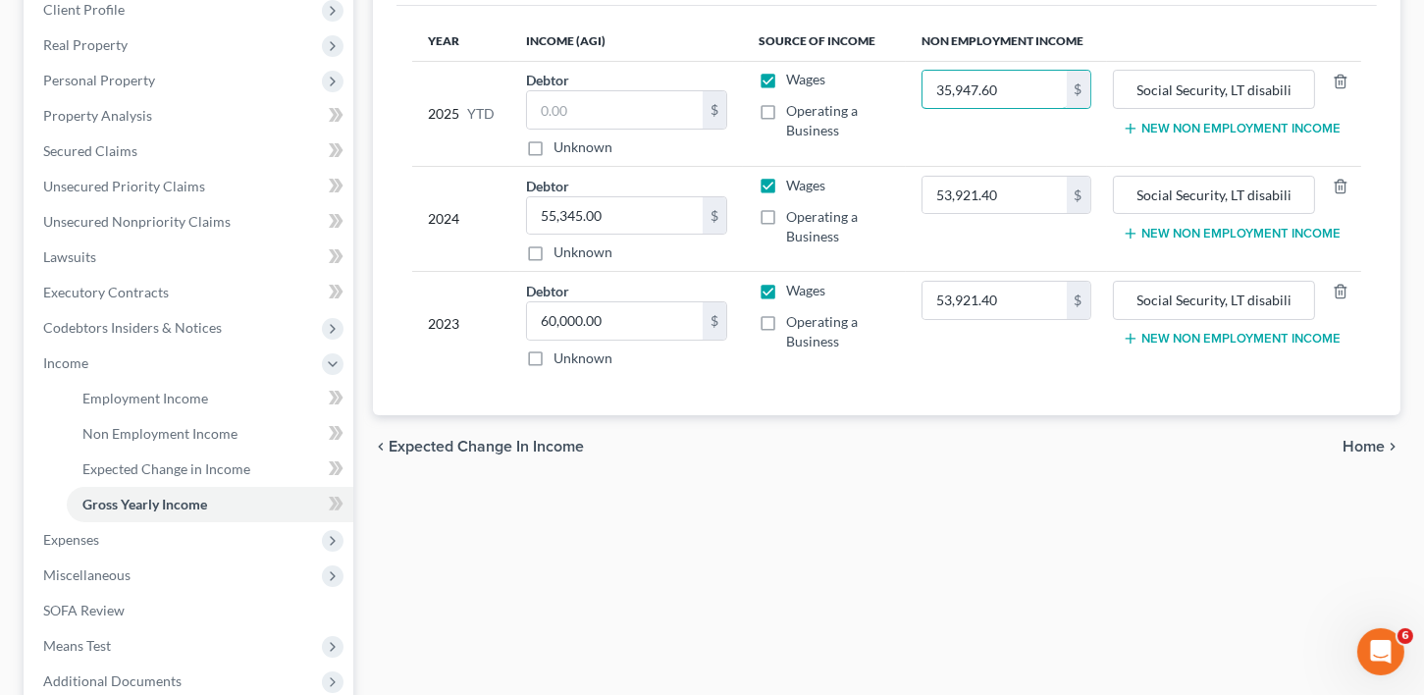
type input "35,947.60"
click at [1357, 439] on span "Home" at bounding box center [1363, 447] width 42 height 16
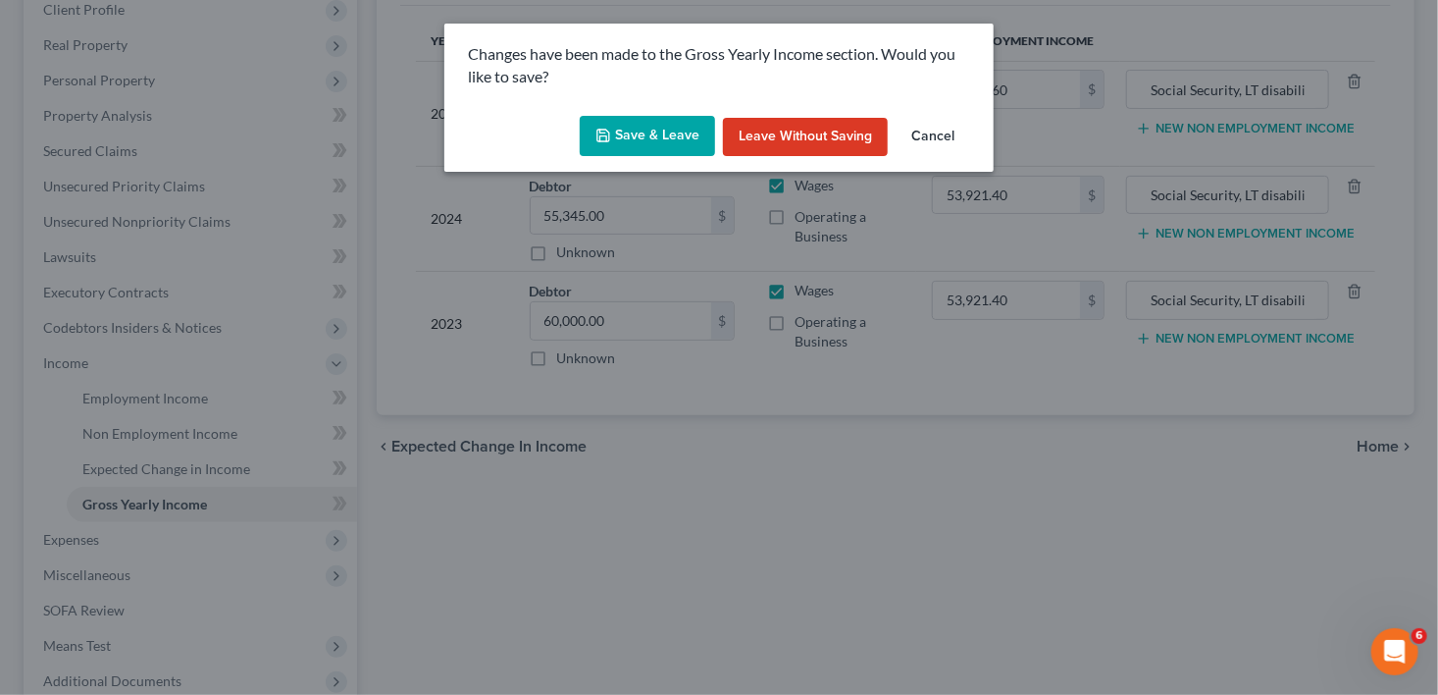
click at [648, 126] on button "Save & Leave" at bounding box center [647, 136] width 135 height 41
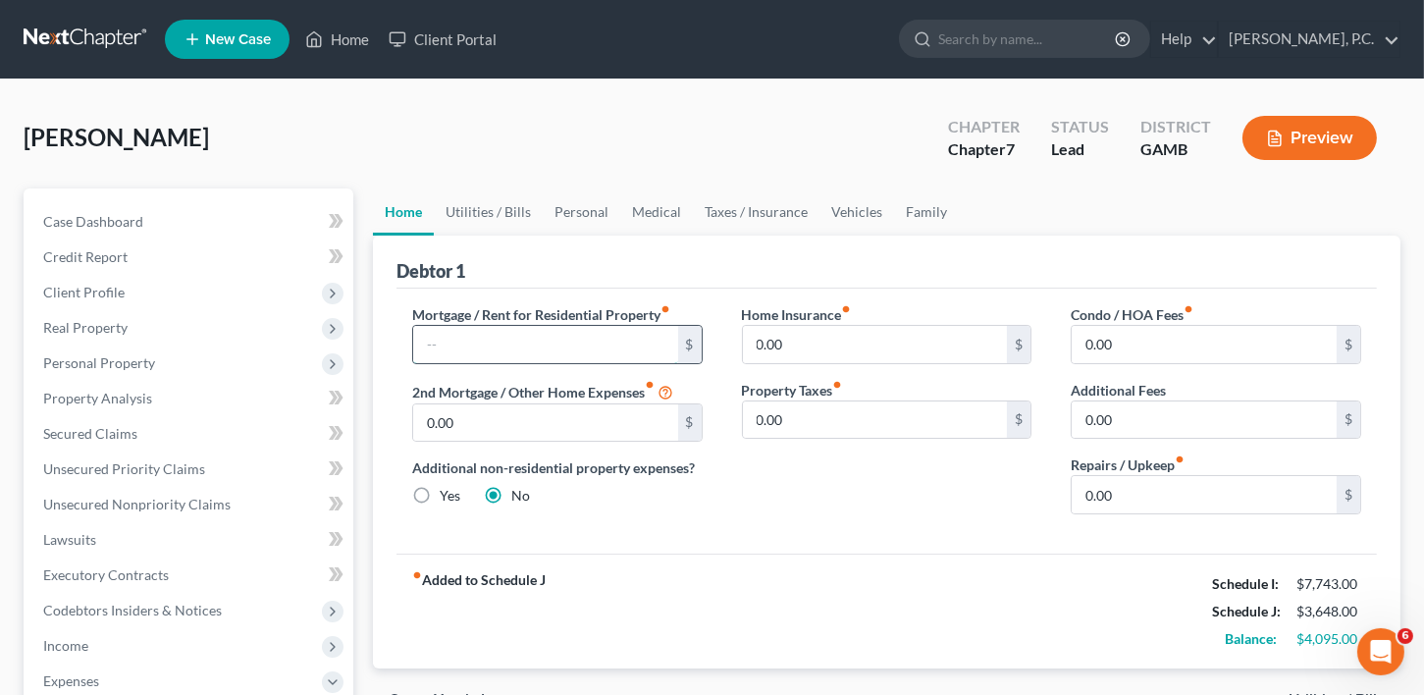
click at [525, 347] on input "text" at bounding box center [545, 344] width 265 height 37
type input "980.00"
click at [1136, 489] on input "0.00" at bounding box center [1203, 494] width 265 height 37
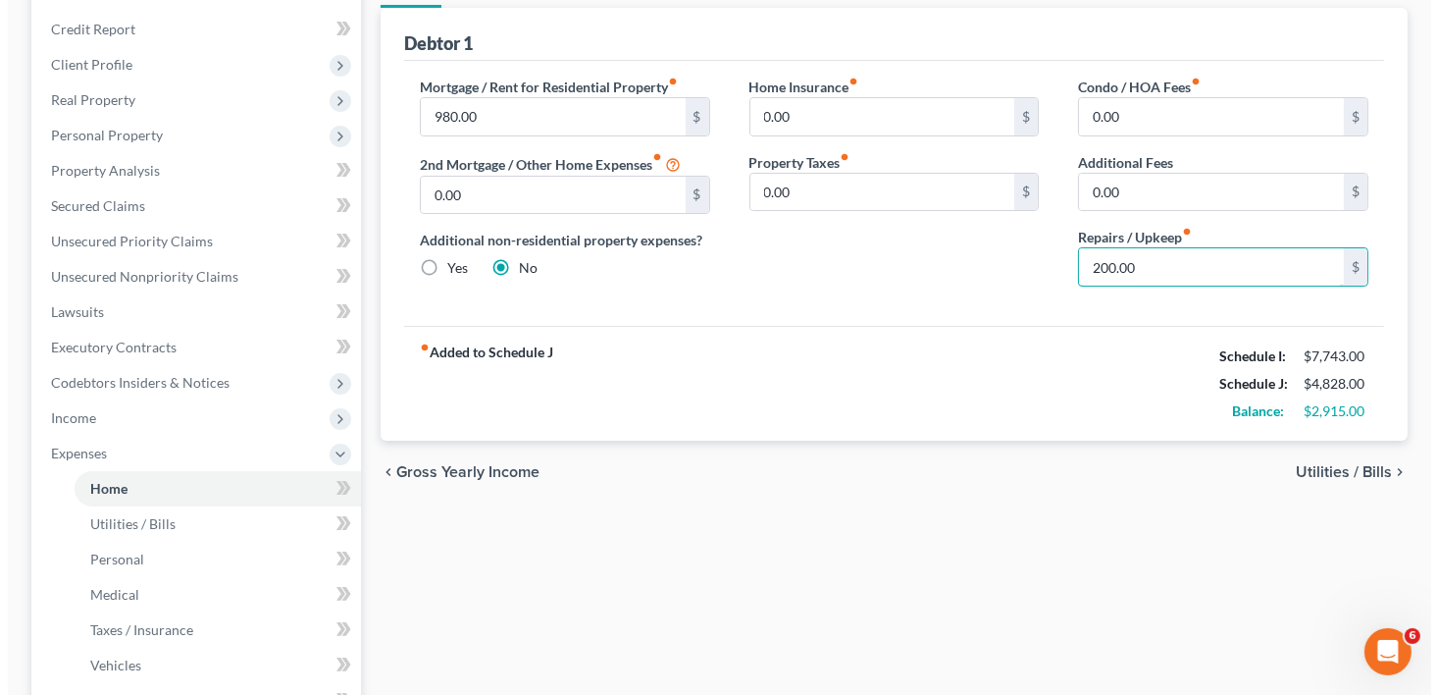
scroll to position [233, 0]
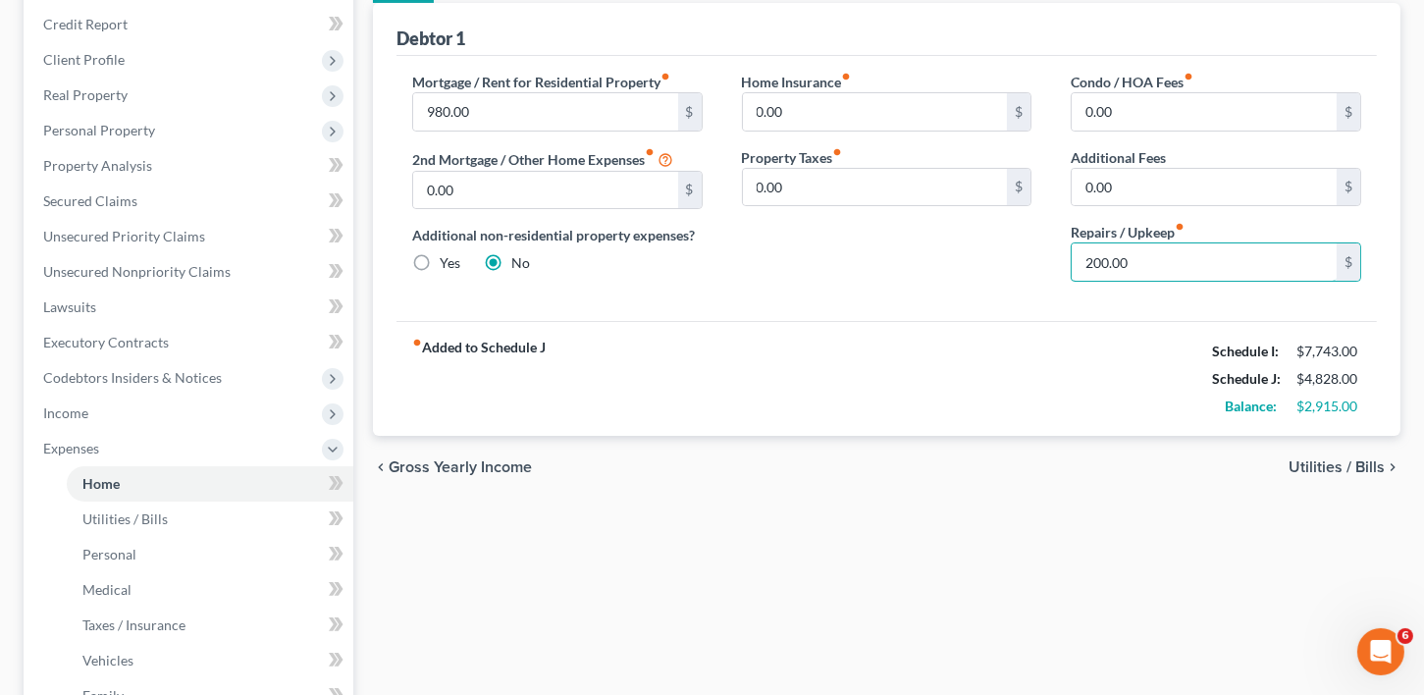
type input "200.00"
click at [1344, 465] on span "Utilities / Bills" at bounding box center [1336, 467] width 96 height 16
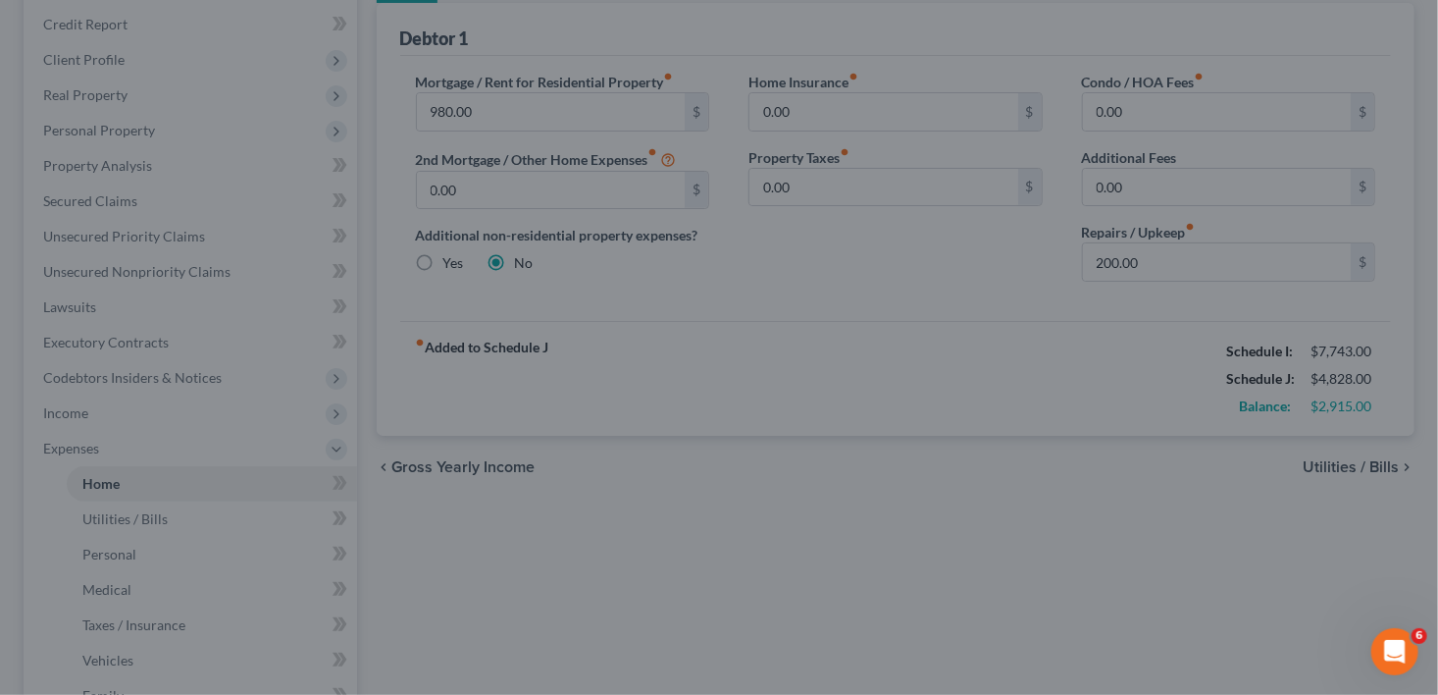
click at [1333, 462] on div at bounding box center [719, 347] width 1438 height 695
click at [1276, 388] on div at bounding box center [719, 347] width 1438 height 695
drag, startPoint x: 500, startPoint y: 551, endPoint x: 0, endPoint y: 35, distance: 718.8
click at [501, 551] on div at bounding box center [719, 347] width 1438 height 695
drag, startPoint x: 1436, startPoint y: 270, endPoint x: 1379, endPoint y: 29, distance: 247.0
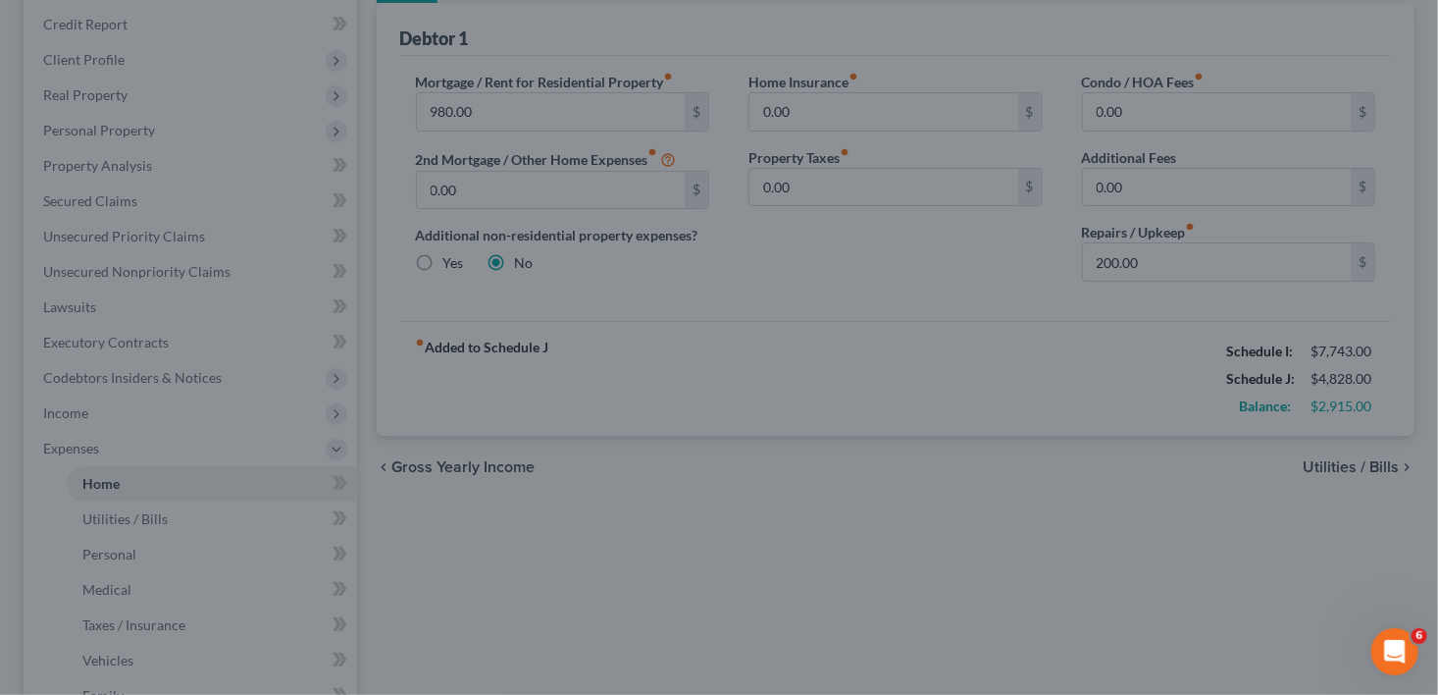
click at [1382, 52] on div at bounding box center [719, 347] width 1438 height 695
